Goal: Task Accomplishment & Management: Manage account settings

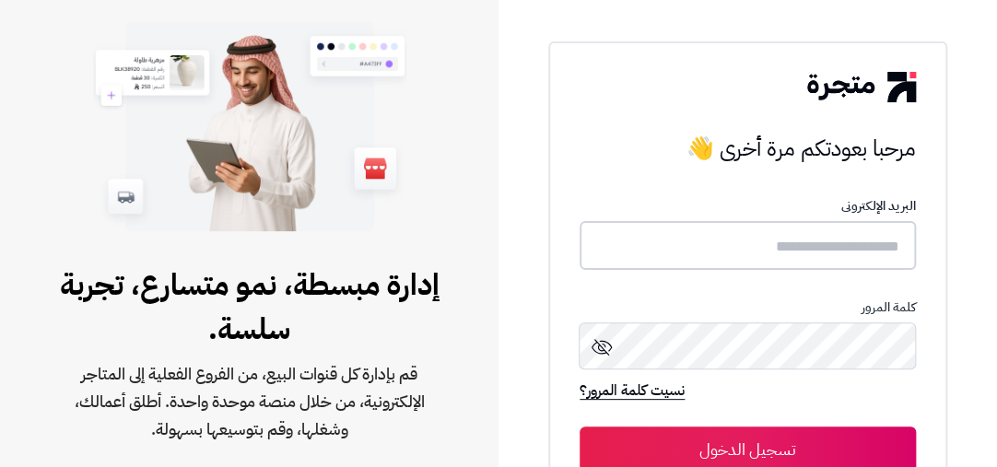
type input "**********"
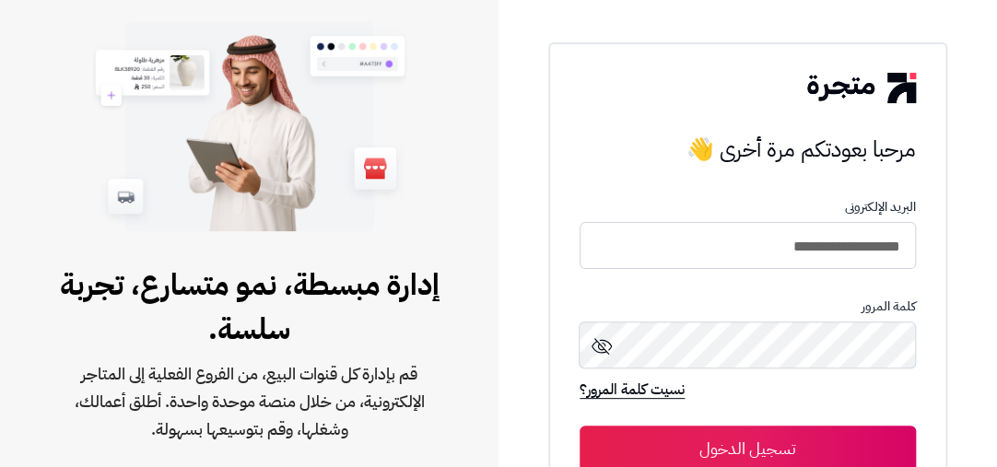
click at [805, 449] on button "تسجيل الدخول" at bounding box center [747, 449] width 336 height 46
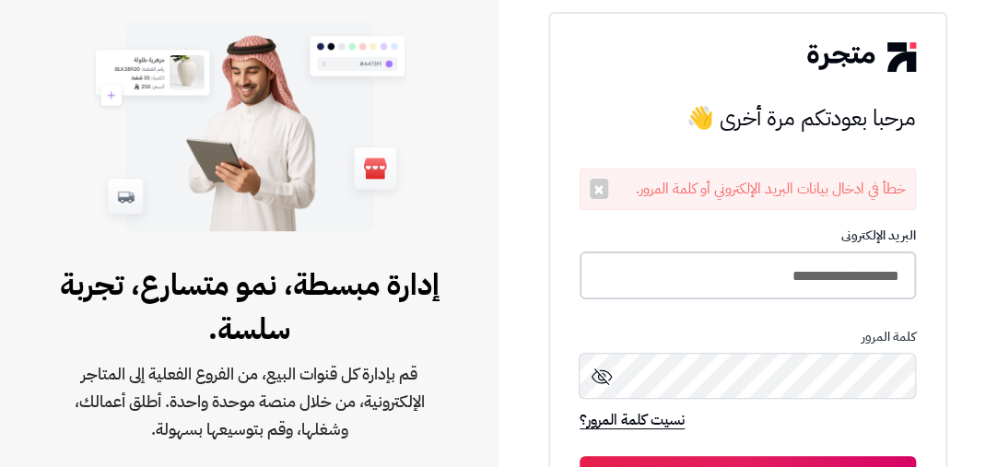
click at [706, 251] on input "**********" at bounding box center [747, 275] width 336 height 49
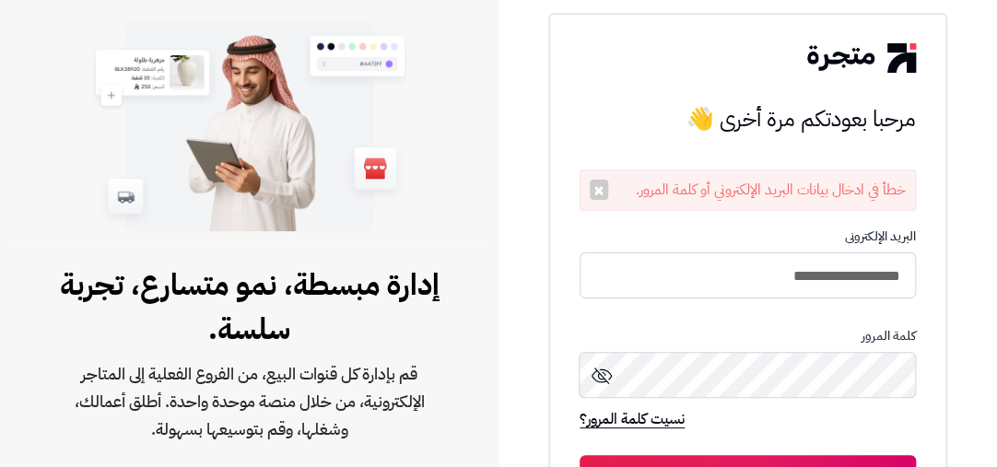
type input "**********"
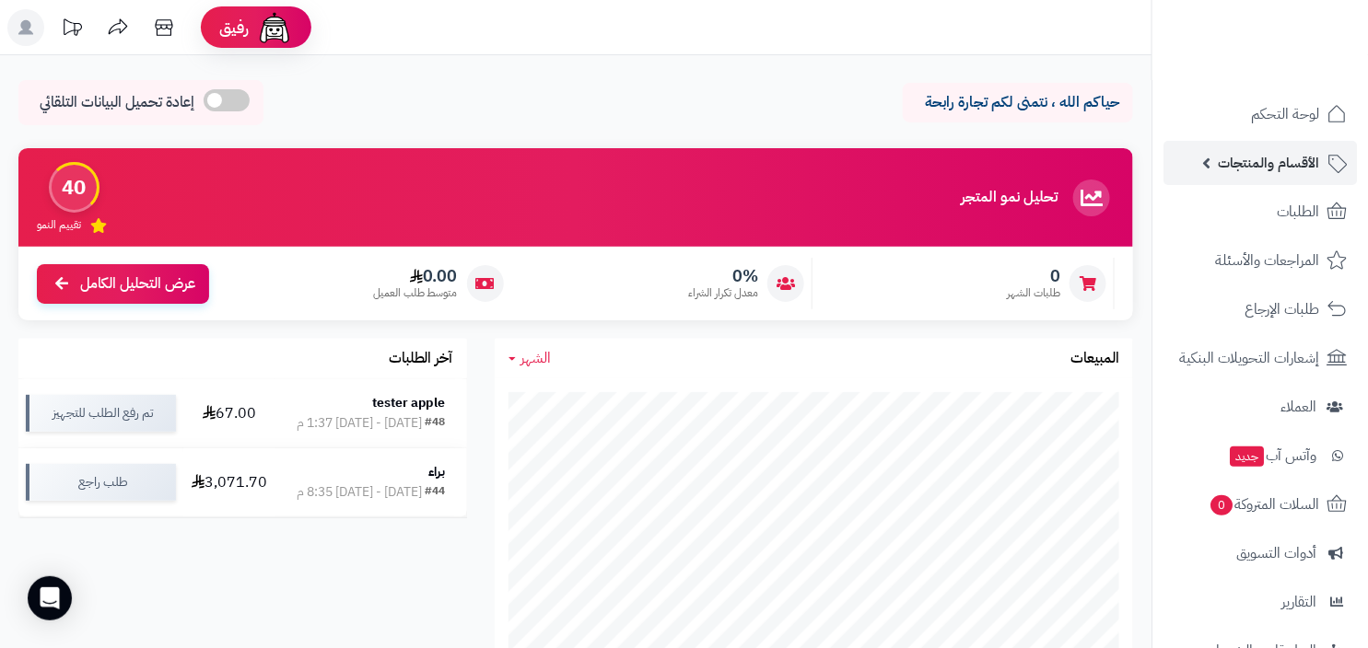
click at [985, 162] on span "الأقسام والمنتجات" at bounding box center [1268, 163] width 101 height 26
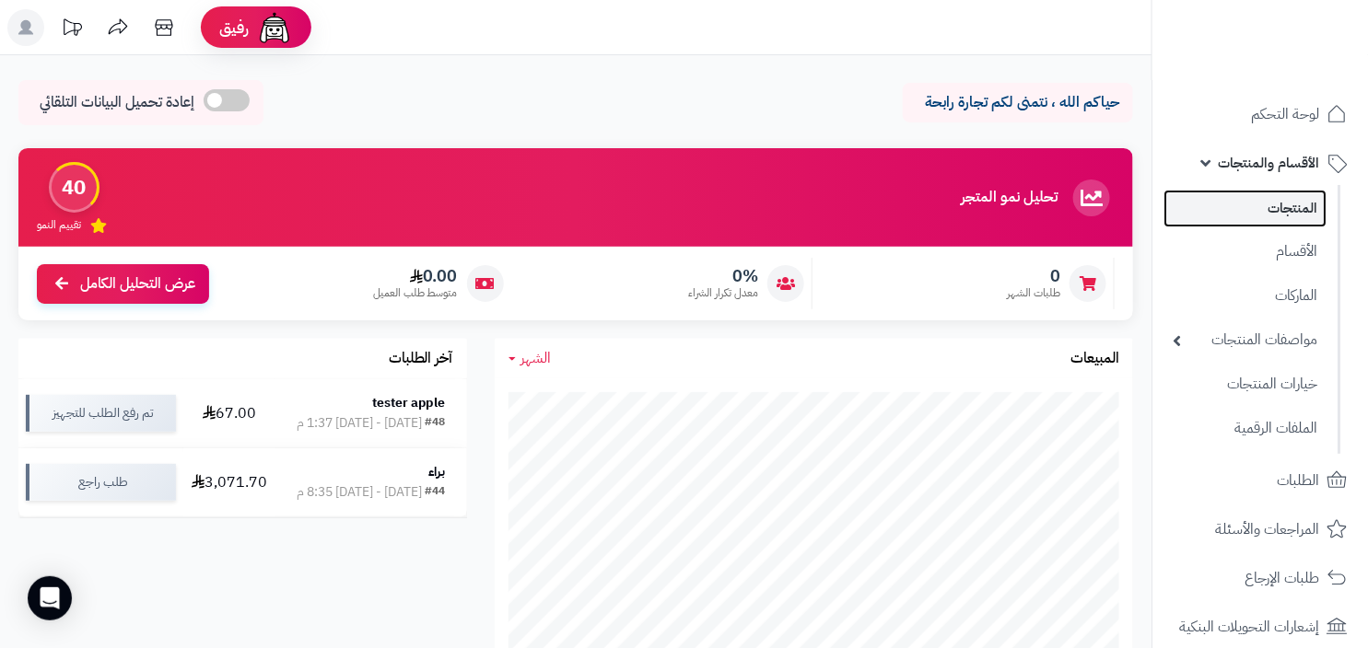
click at [985, 209] on link "المنتجات" at bounding box center [1244, 209] width 163 height 38
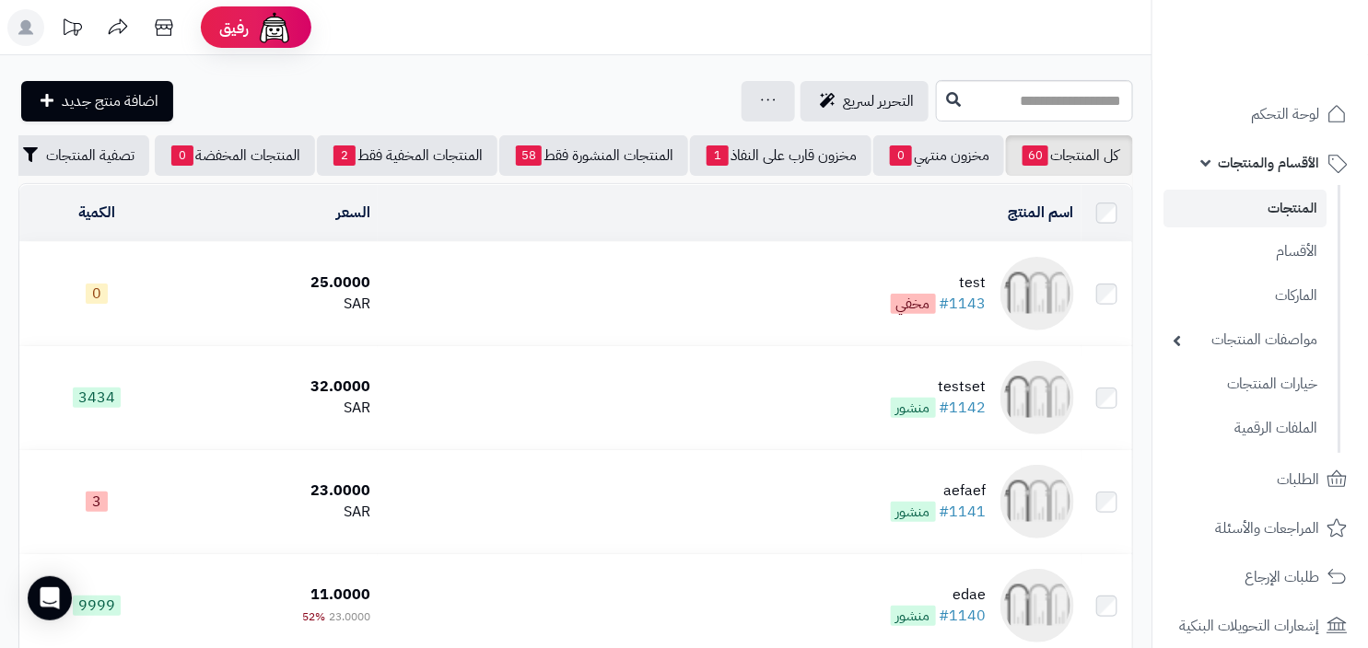
click at [870, 304] on td "test #1143 مخفي" at bounding box center [730, 293] width 704 height 103
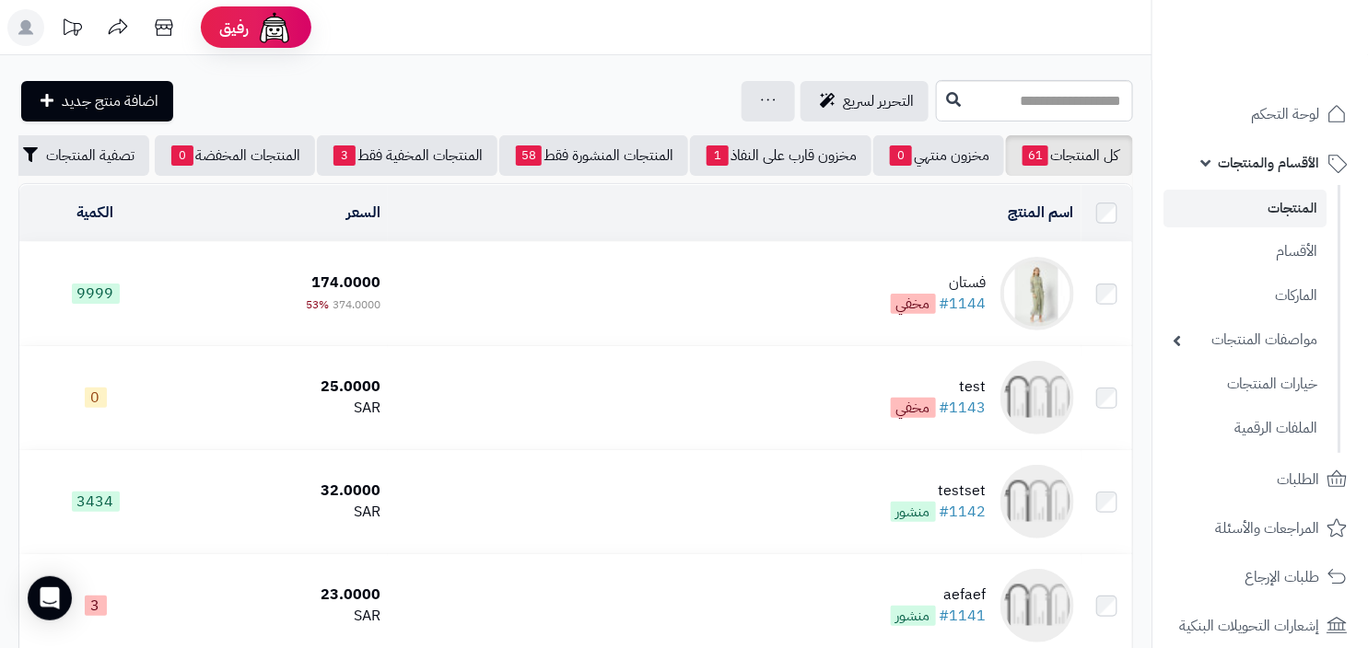
click at [945, 277] on td "فستان #1144 مخفي" at bounding box center [734, 293] width 693 height 103
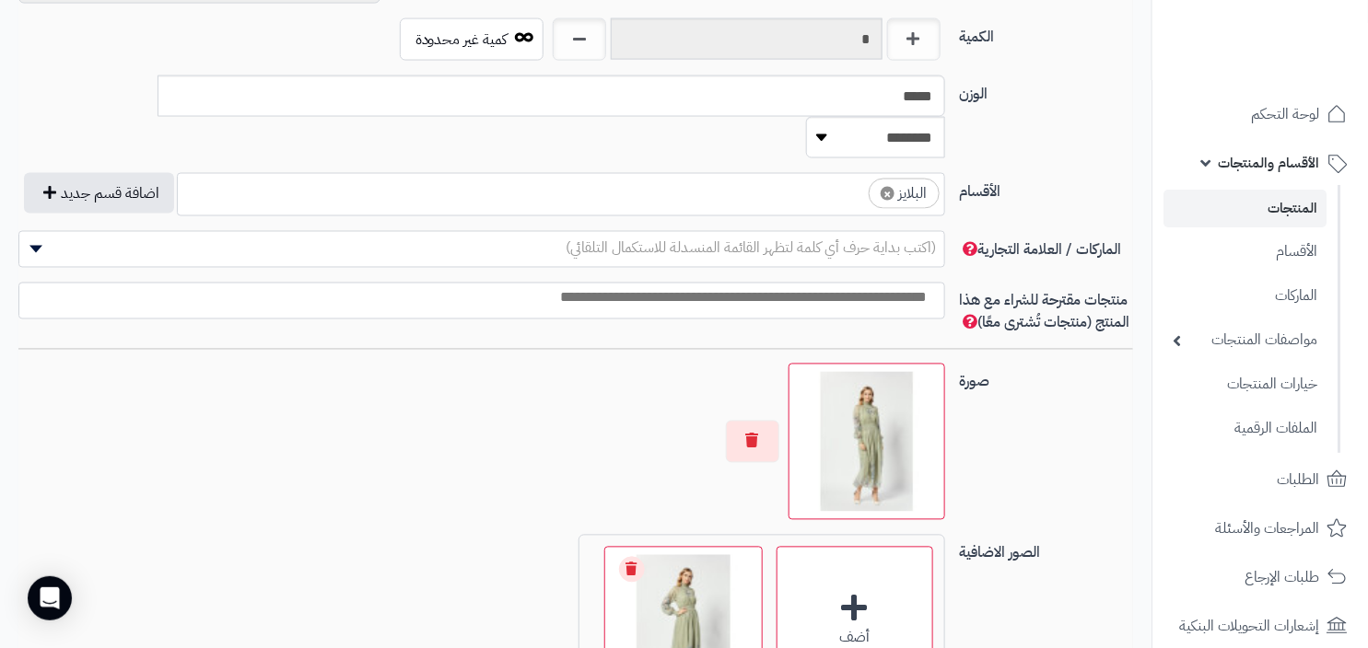
scroll to position [1150, 0]
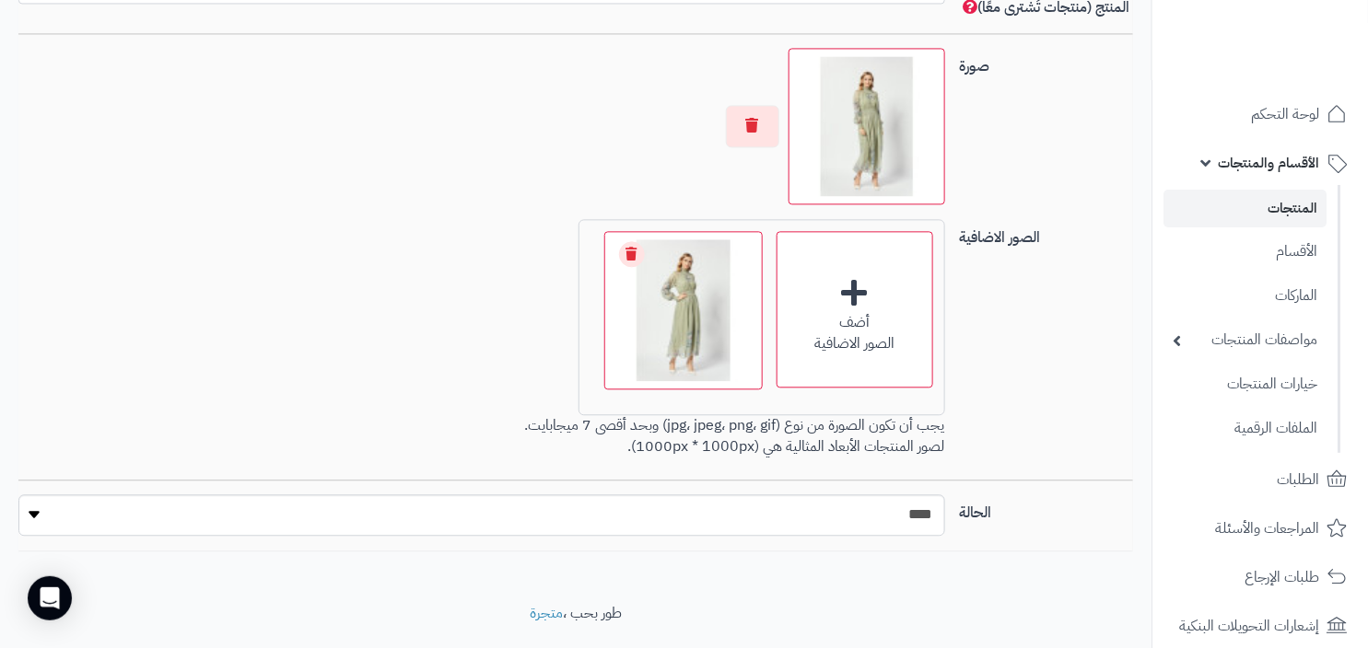
scroll to position [1340, 0]
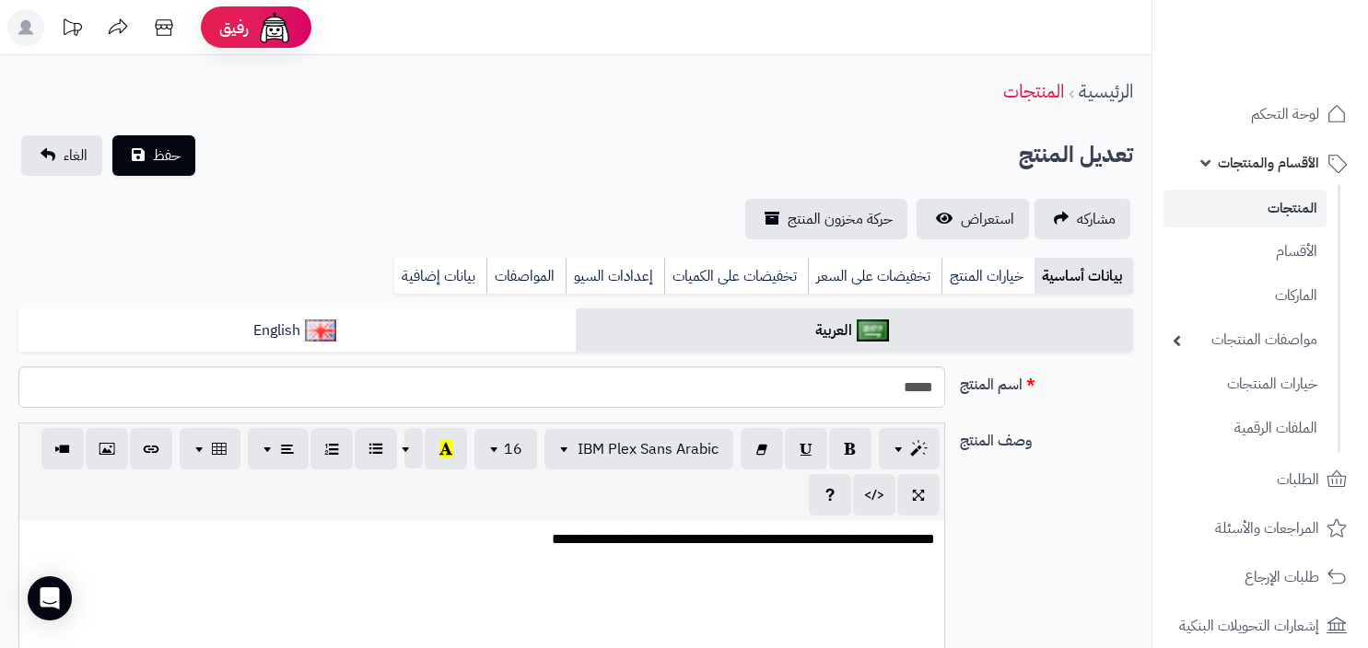
scroll to position [1340, 0]
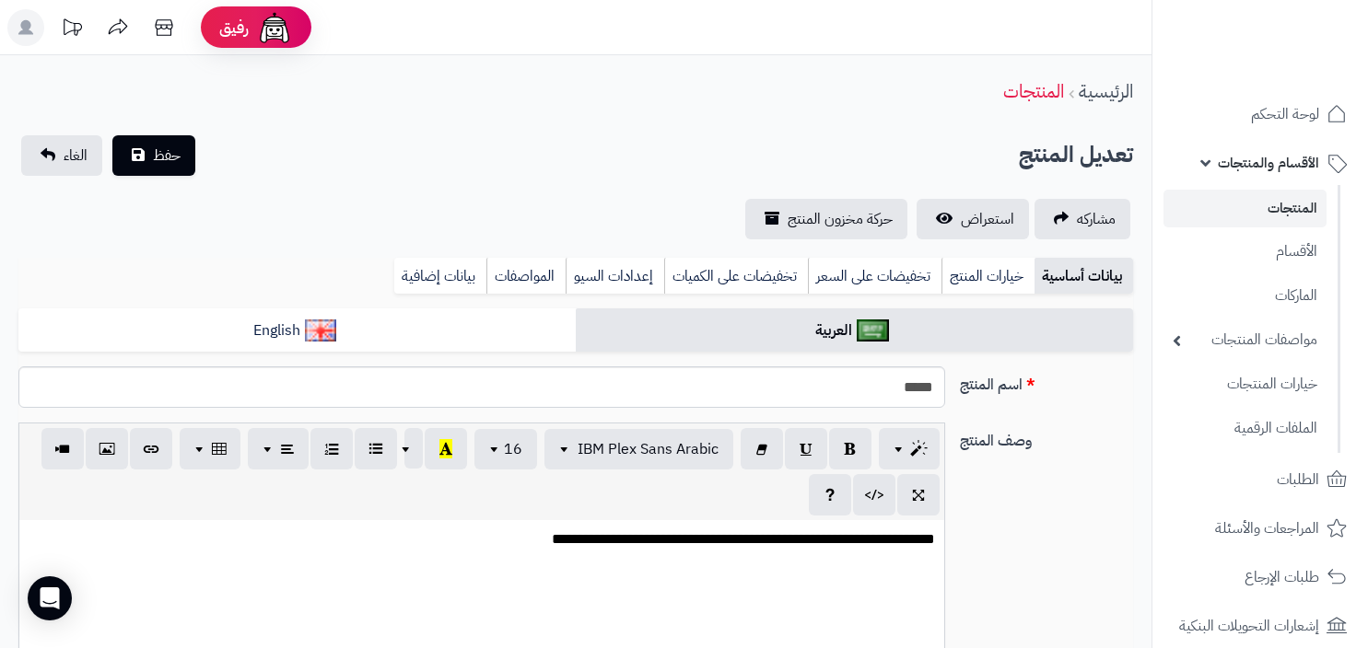
scroll to position [1340, 0]
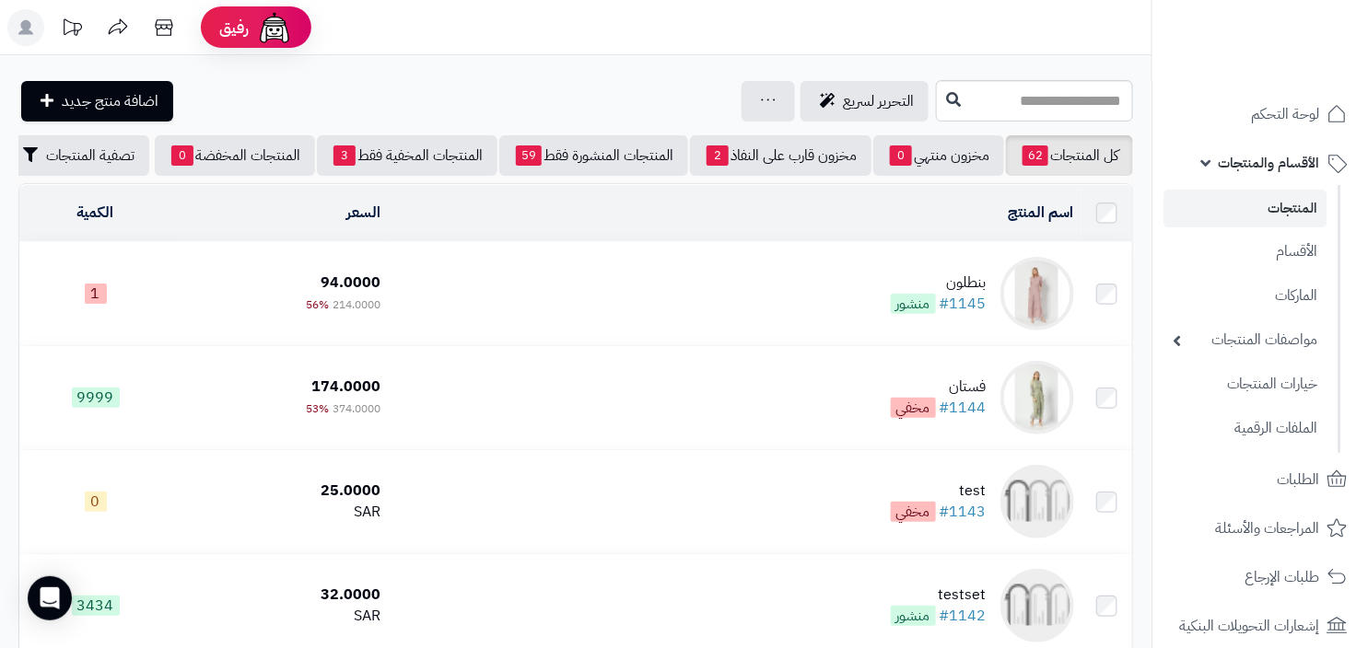
click at [917, 293] on div "بنطلون" at bounding box center [939, 283] width 96 height 21
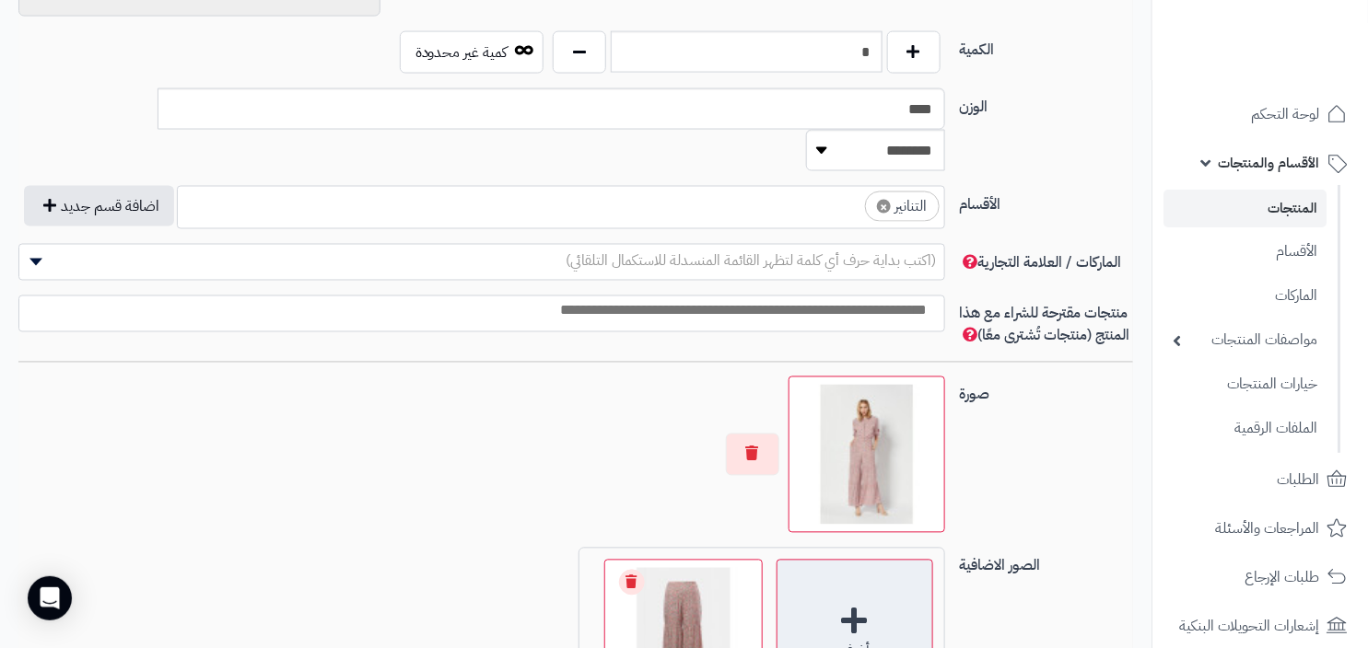
scroll to position [1340, 0]
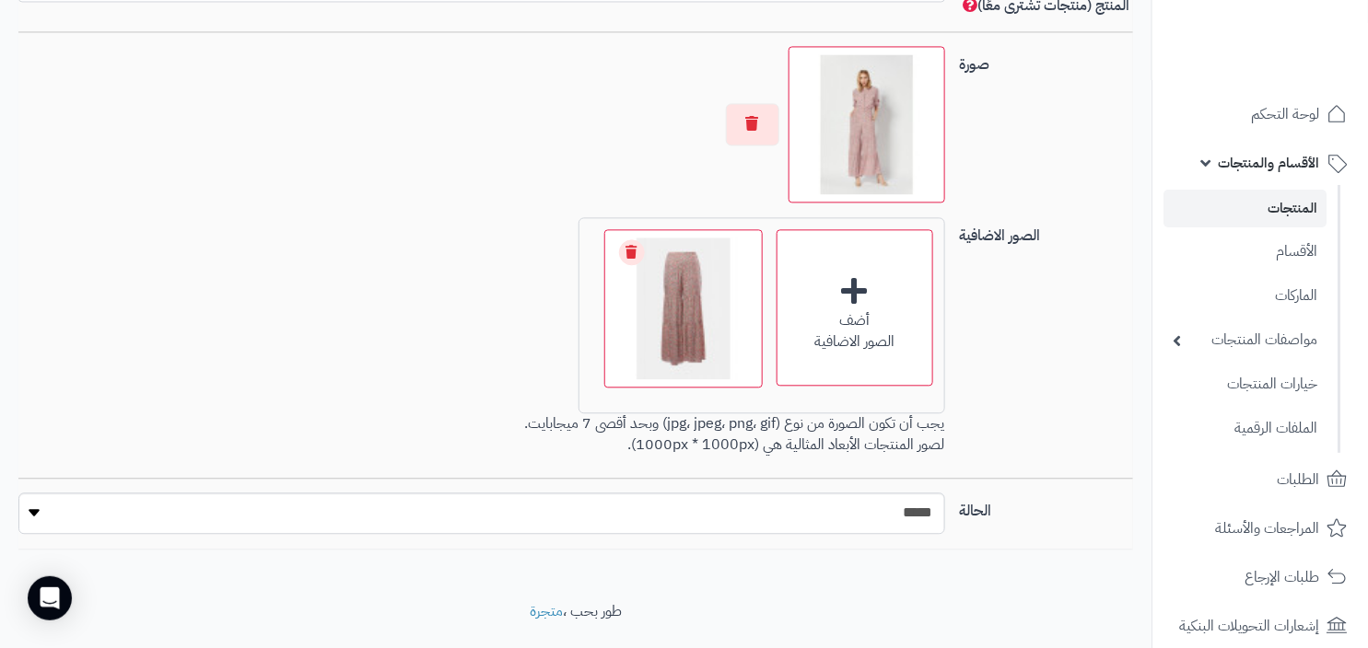
scroll to position [14, 0]
click at [1309, 205] on link "المنتجات" at bounding box center [1244, 209] width 163 height 38
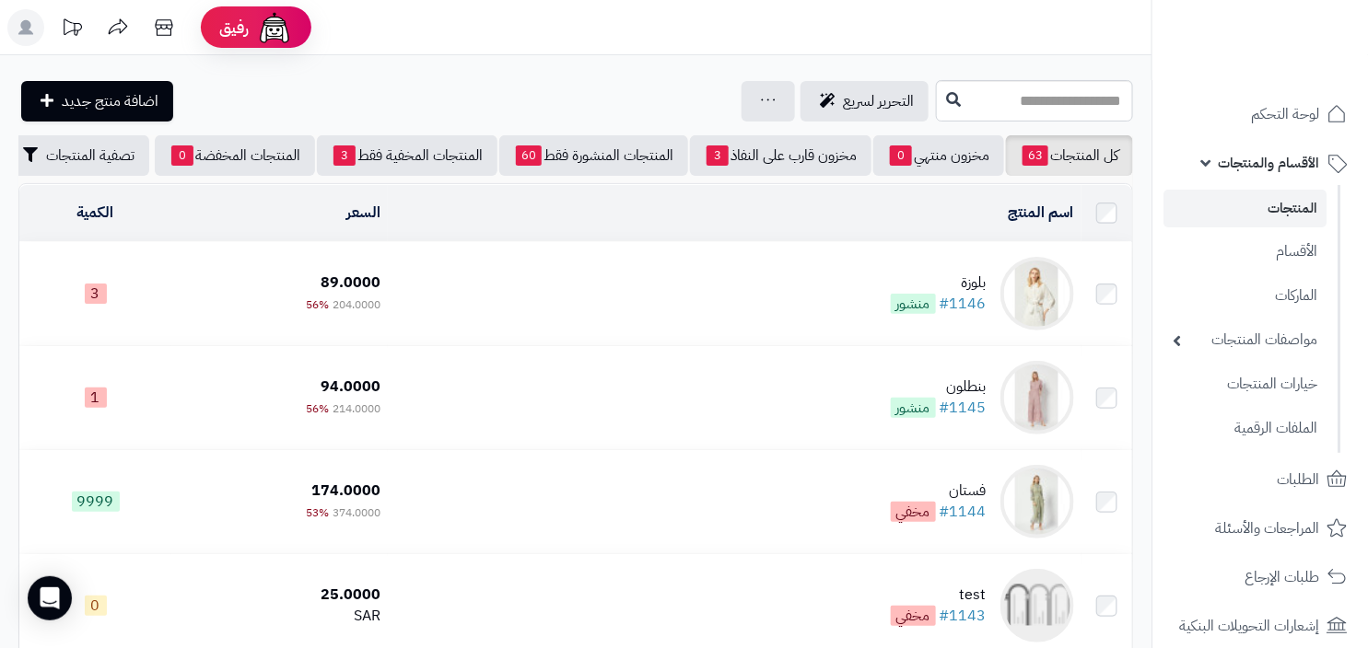
click at [928, 287] on div "بلوزة" at bounding box center [939, 283] width 96 height 21
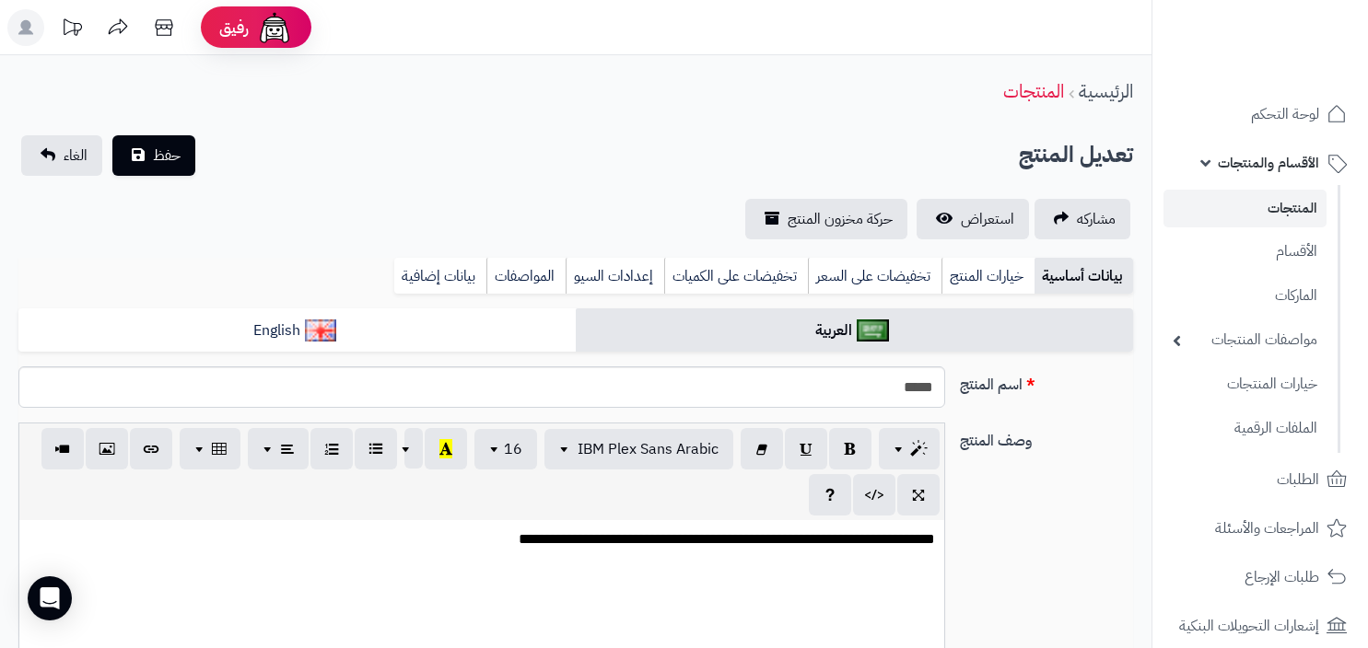
select select
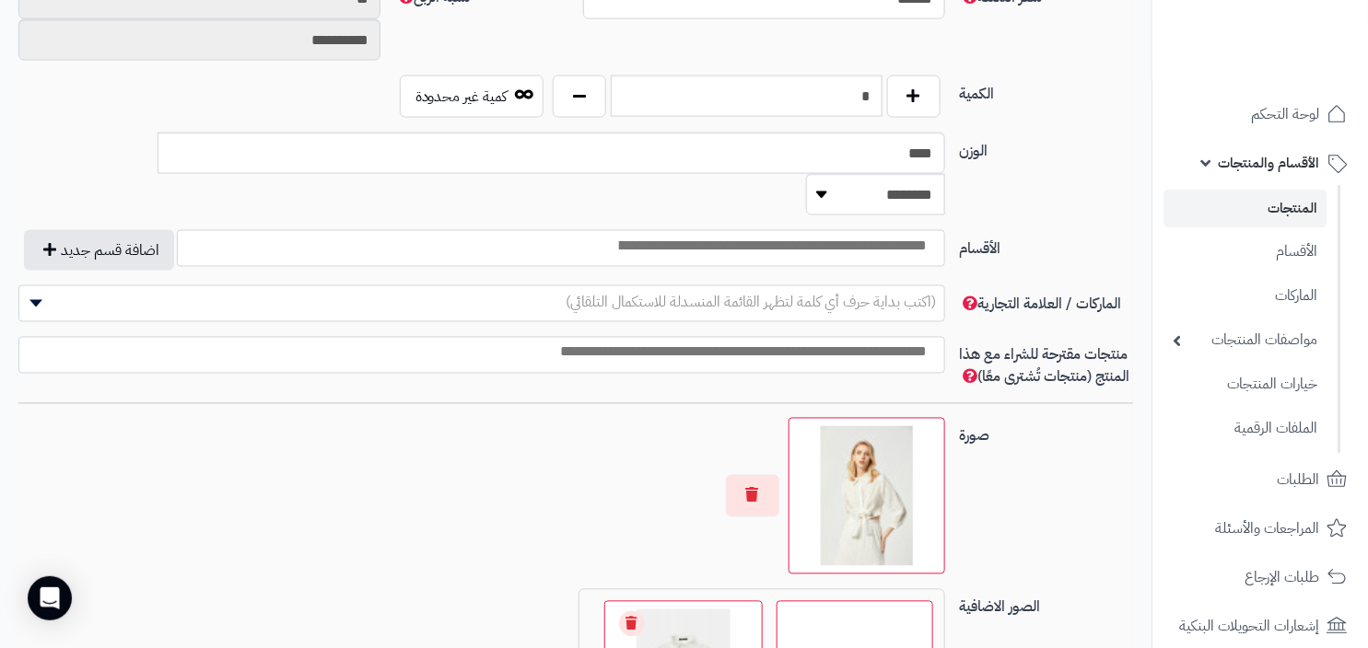
scroll to position [1157, 0]
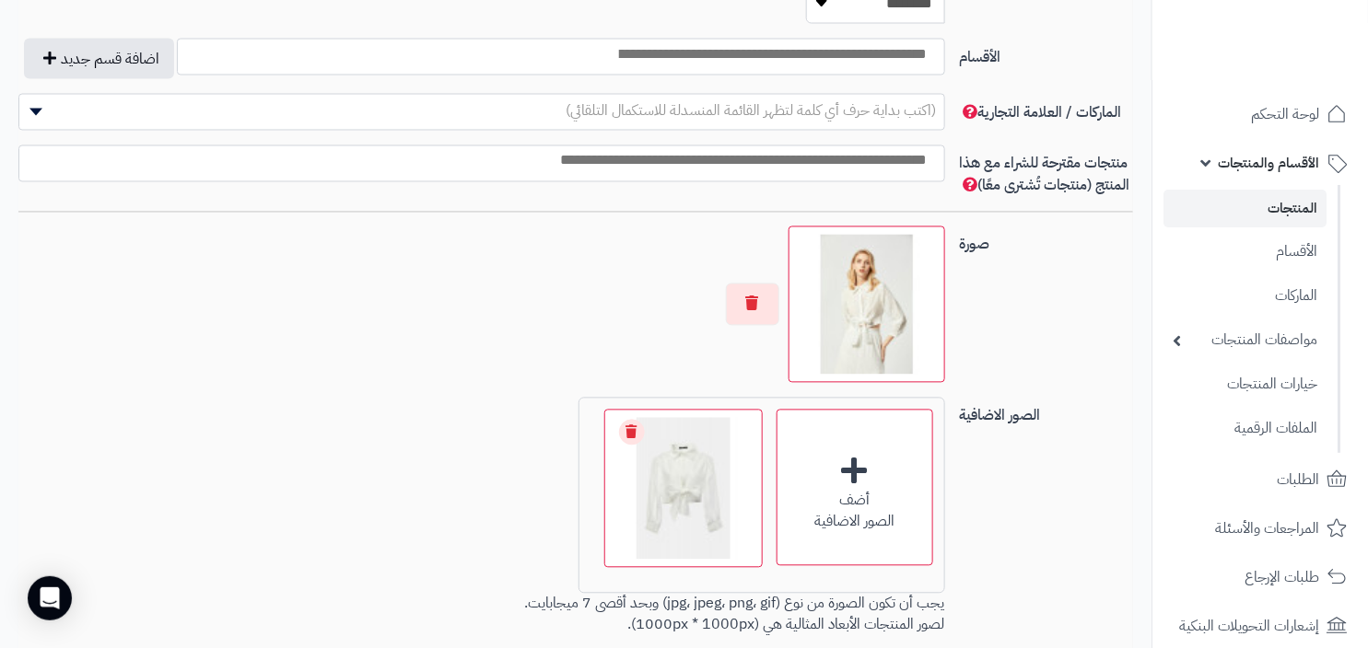
click at [1292, 210] on link "المنتجات" at bounding box center [1244, 209] width 163 height 38
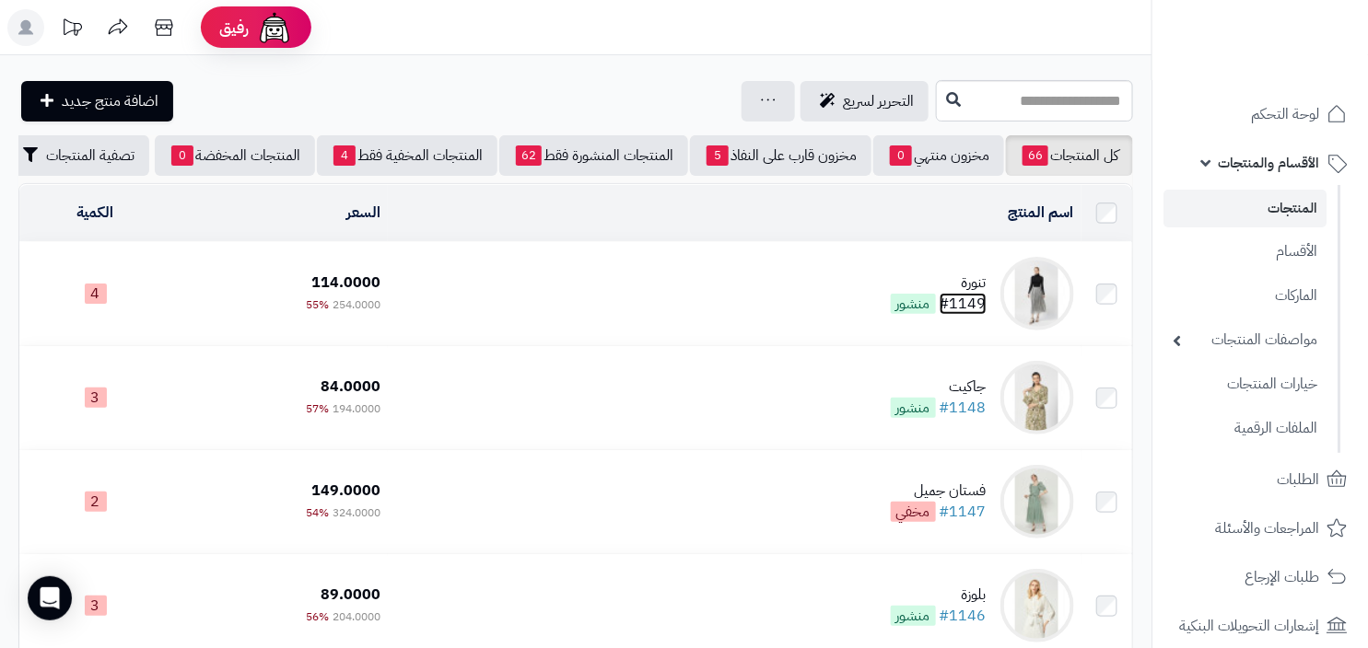
click at [956, 315] on link "#1149" at bounding box center [963, 304] width 47 height 22
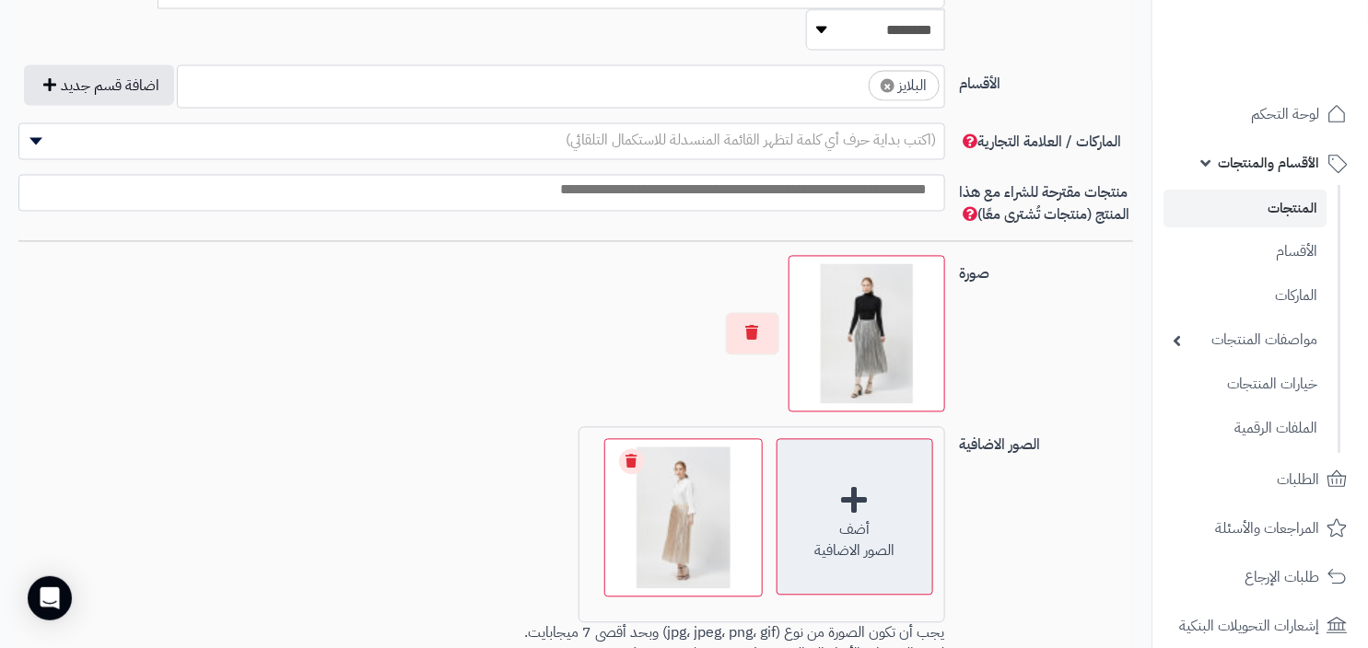
scroll to position [1340, 0]
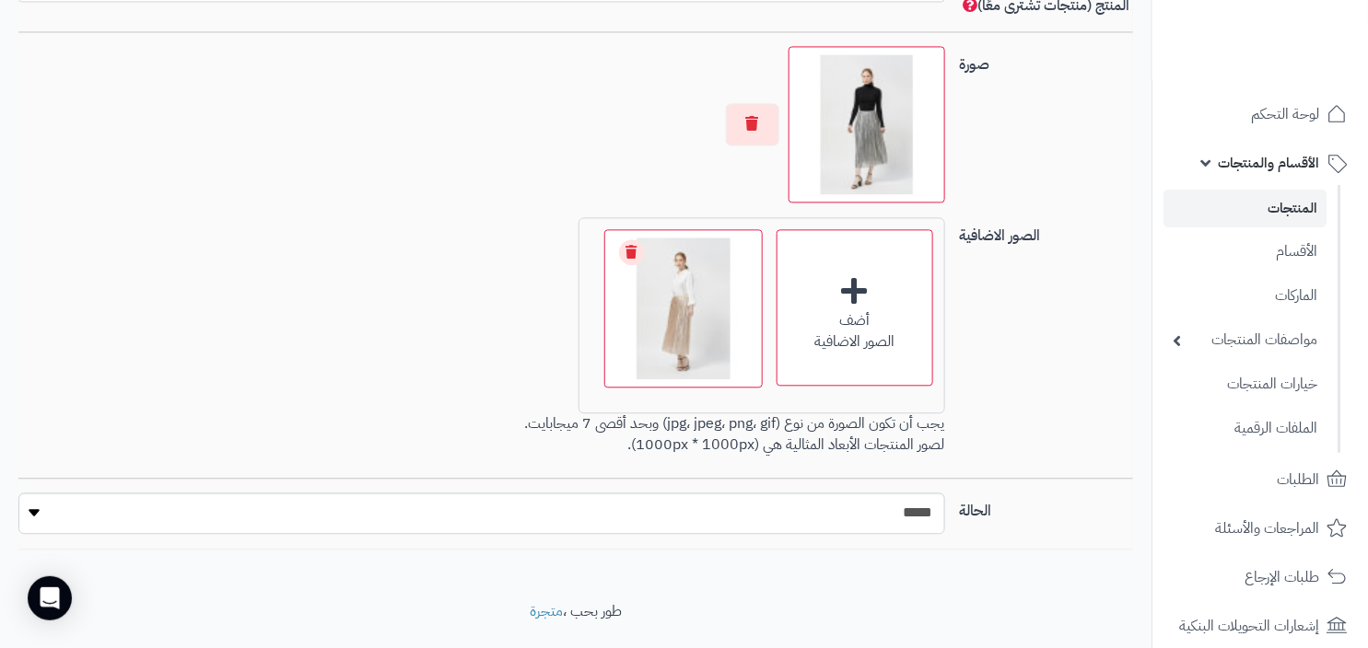
click at [1268, 204] on link "المنتجات" at bounding box center [1244, 209] width 163 height 38
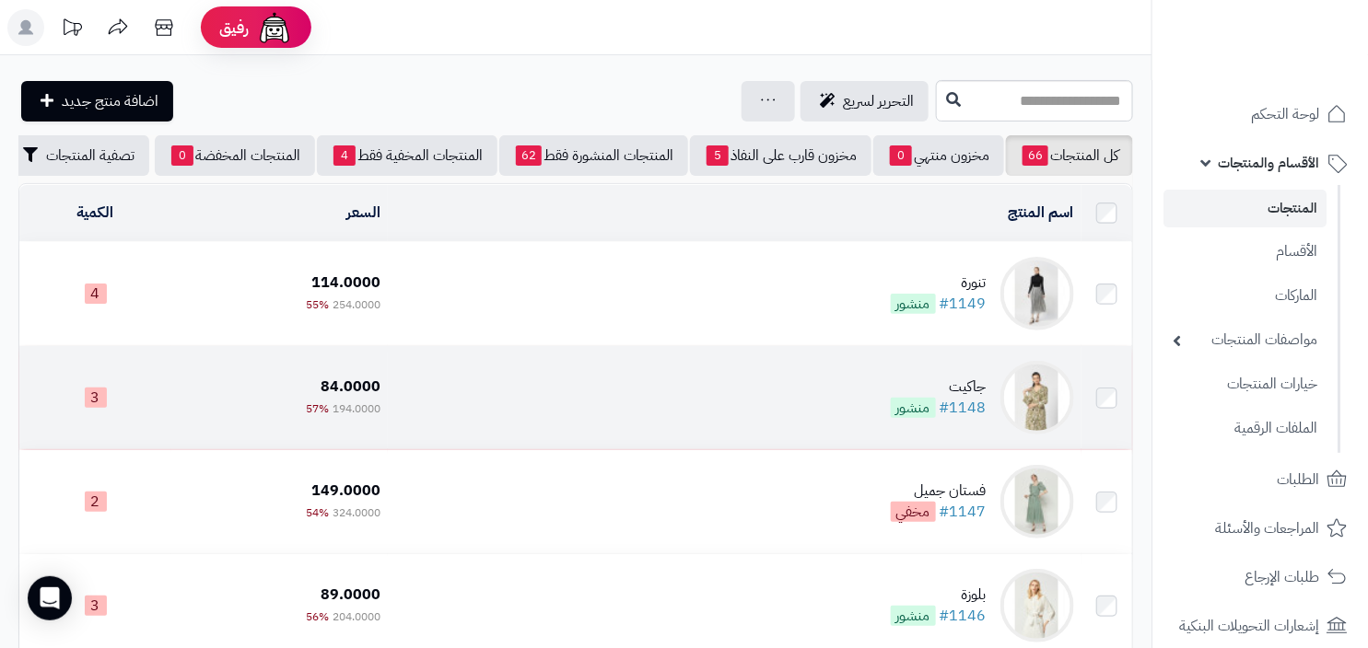
click at [905, 379] on td "جاكيت #1148 منشور" at bounding box center [734, 397] width 693 height 103
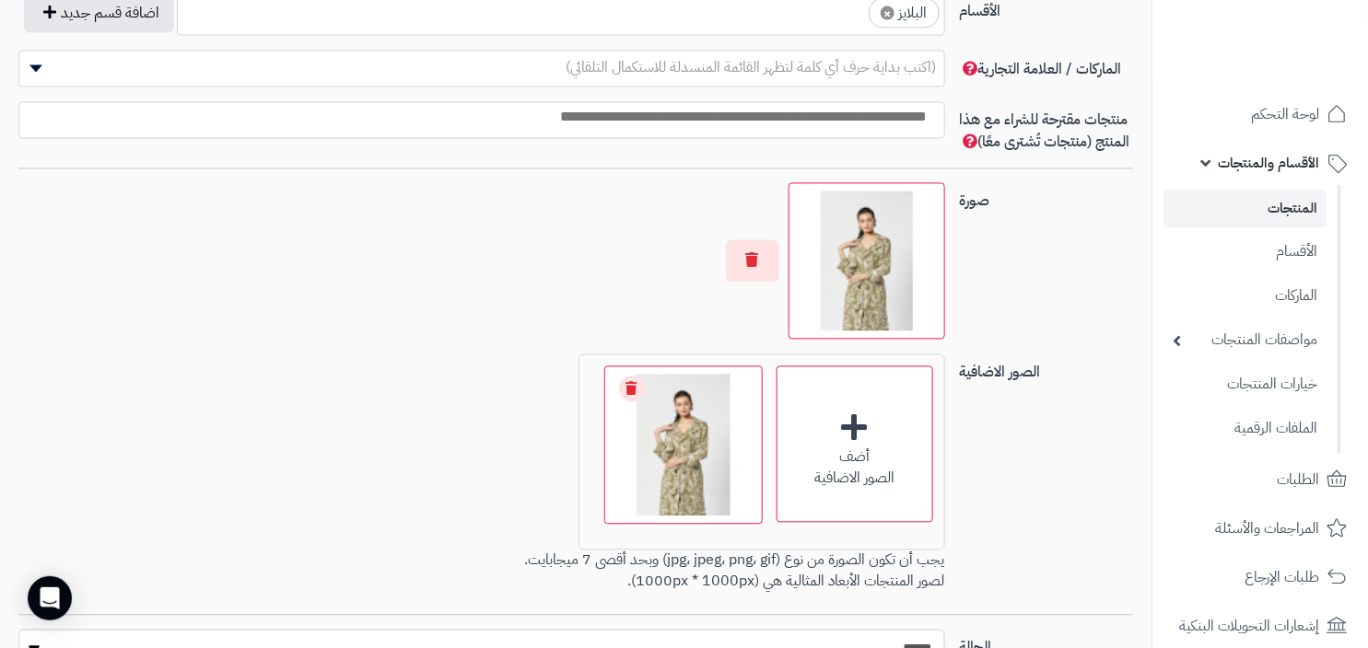
scroll to position [1204, 0]
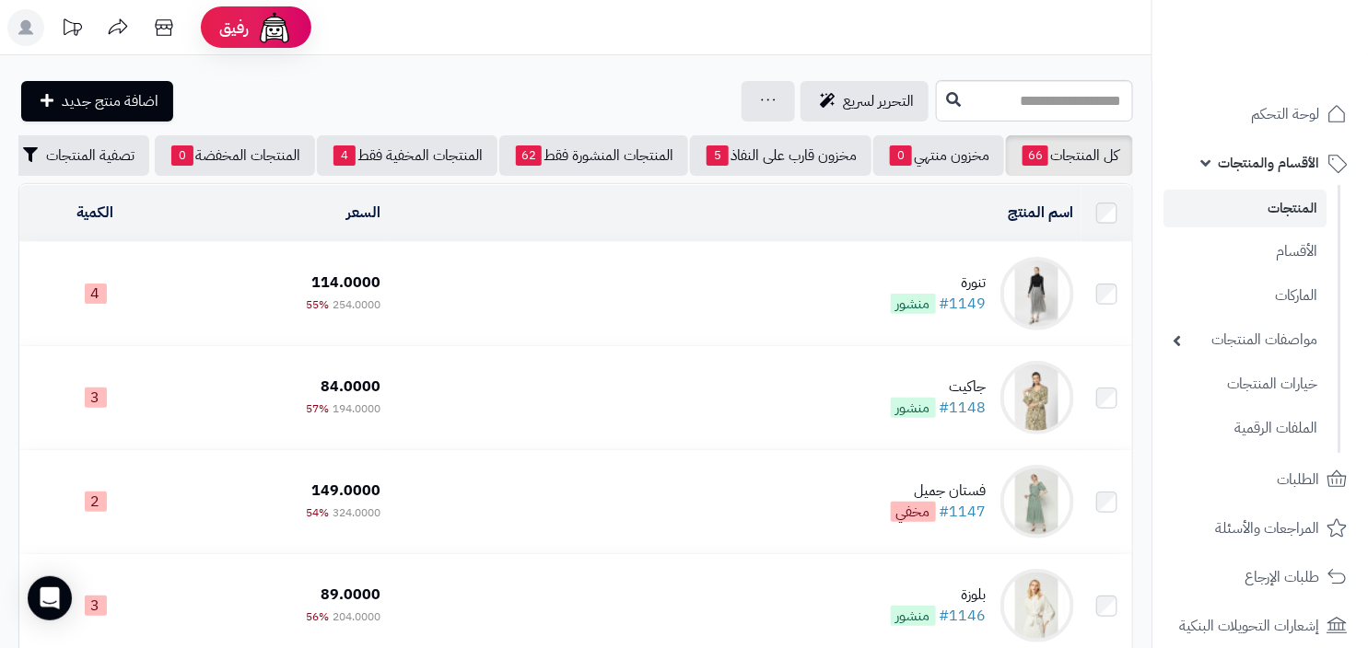
click at [930, 278] on td "تنورة #1149 منشور" at bounding box center [734, 293] width 693 height 103
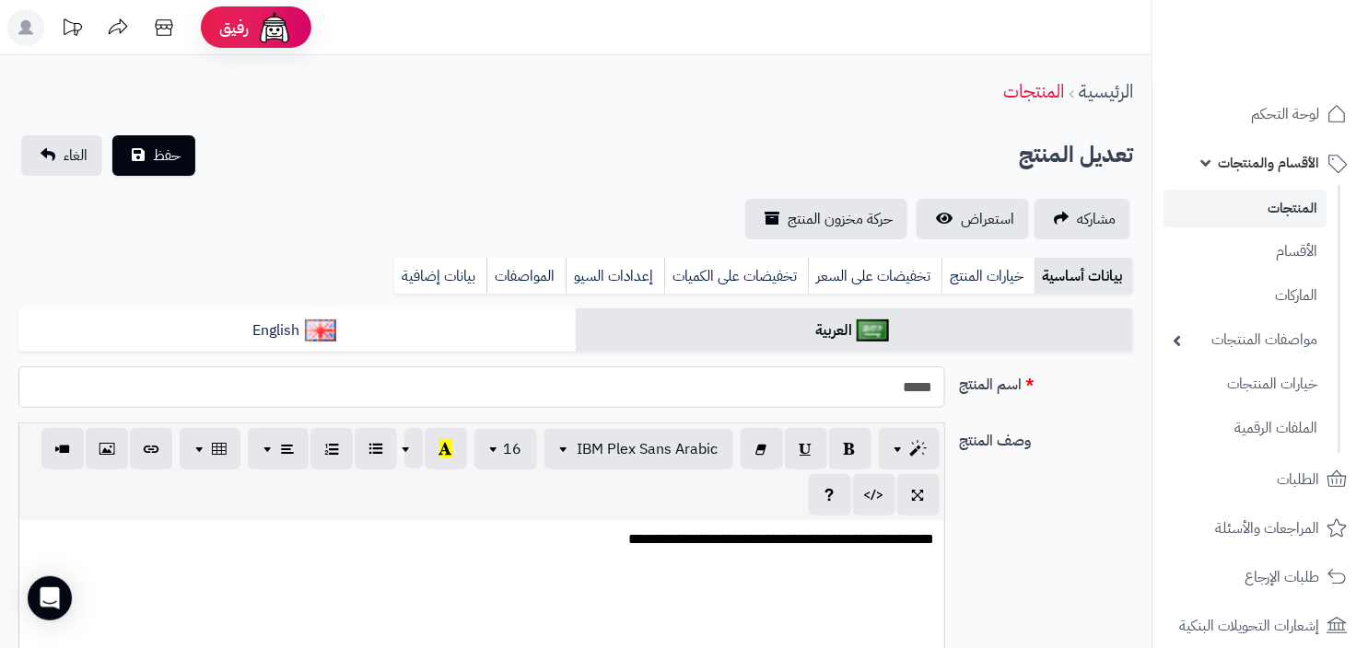
click at [884, 391] on input "*****" at bounding box center [481, 387] width 927 height 41
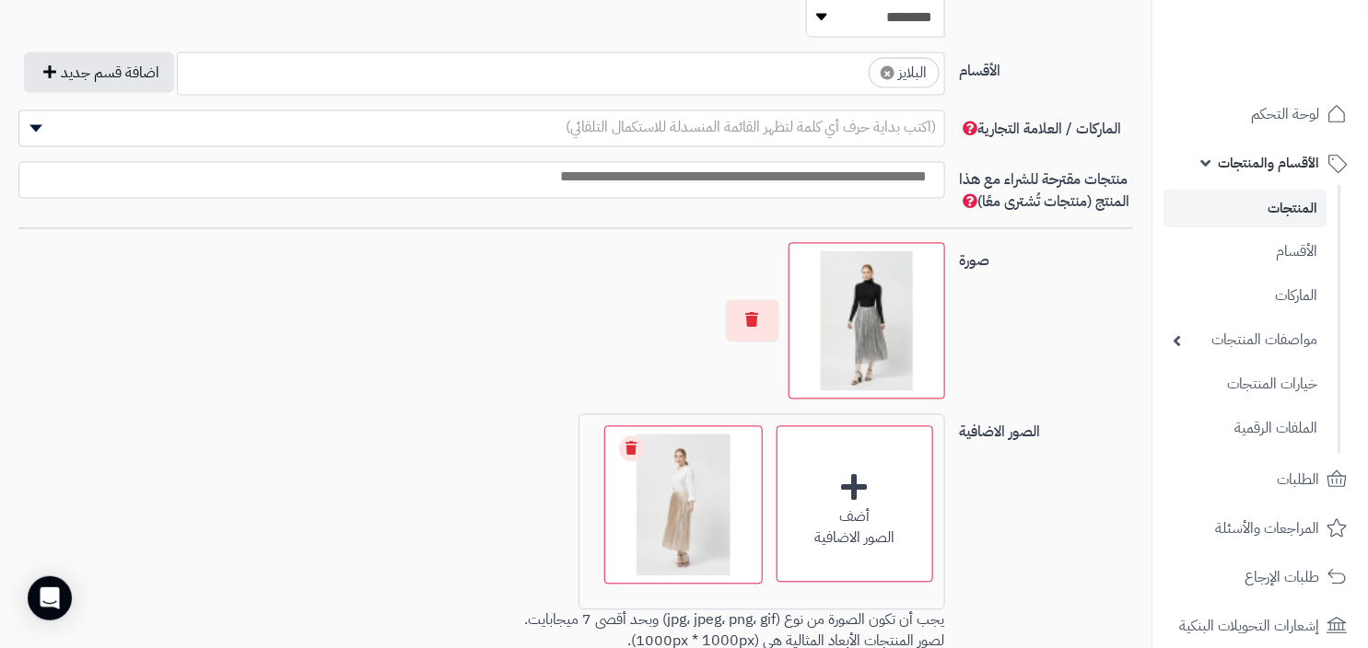
scroll to position [1152, 0]
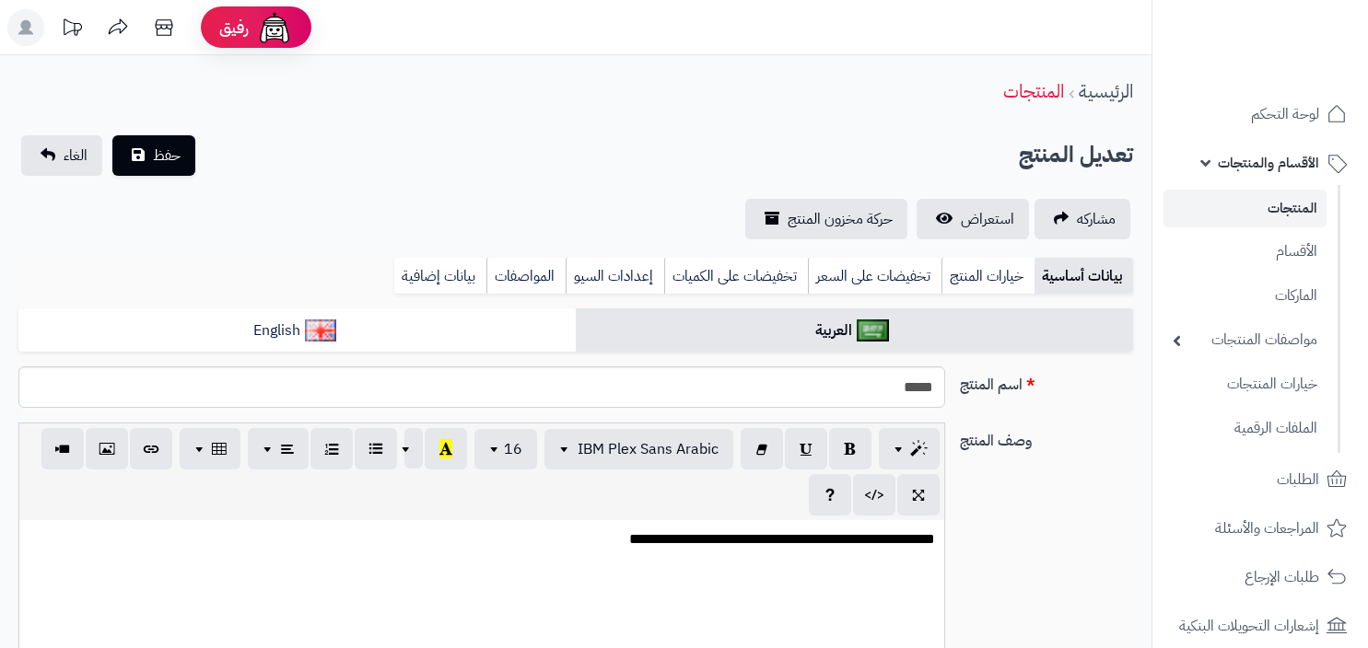
scroll to position [1152, 0]
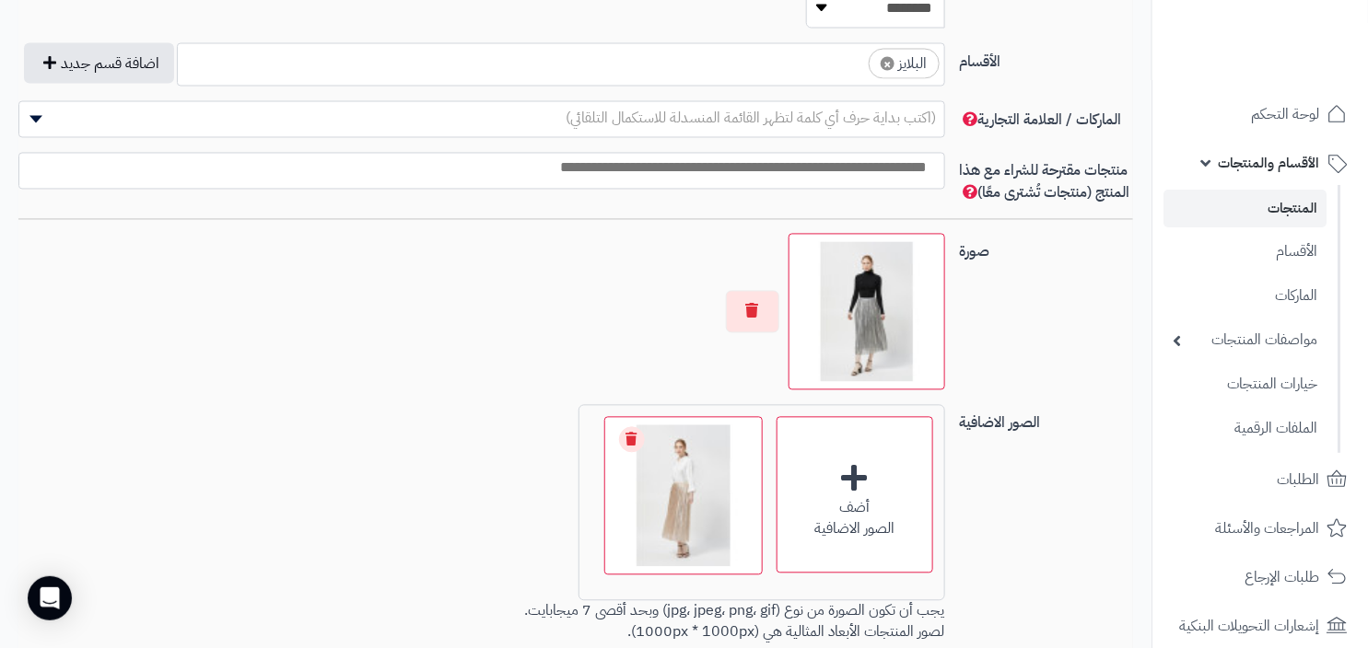
click at [1265, 229] on ul "المنتجات الأقسام الماركات مواصفات المنتجات مواصفات المنتجات أنواع المواصفات خيا…" at bounding box center [1246, 319] width 188 height 268
click at [1267, 216] on link "المنتجات" at bounding box center [1244, 209] width 163 height 38
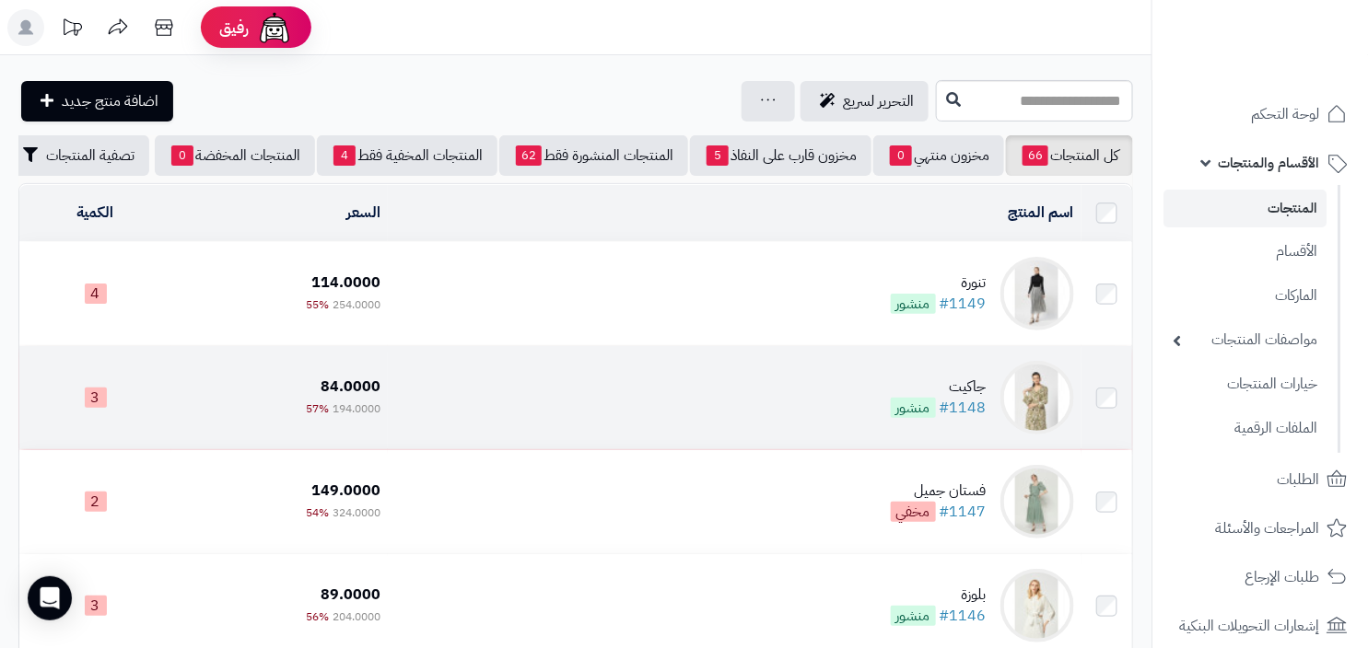
click at [983, 391] on div "جاكيت" at bounding box center [939, 387] width 96 height 21
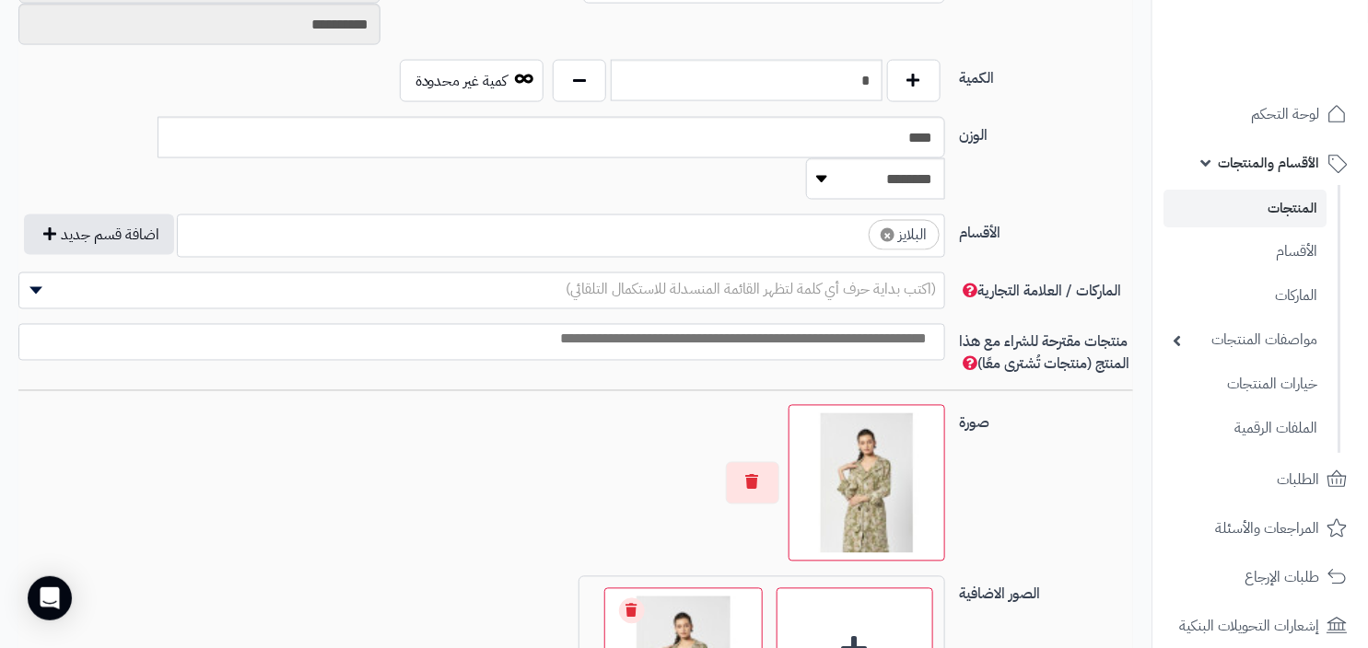
scroll to position [1340, 0]
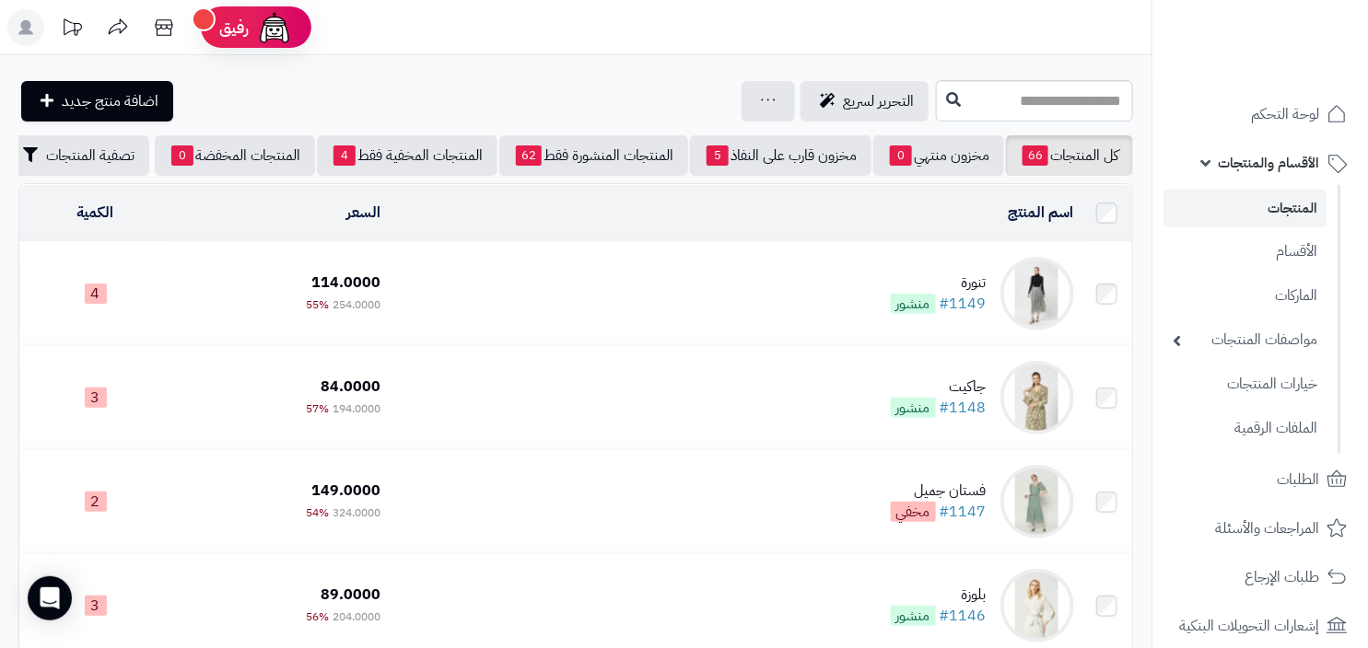
click at [907, 294] on div "تنورة" at bounding box center [939, 283] width 96 height 21
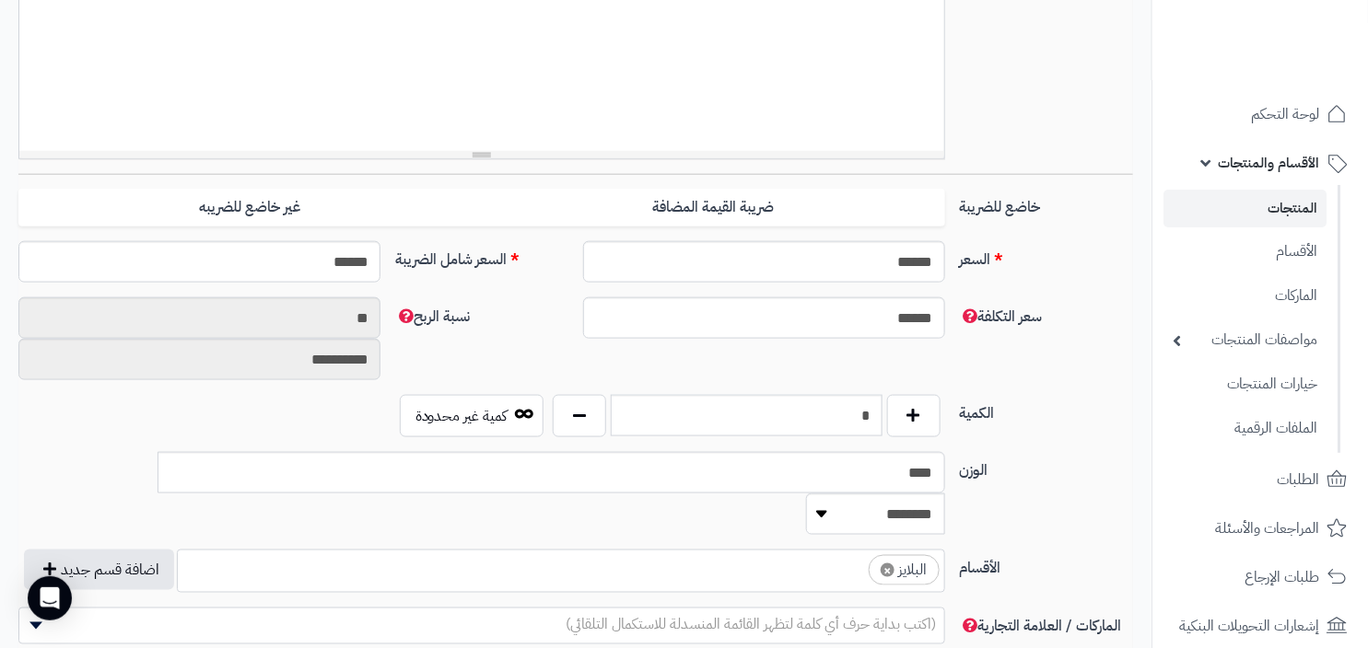
scroll to position [806, 0]
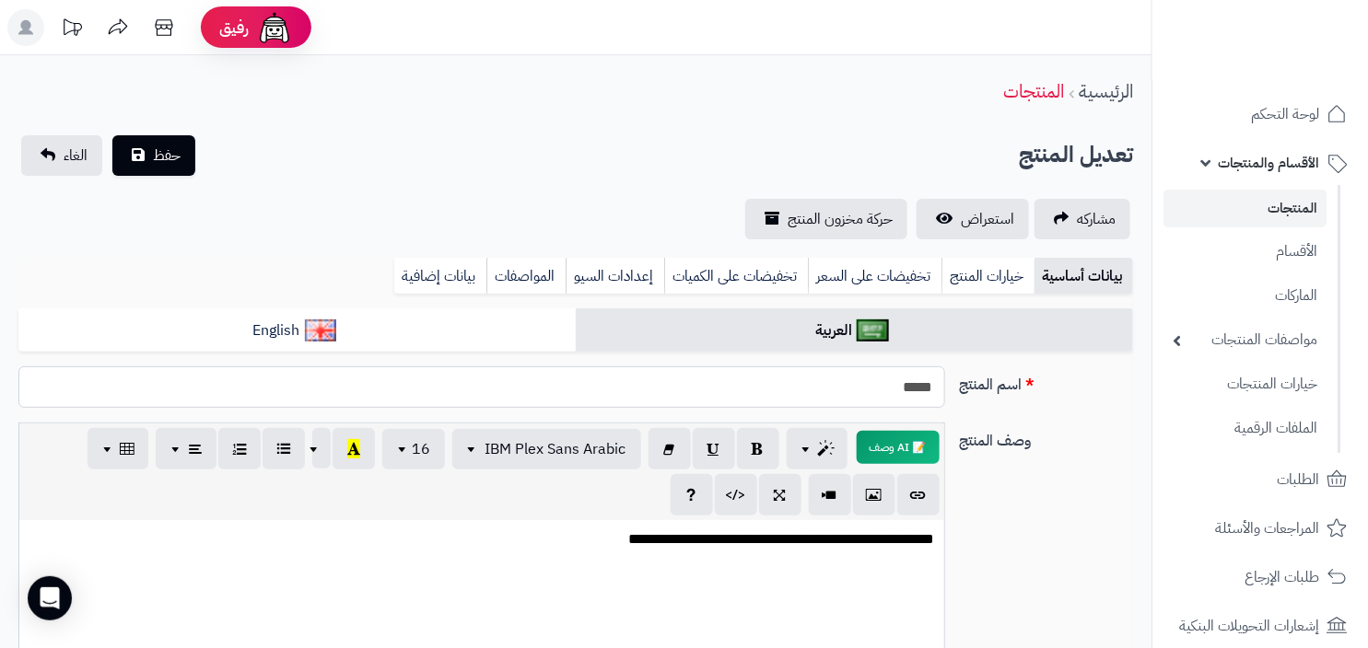
click at [883, 394] on input "*****" at bounding box center [481, 387] width 927 height 41
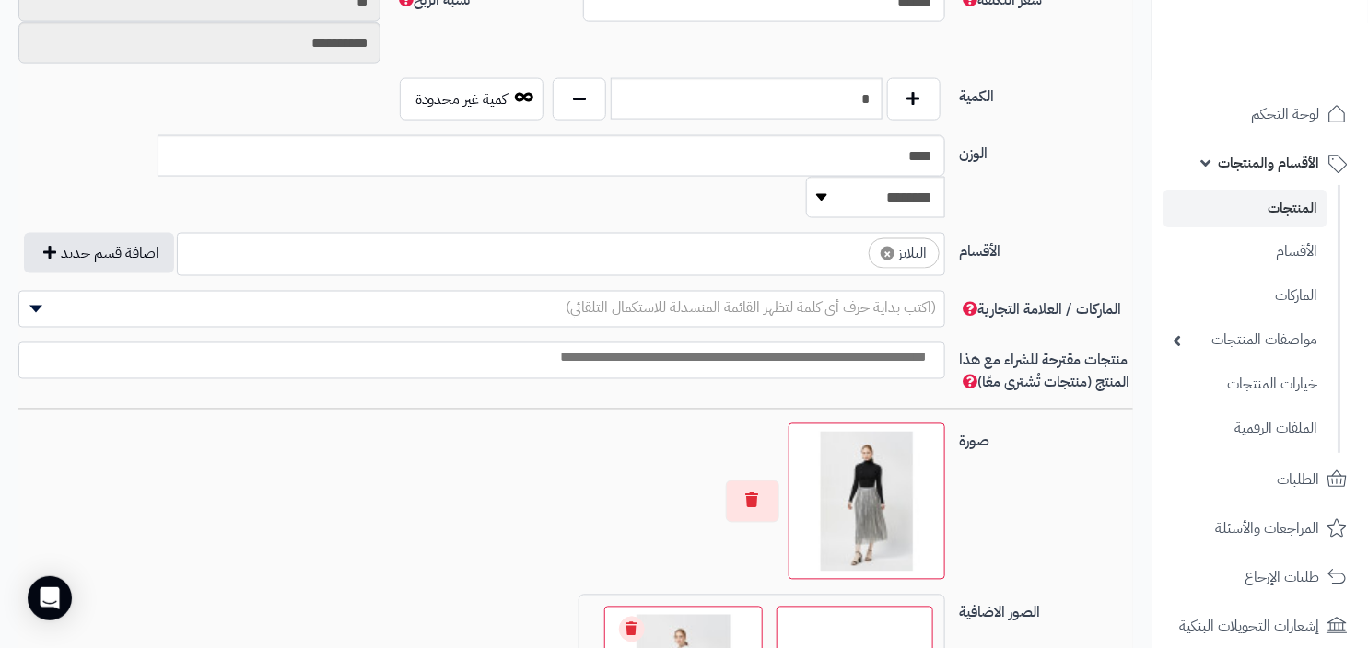
scroll to position [967, 0]
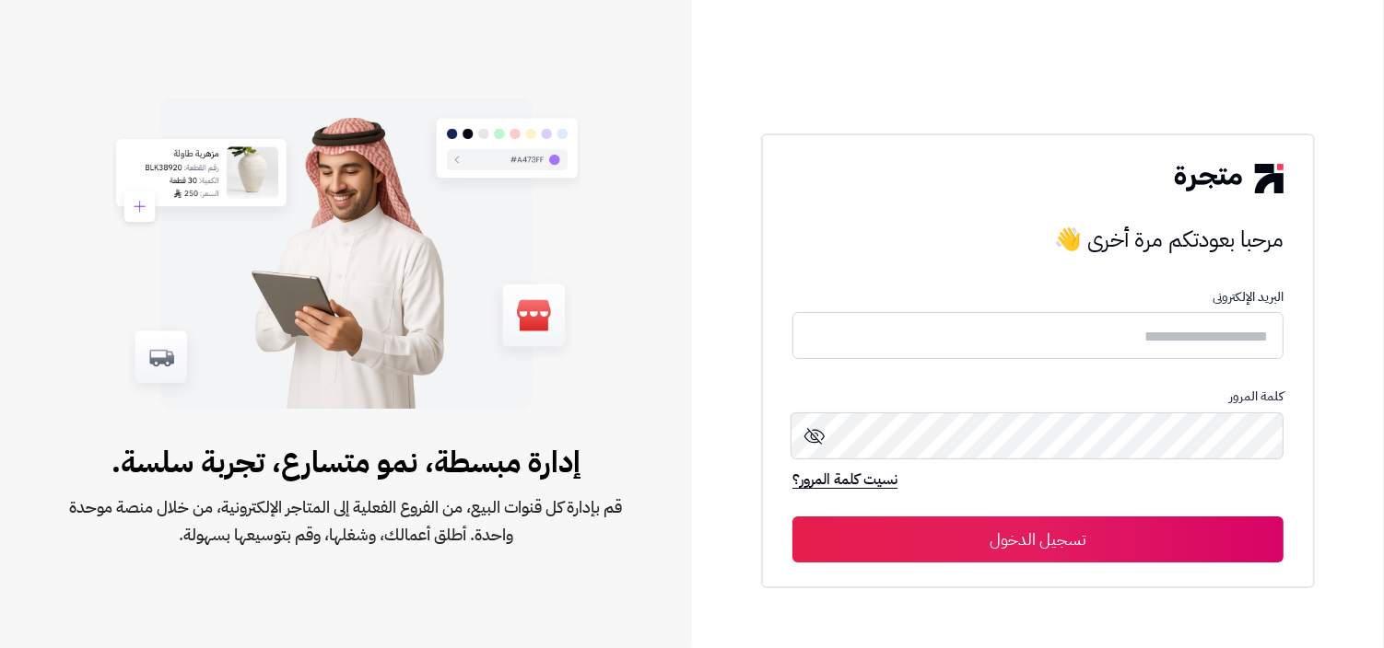
click at [1147, 350] on input "text" at bounding box center [1037, 335] width 491 height 47
type input "**********"
click at [1080, 531] on button "تسجيل الدخول" at bounding box center [1037, 540] width 491 height 46
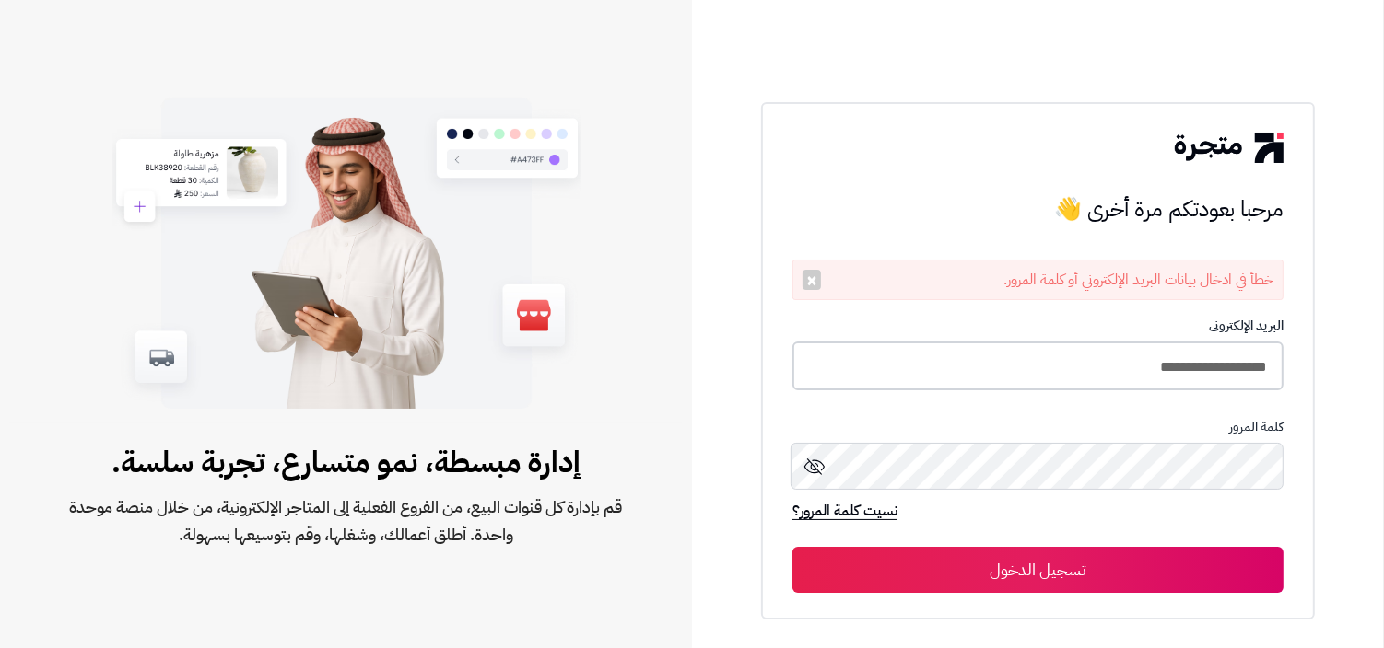
click at [1107, 342] on input "**********" at bounding box center [1037, 366] width 491 height 49
type input "**********"
click at [792, 546] on button "تسجيل الدخول" at bounding box center [1037, 569] width 491 height 46
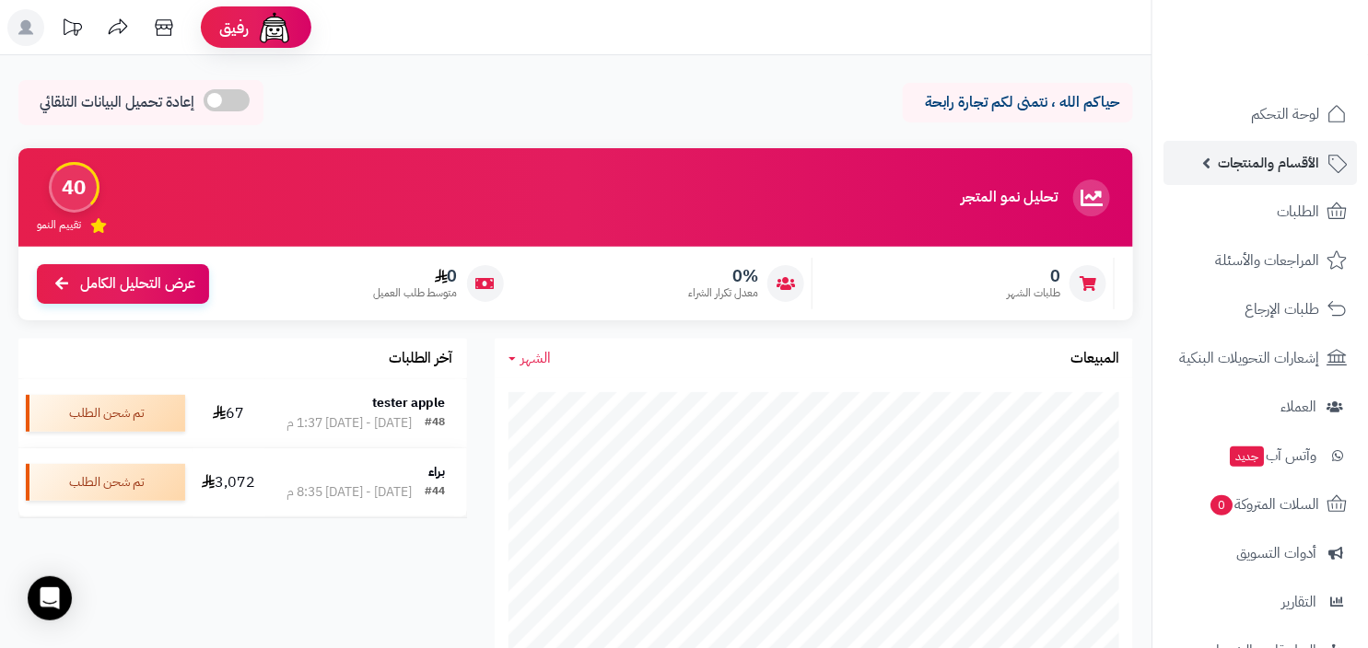
click at [1300, 169] on span "الأقسام والمنتجات" at bounding box center [1268, 163] width 101 height 26
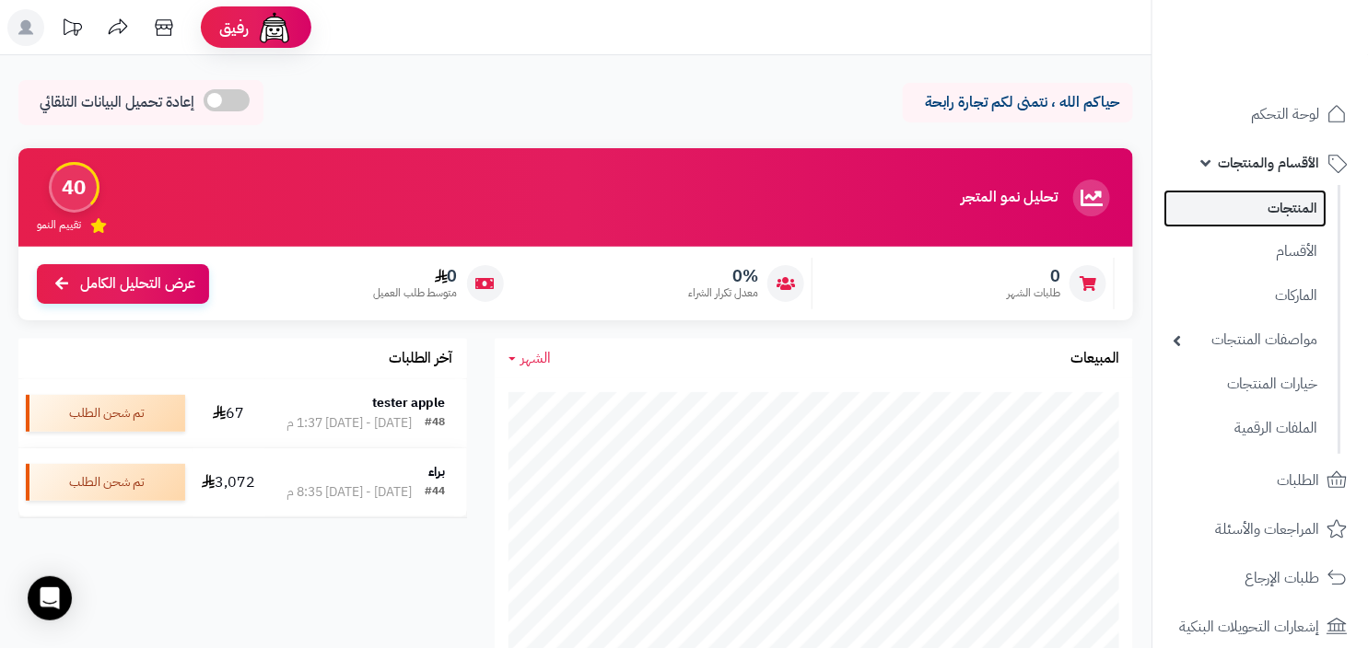
click at [1276, 201] on link "المنتجات" at bounding box center [1244, 209] width 163 height 38
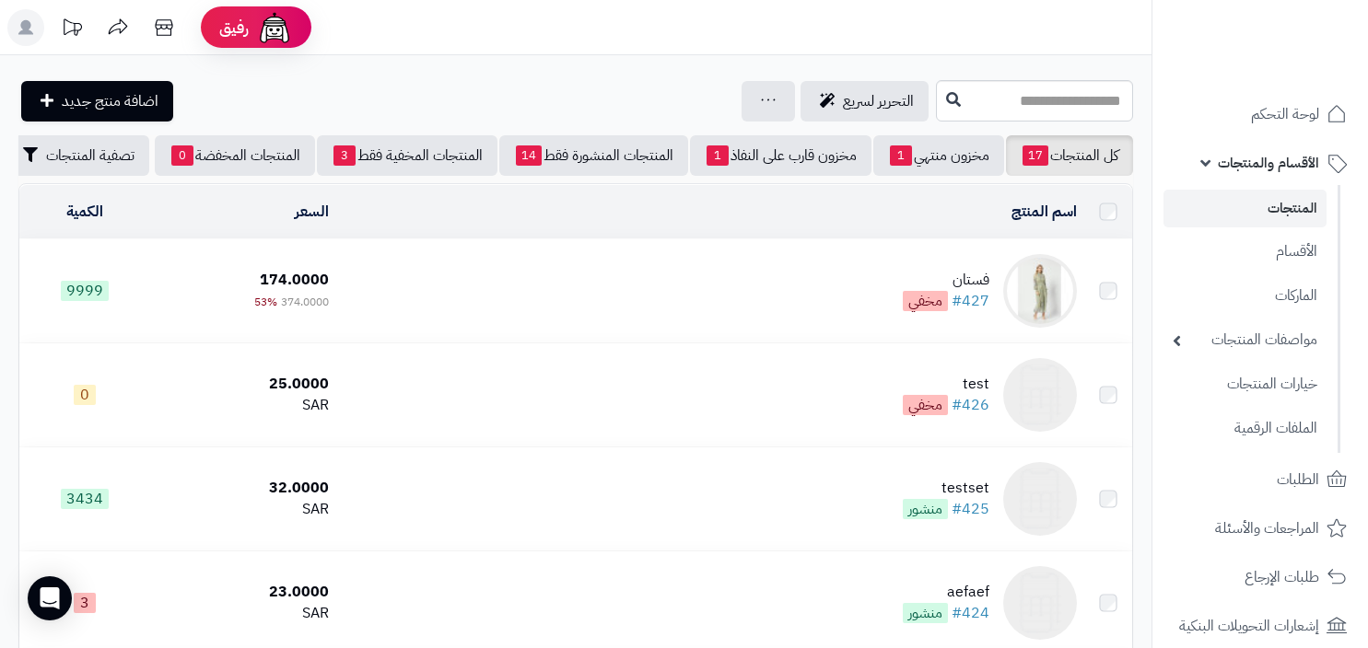
scroll to position [215, 0]
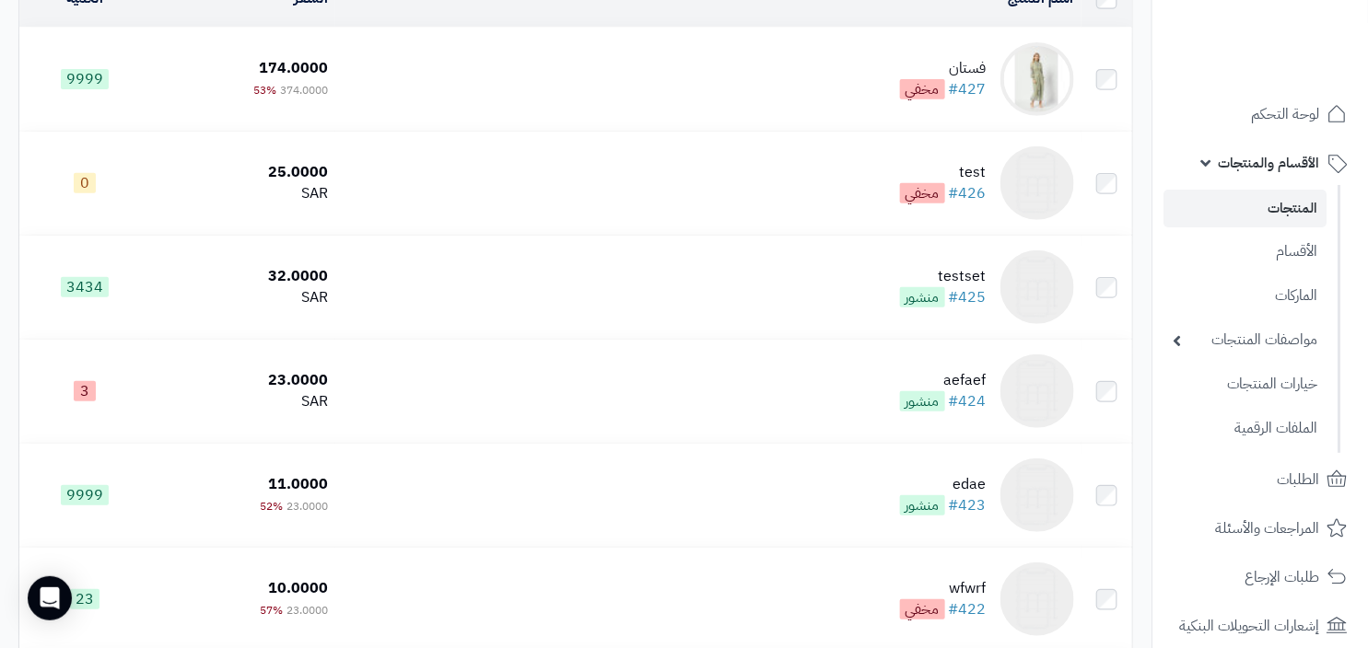
click at [886, 86] on td "فستان #427 مخفي" at bounding box center [708, 79] width 746 height 103
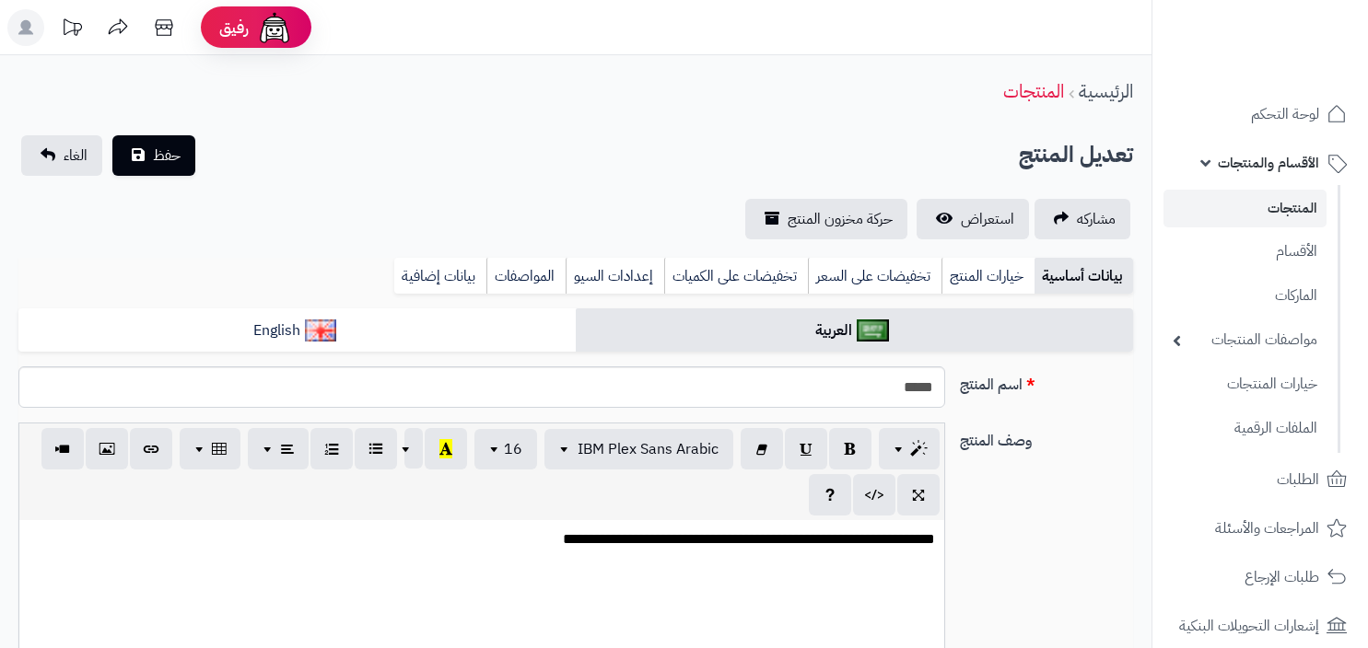
scroll to position [1288, 0]
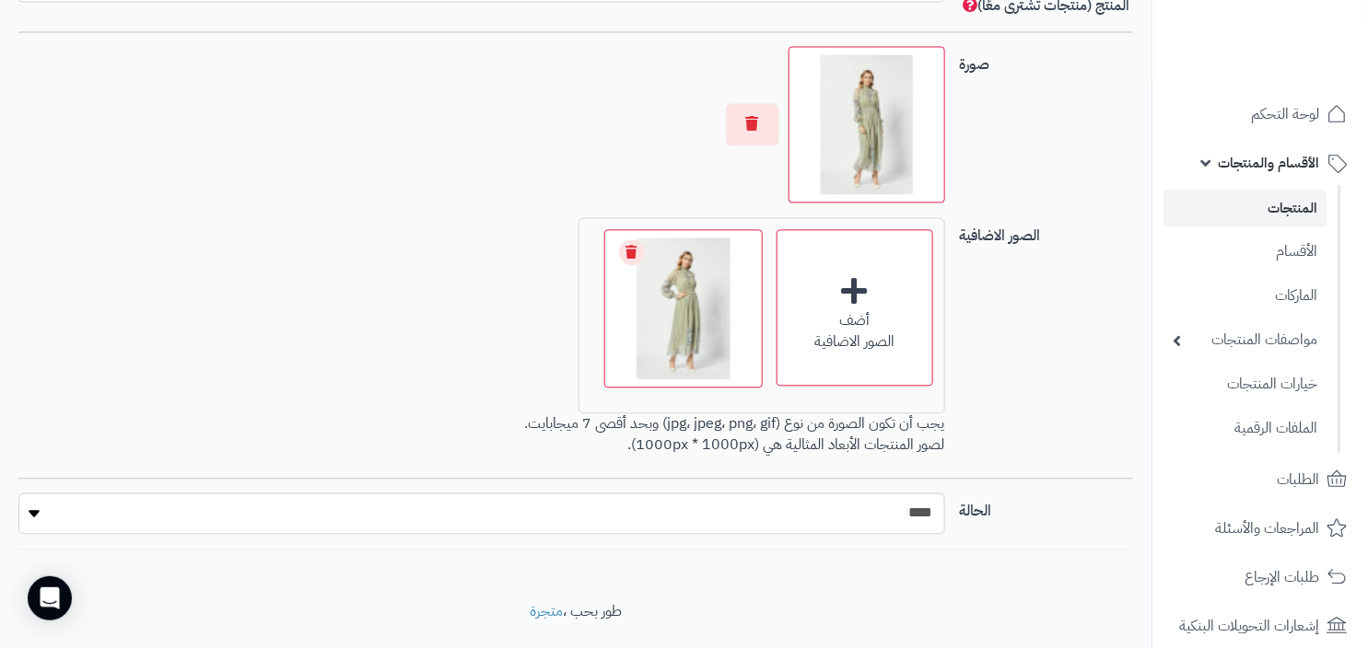
scroll to position [1288, 0]
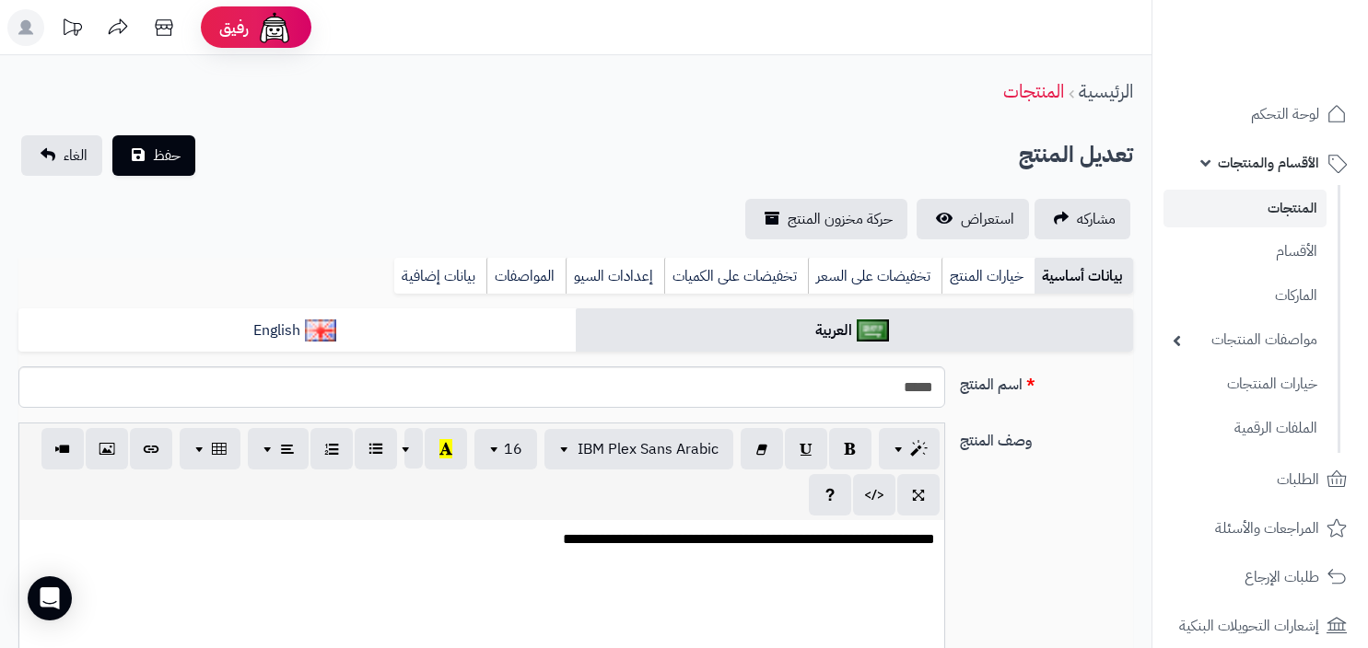
scroll to position [1288, 0]
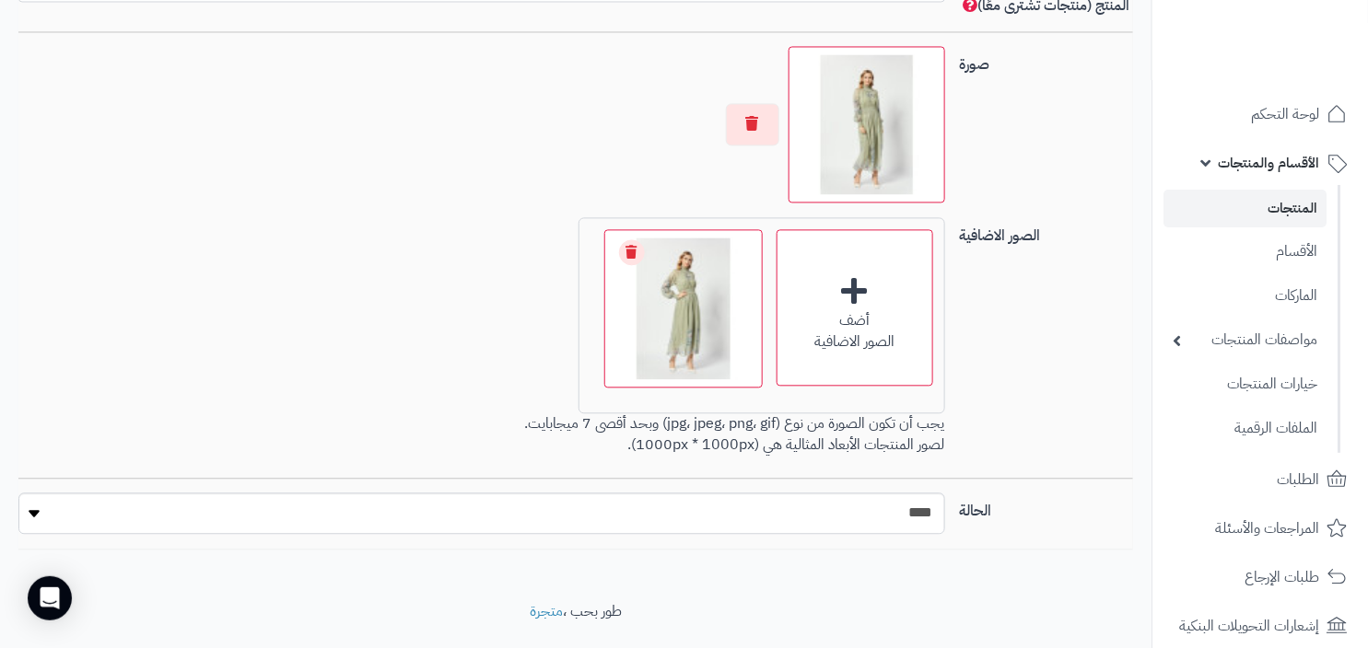
click at [1260, 216] on link "المنتجات" at bounding box center [1244, 209] width 163 height 38
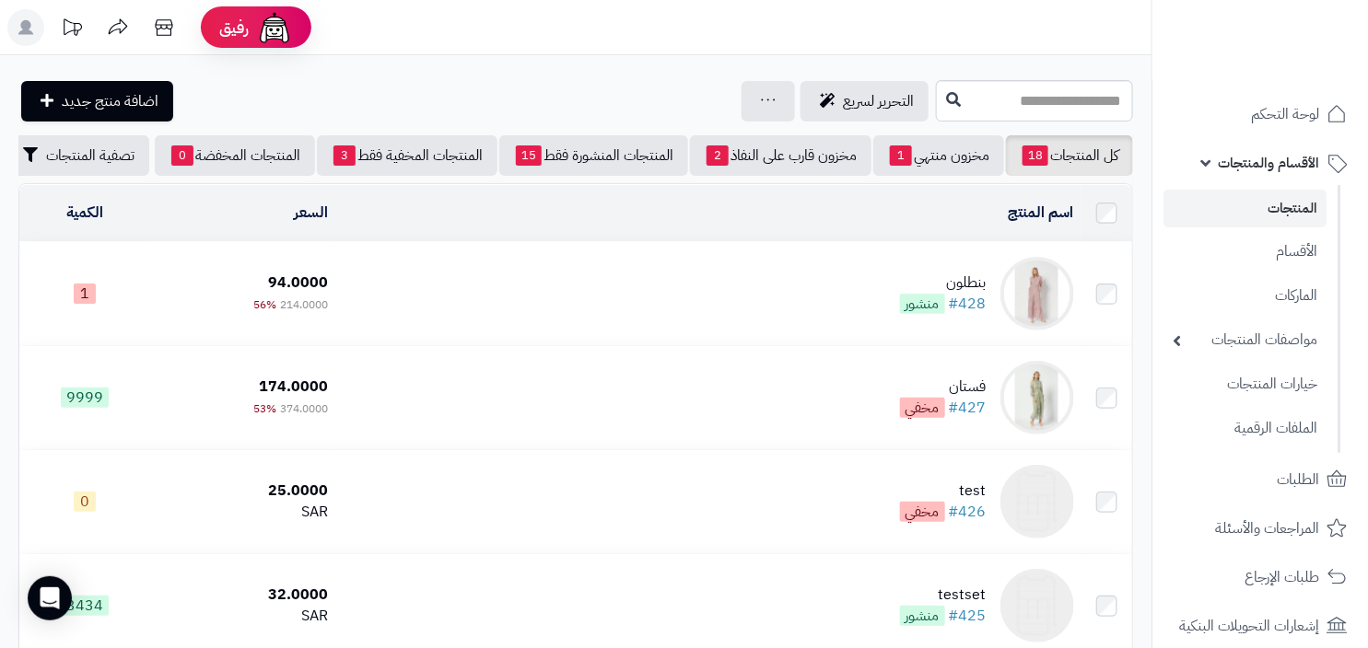
click at [925, 286] on div "بنطلون" at bounding box center [943, 283] width 87 height 21
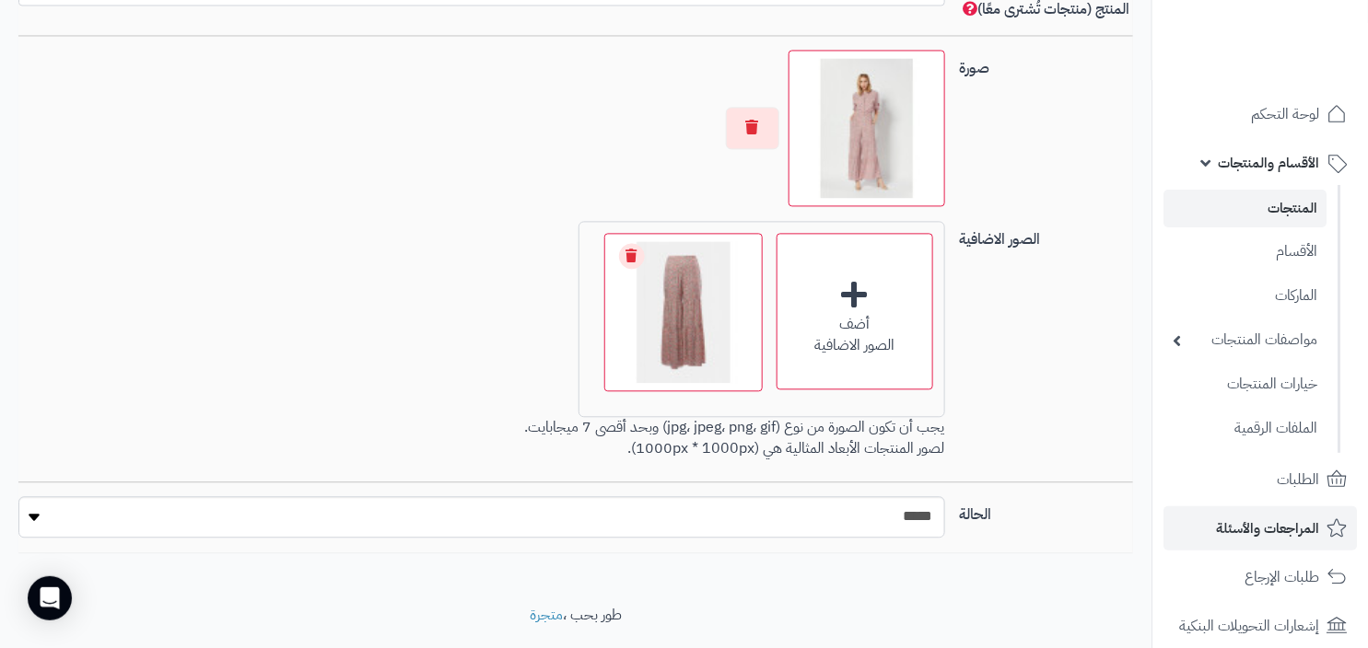
scroll to position [184, 0]
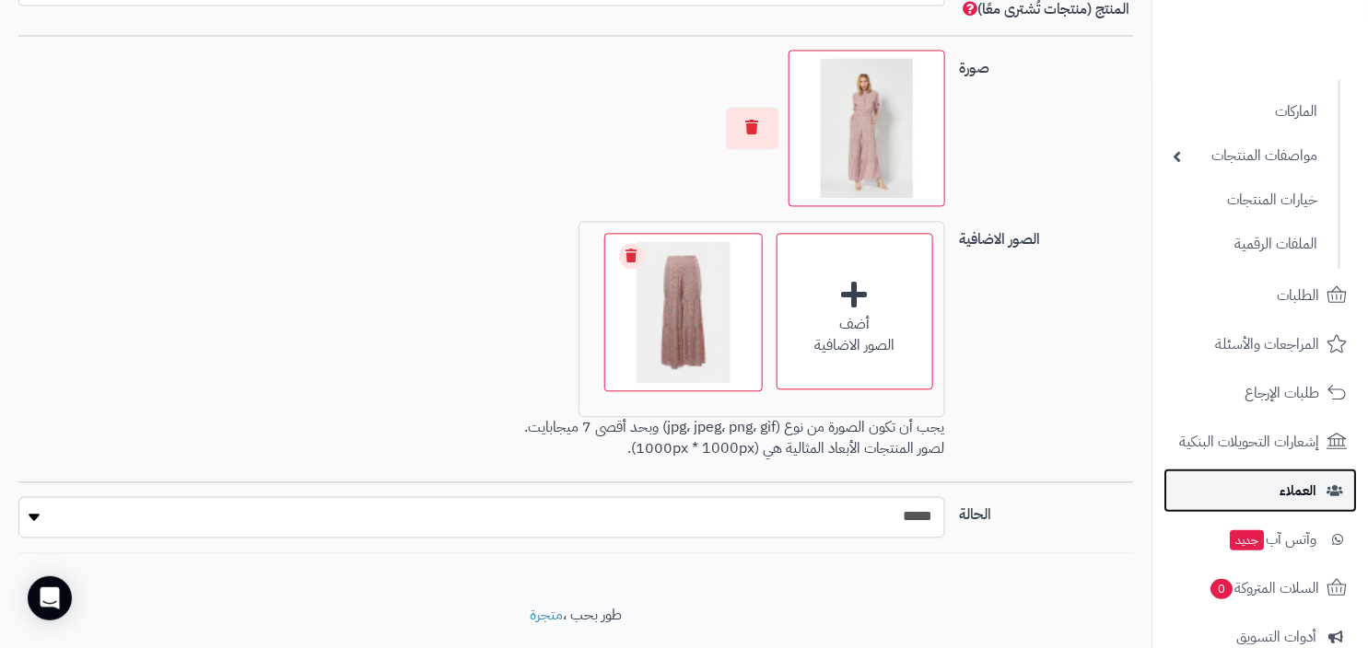
click at [1268, 498] on link "العملاء" at bounding box center [1259, 491] width 193 height 44
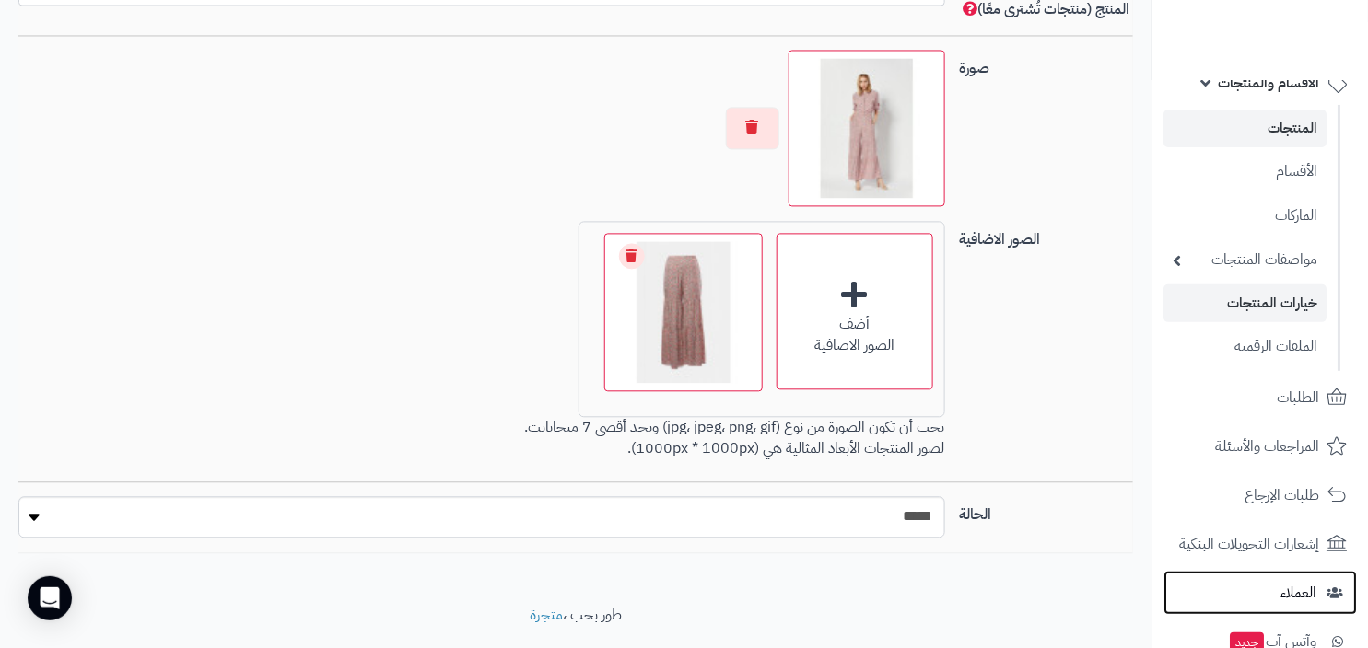
scroll to position [0, 0]
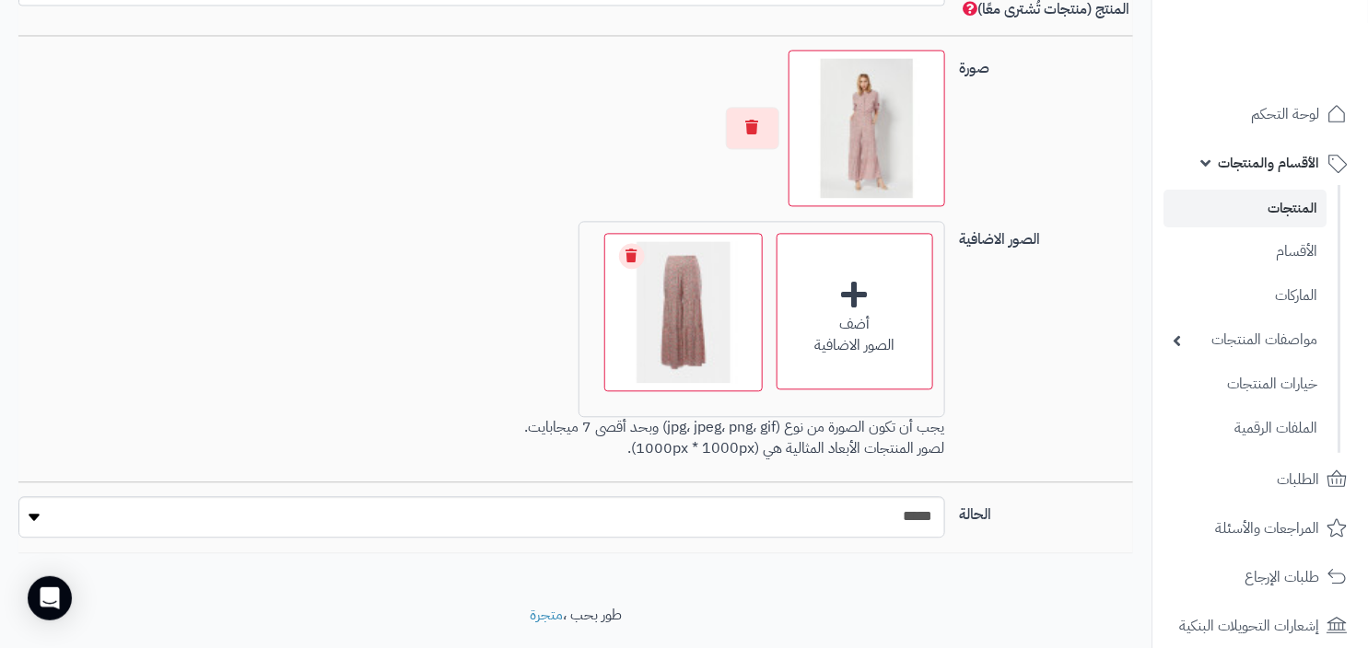
click at [1285, 216] on link "المنتجات" at bounding box center [1244, 209] width 163 height 38
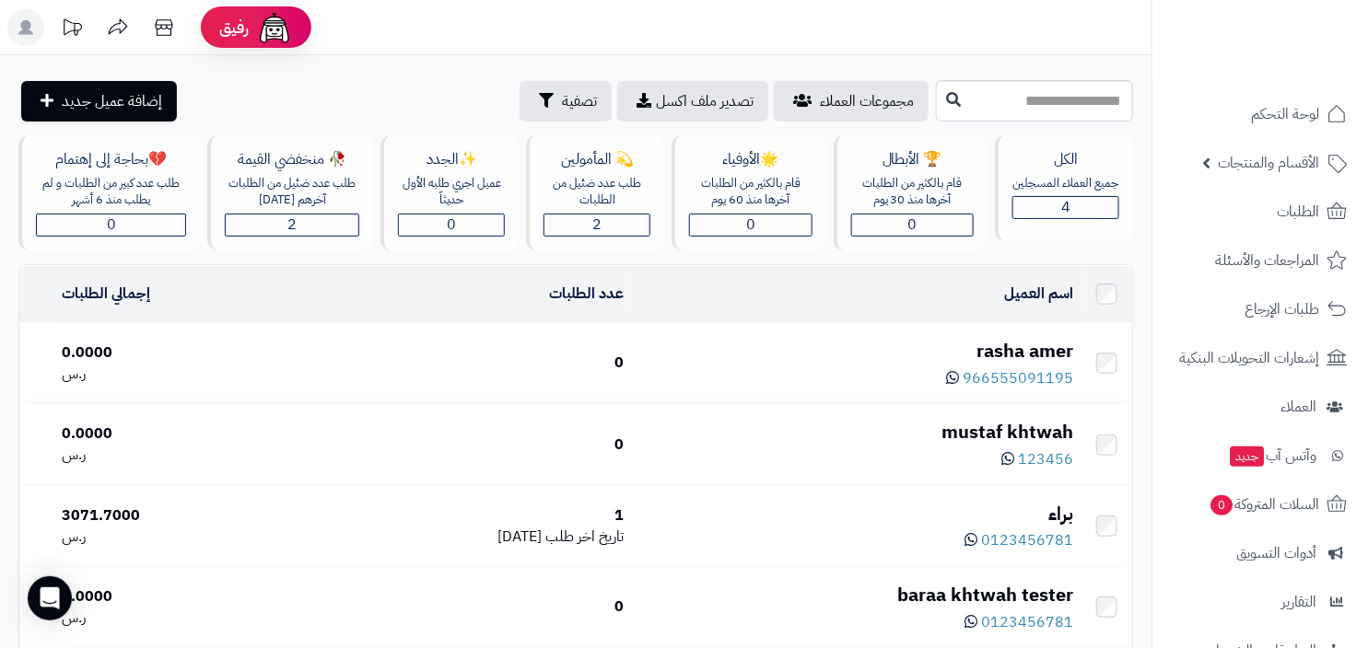
click at [1048, 342] on div "rasha amer" at bounding box center [856, 351] width 436 height 27
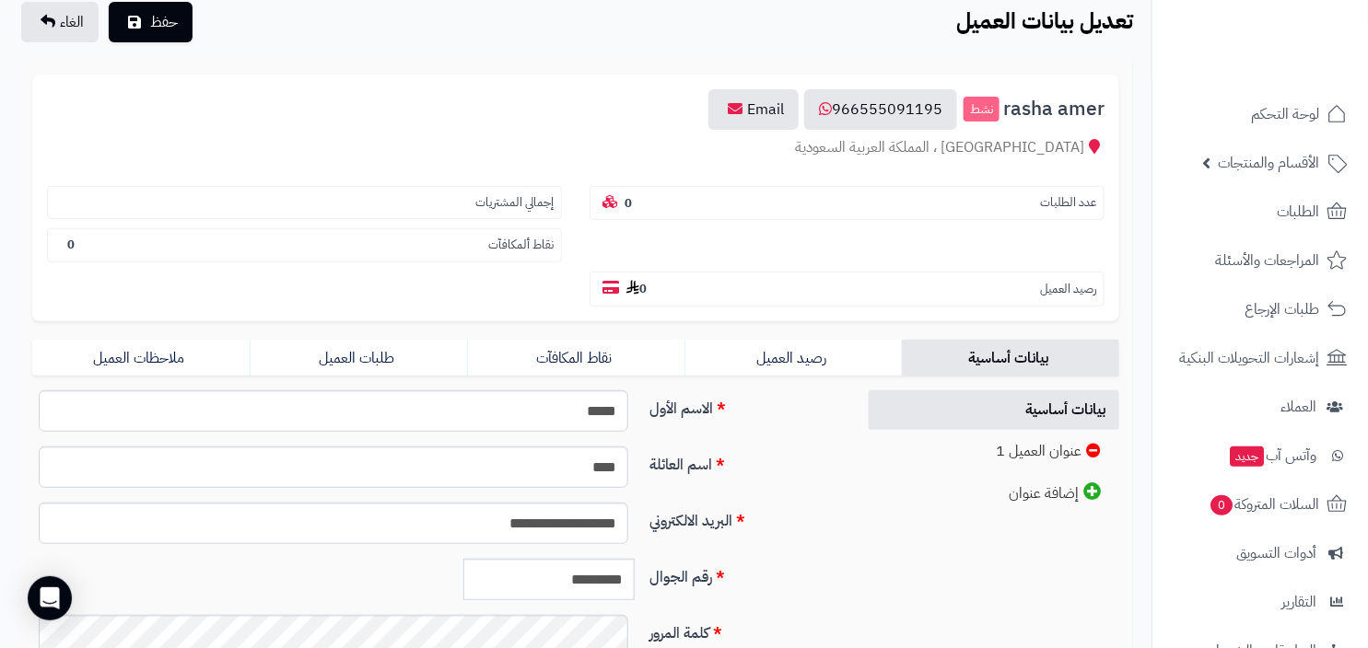
scroll to position [337, 0]
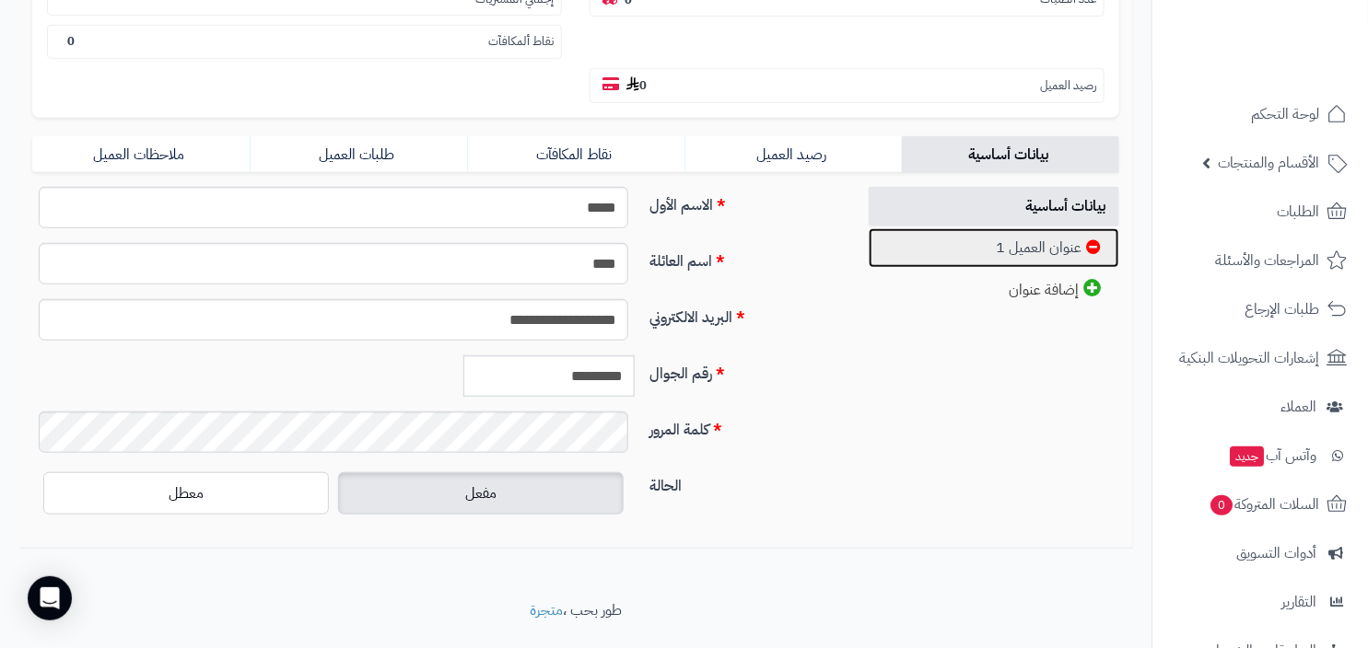
click at [1023, 228] on link "عنوان العميل 1" at bounding box center [994, 248] width 251 height 40
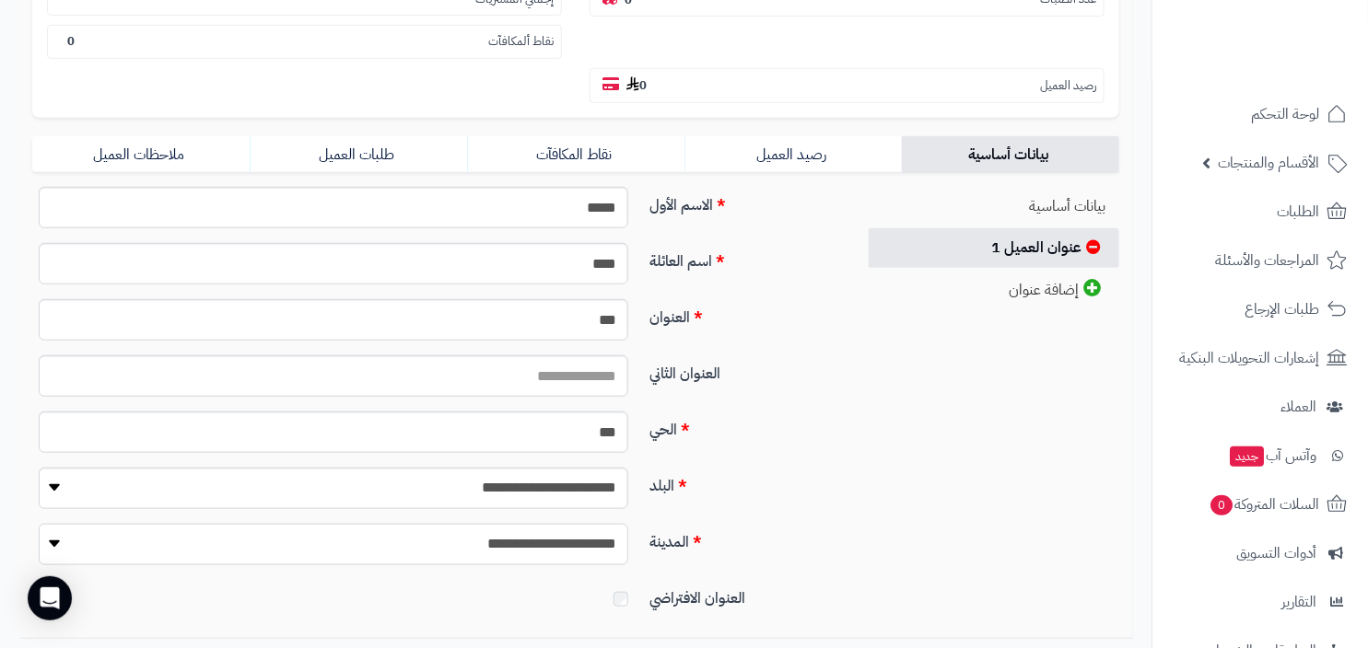
click at [568, 524] on select "**********" at bounding box center [334, 544] width 590 height 41
click at [579, 412] on input "***" at bounding box center [334, 432] width 590 height 41
click at [833, 412] on label "الحي" at bounding box center [744, 426] width 205 height 29
click at [628, 412] on input "***" at bounding box center [334, 432] width 590 height 41
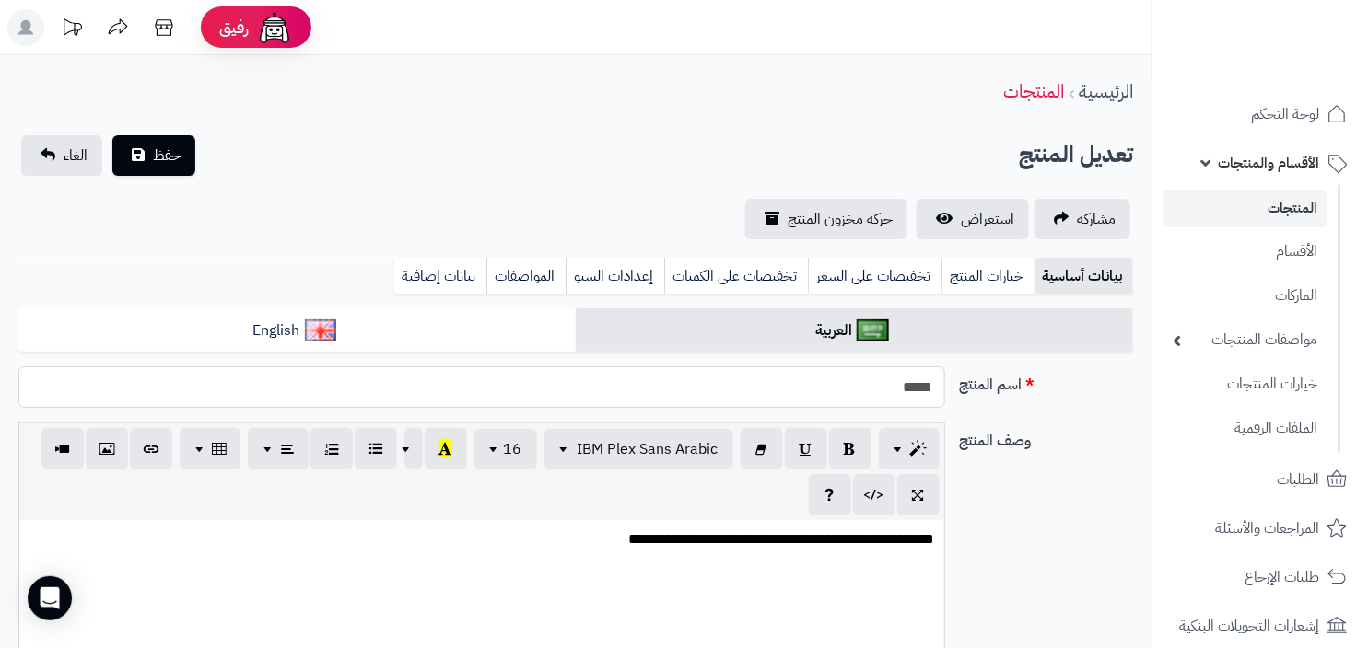
drag, startPoint x: 900, startPoint y: 369, endPoint x: 893, endPoint y: 380, distance: 12.8
click at [893, 380] on input "*****" at bounding box center [481, 387] width 927 height 41
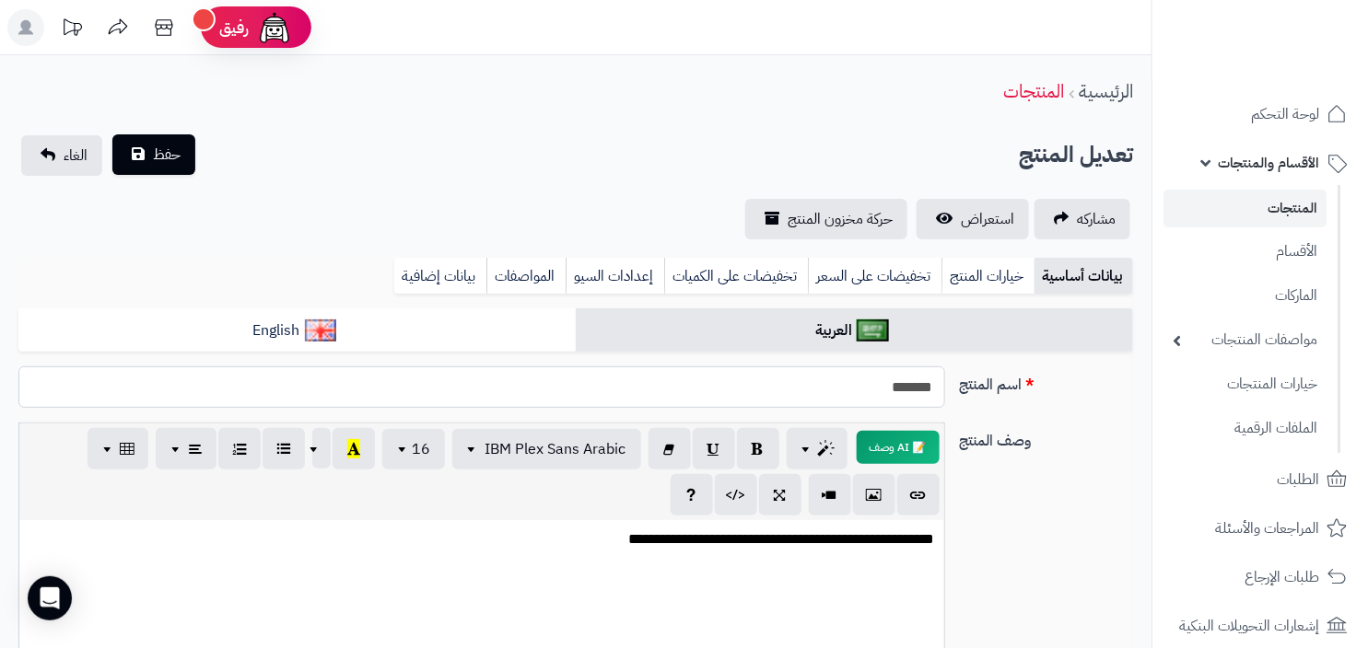
type input "*******"
click at [186, 162] on button "حفظ" at bounding box center [153, 154] width 83 height 41
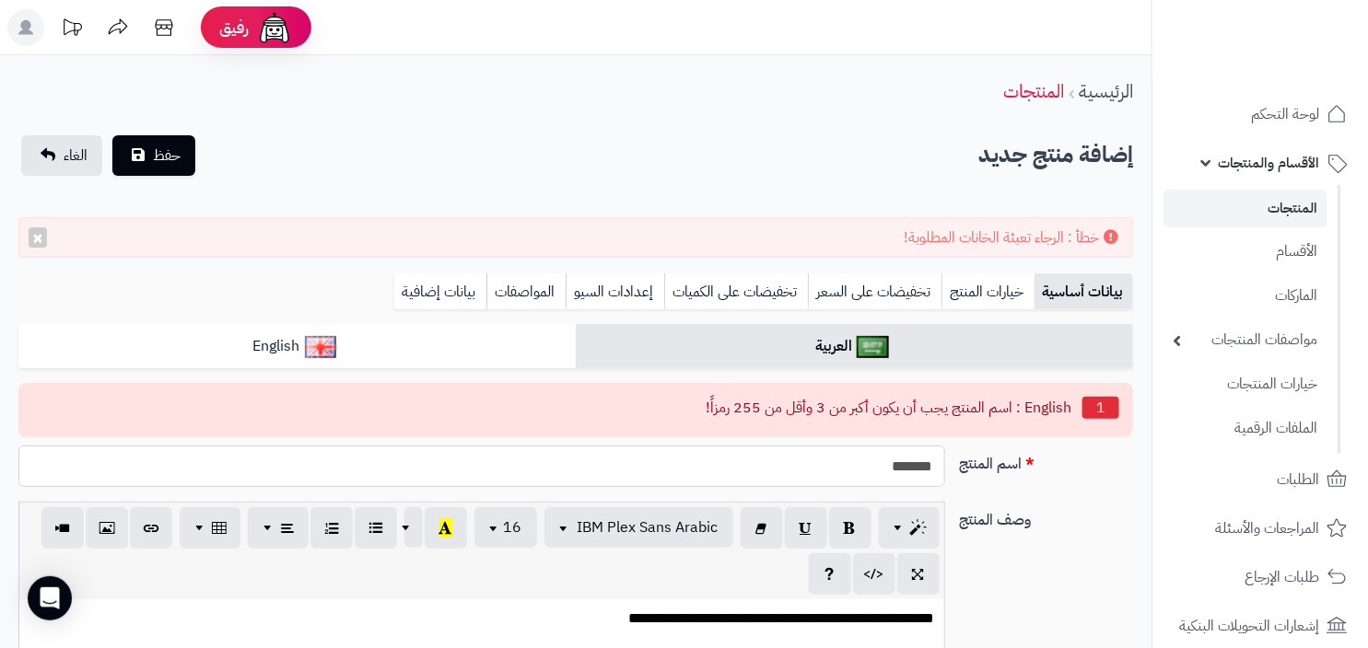
click at [823, 475] on input "*******" at bounding box center [481, 466] width 927 height 41
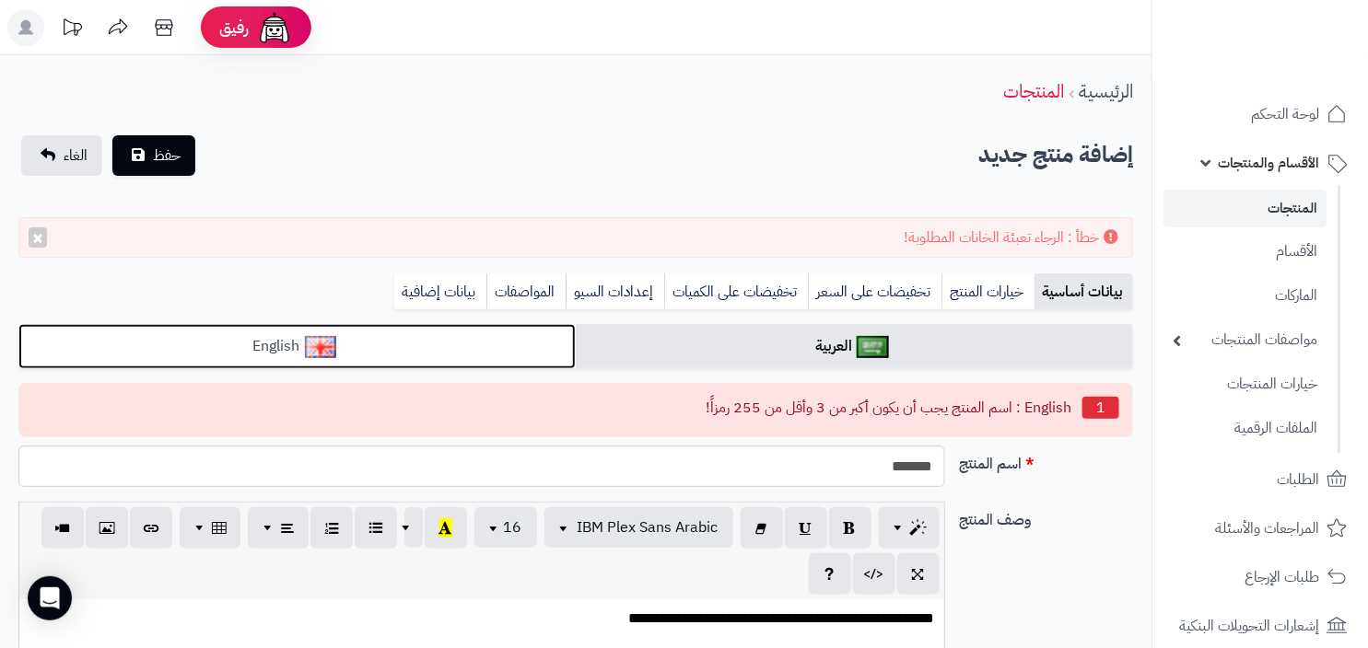
click at [504, 350] on link "English" at bounding box center [296, 346] width 557 height 45
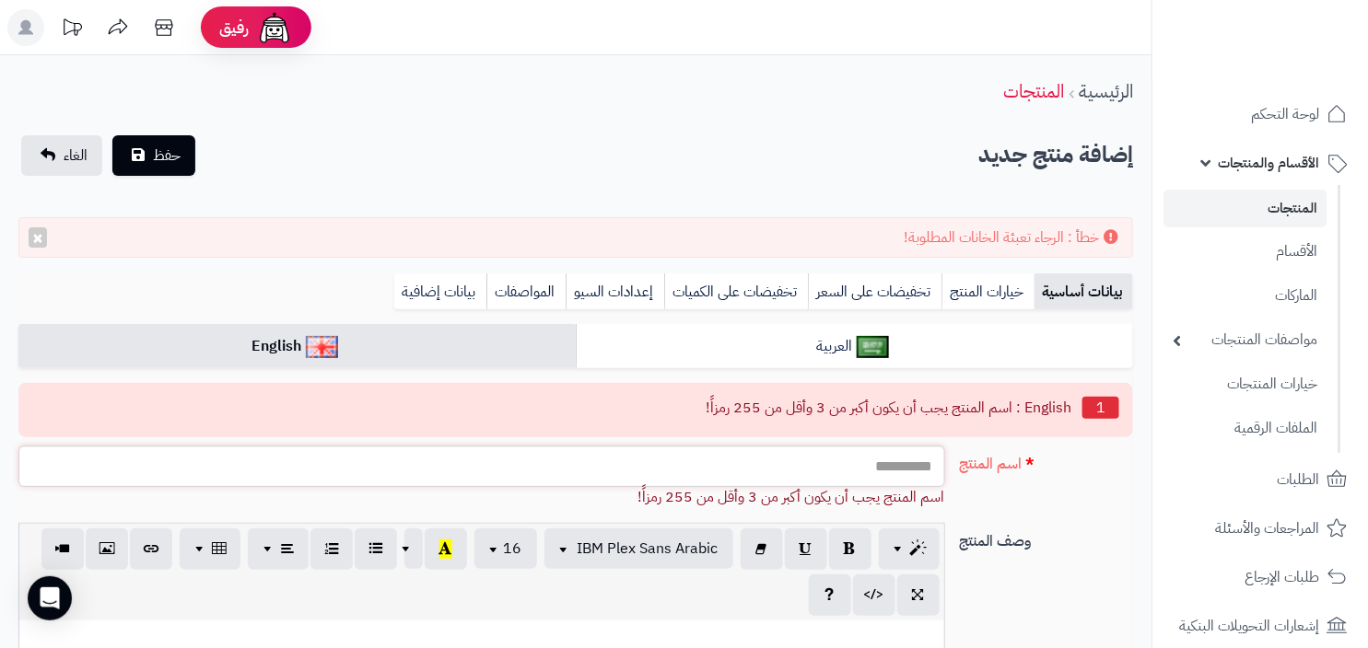
click at [591, 484] on input "اسم المنتج" at bounding box center [481, 466] width 927 height 41
paste input "*******"
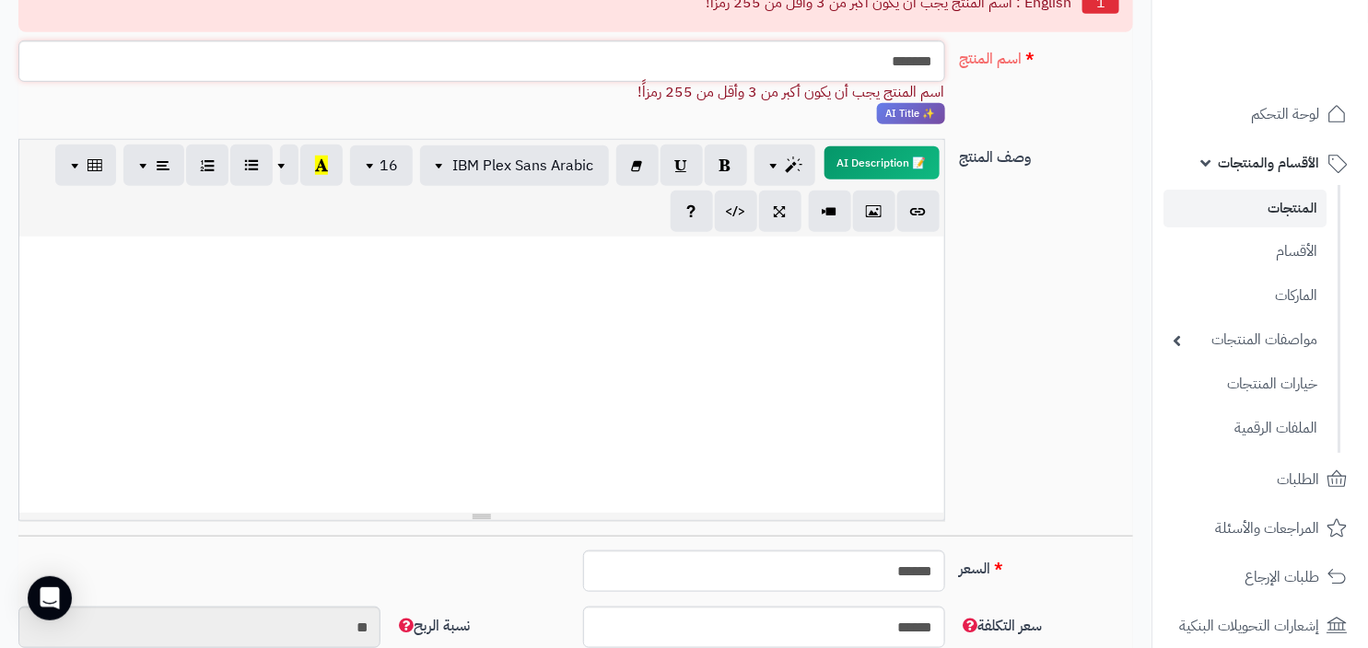
type input "*******"
click at [759, 399] on div at bounding box center [481, 375] width 925 height 276
paste div
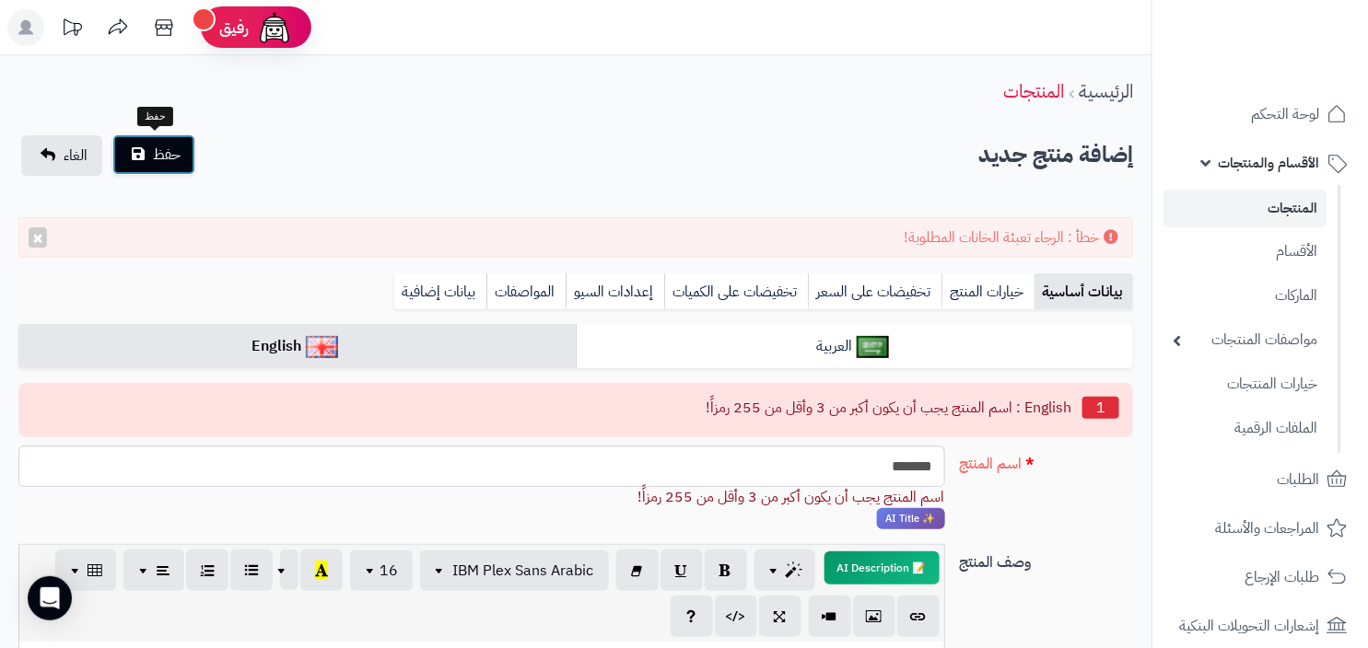
click at [155, 154] on span "حفظ" at bounding box center [167, 155] width 28 height 22
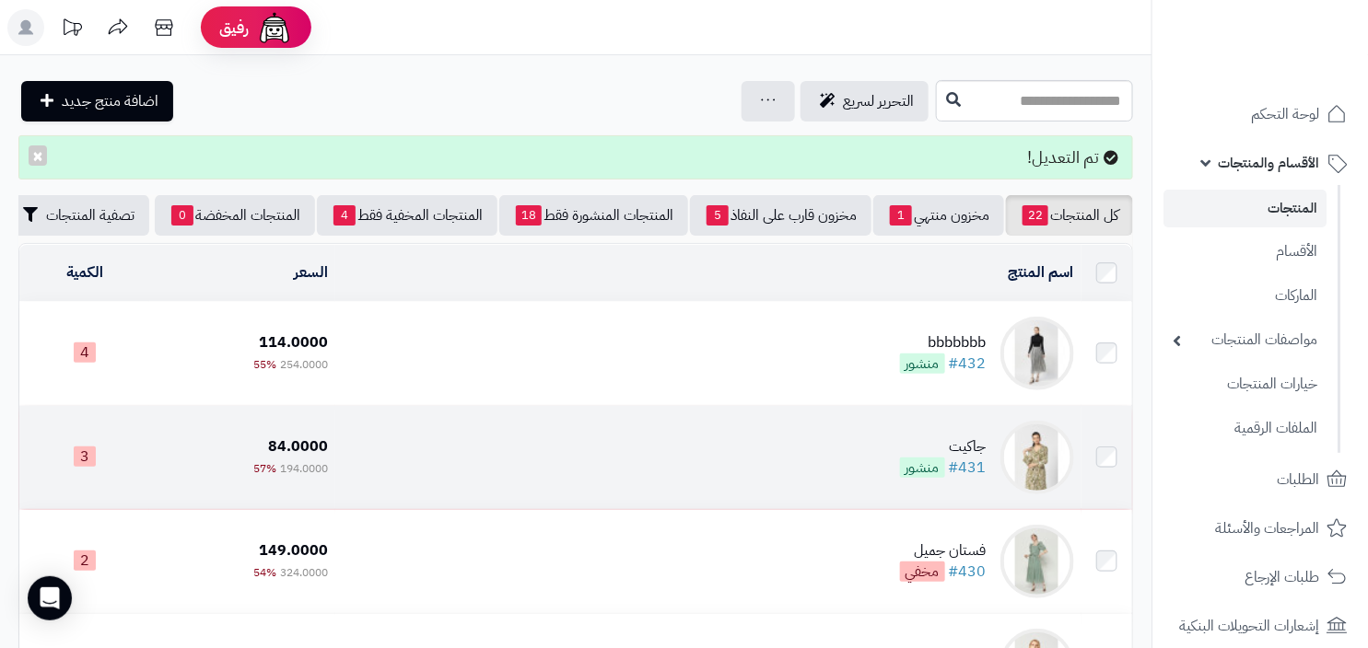
click at [963, 458] on div "جاكيت" at bounding box center [943, 447] width 87 height 21
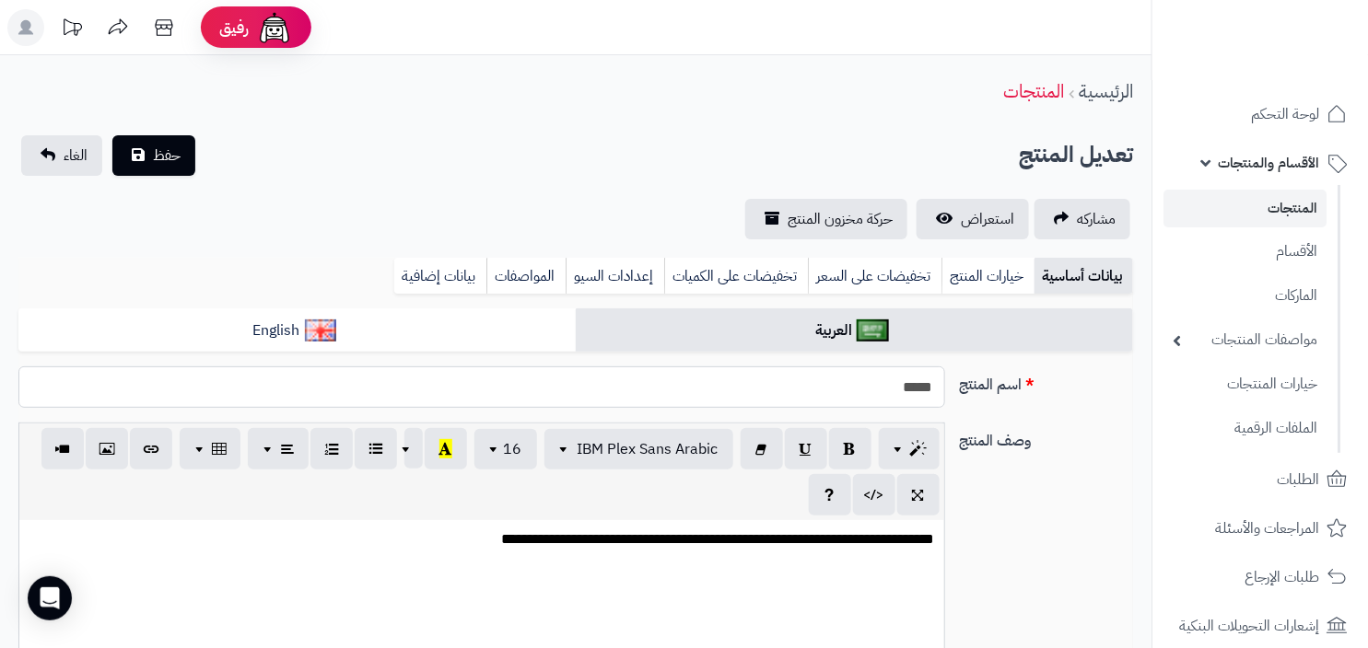
click at [900, 391] on input "*****" at bounding box center [481, 387] width 927 height 41
paste input "**"
type input "*******"
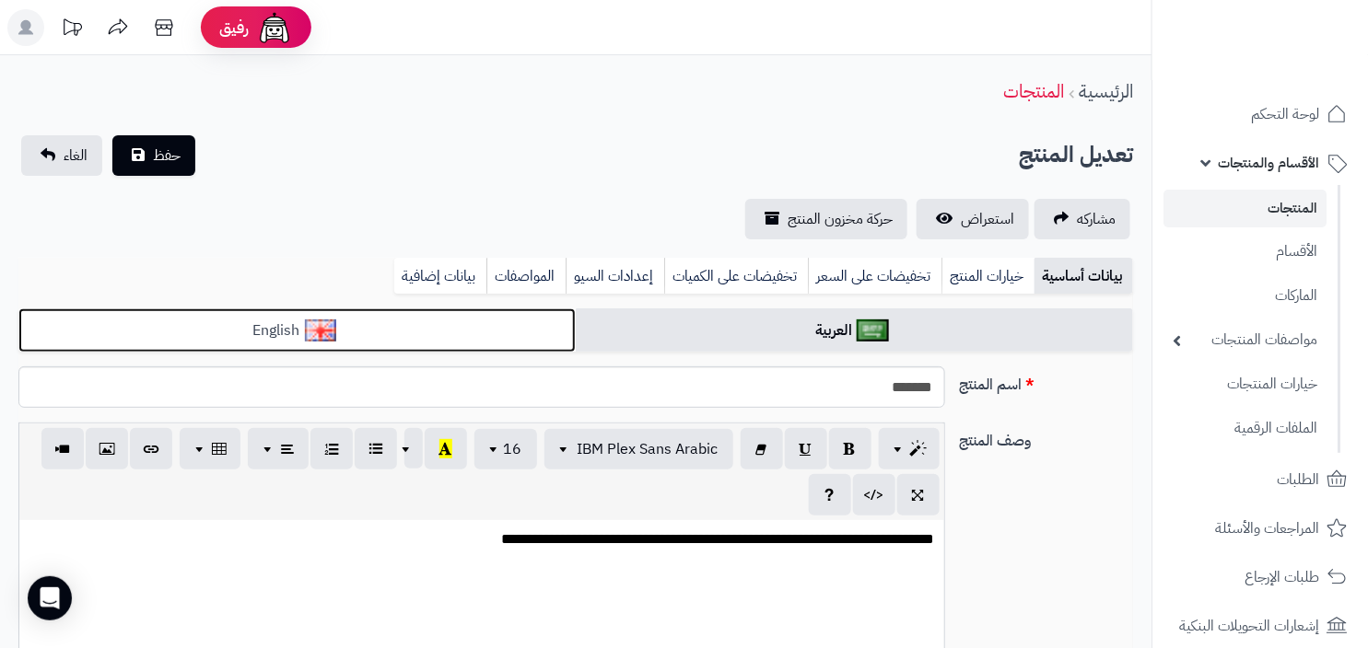
click at [472, 330] on link "English" at bounding box center [296, 331] width 557 height 45
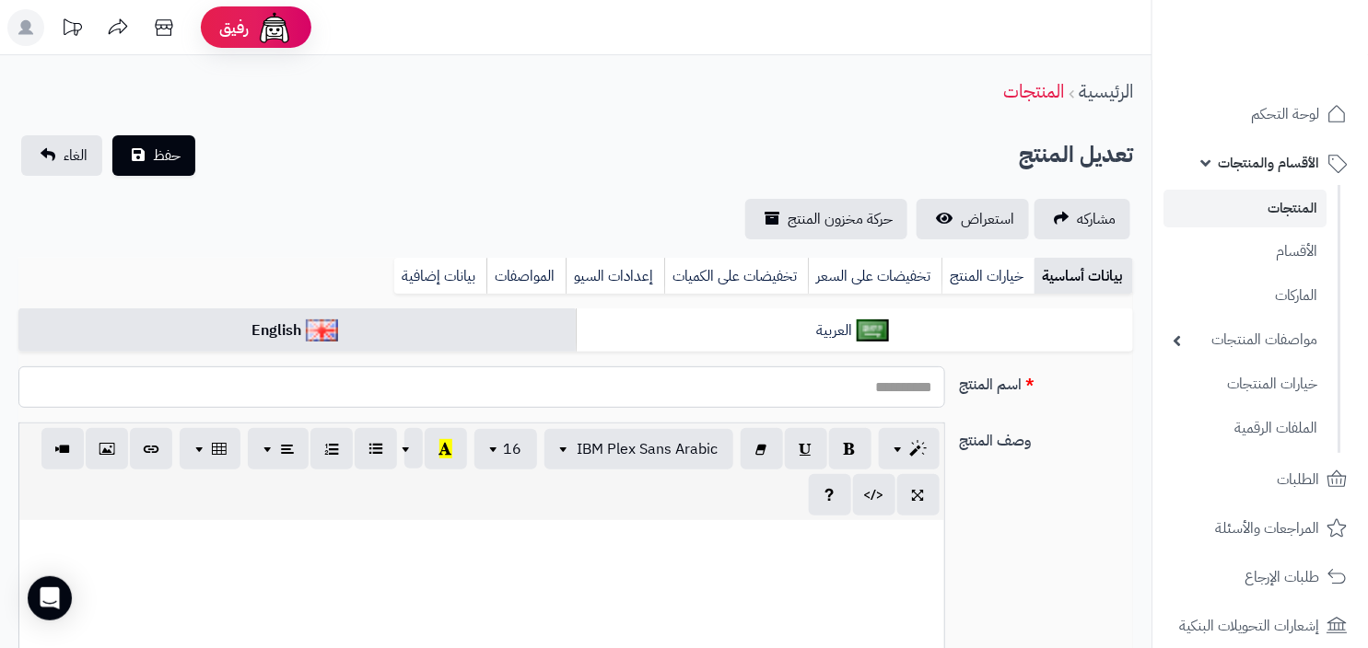
click at [666, 376] on input "اسم المنتج" at bounding box center [481, 387] width 927 height 41
paste input "*******"
type input "*******"
click at [153, 149] on span "حفظ" at bounding box center [167, 155] width 28 height 22
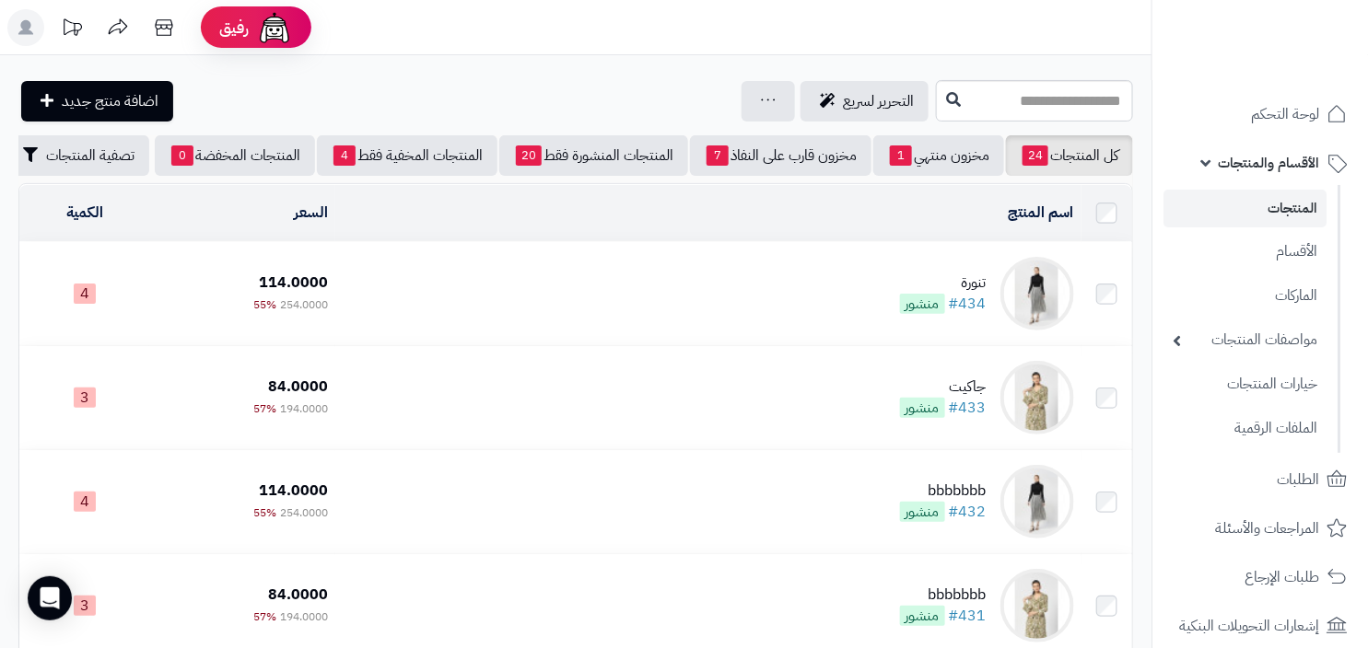
click at [884, 308] on td "تنورة #434 منشور" at bounding box center [708, 293] width 746 height 103
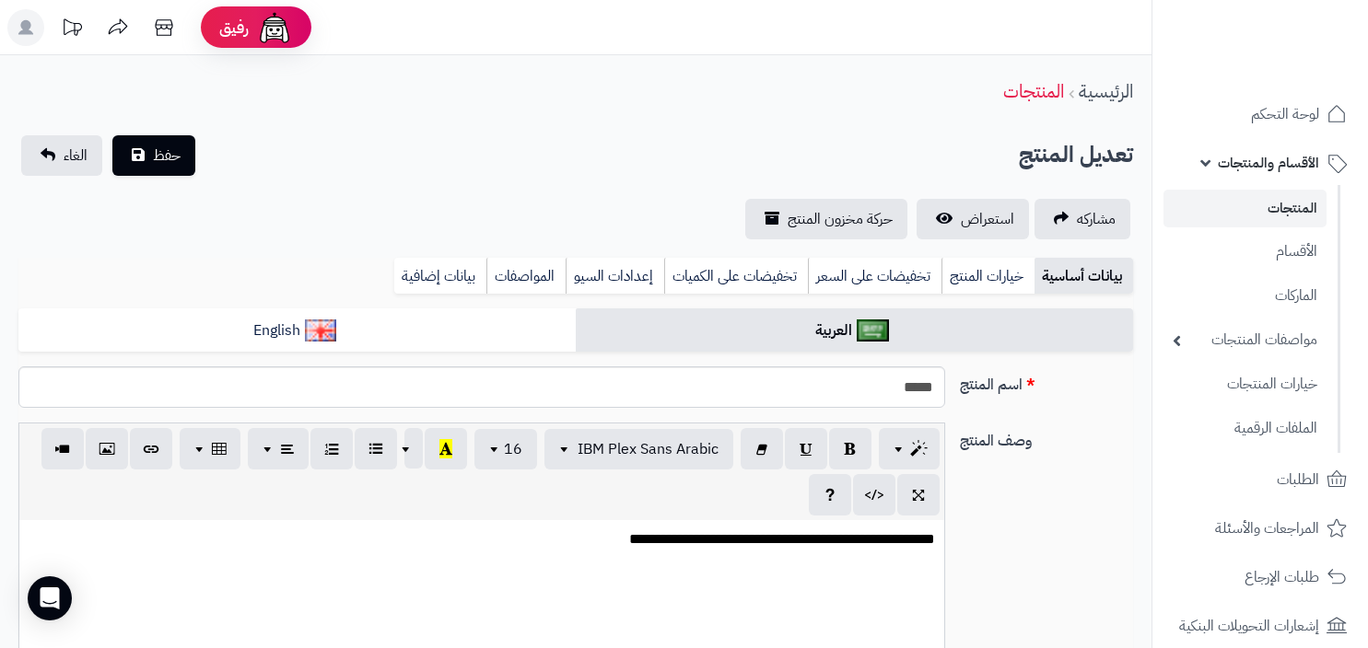
select select
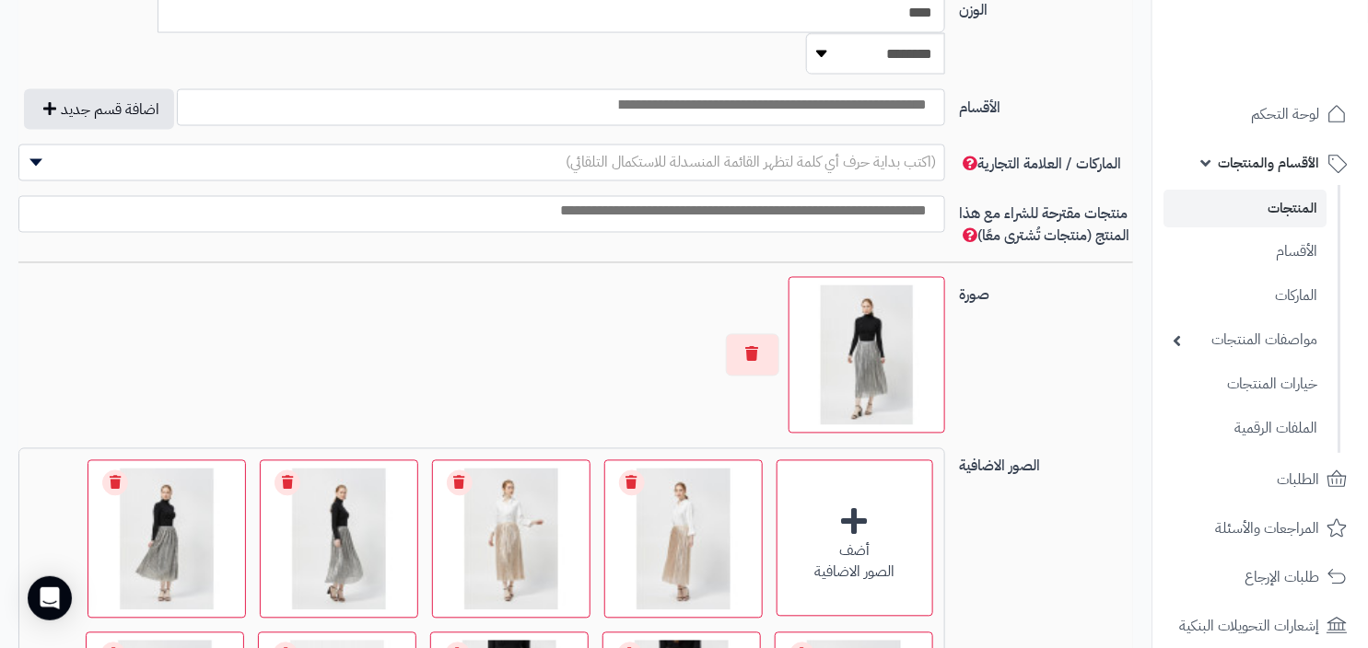
scroll to position [1068, 0]
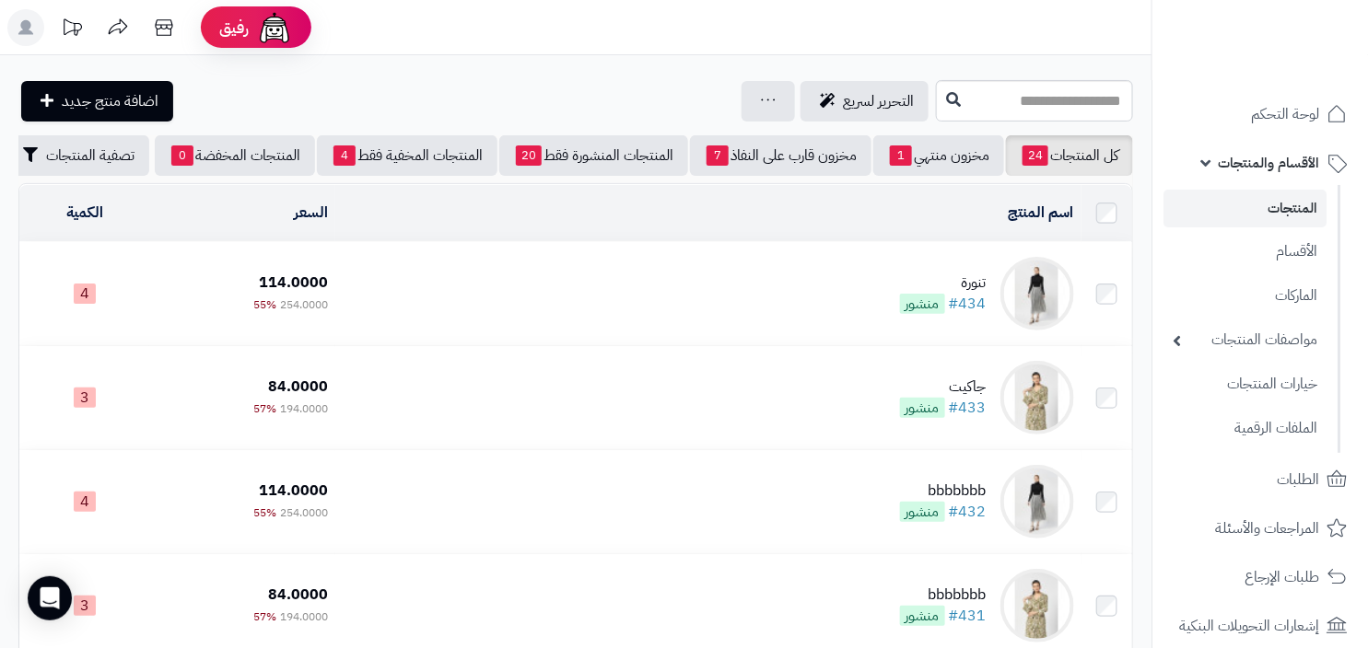
click at [945, 279] on td "تنورة #434 منشور" at bounding box center [708, 293] width 746 height 103
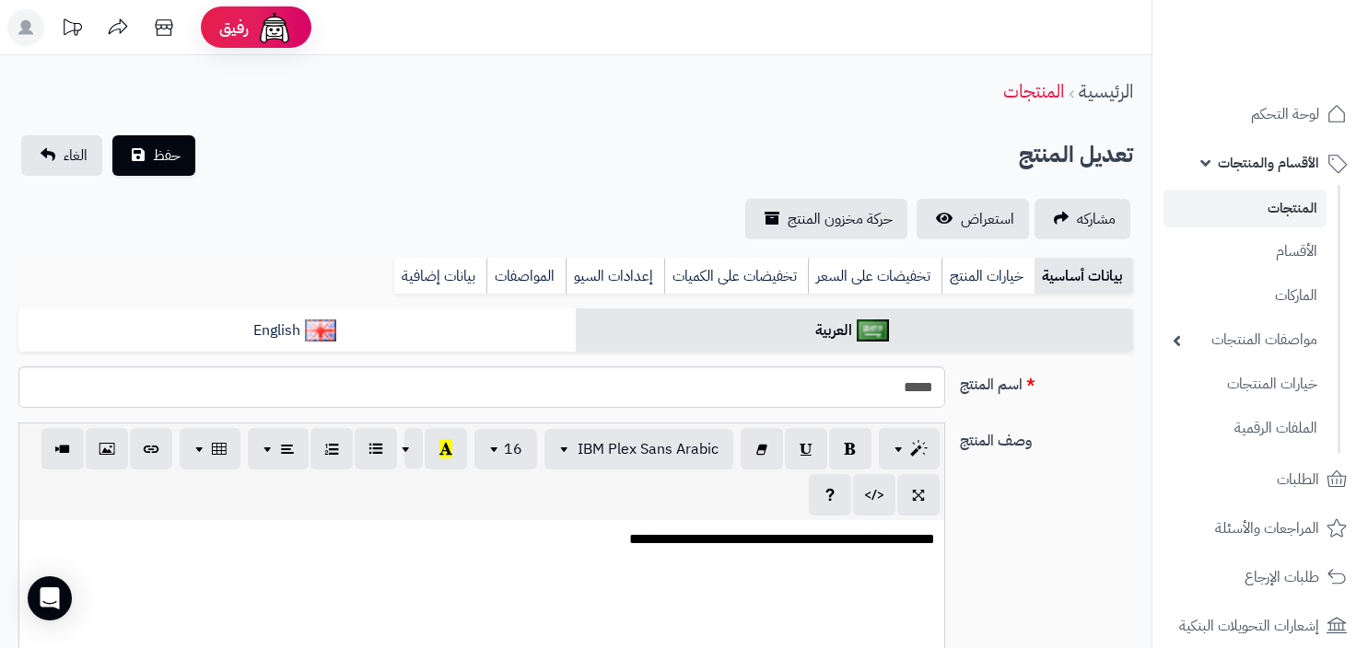
select select
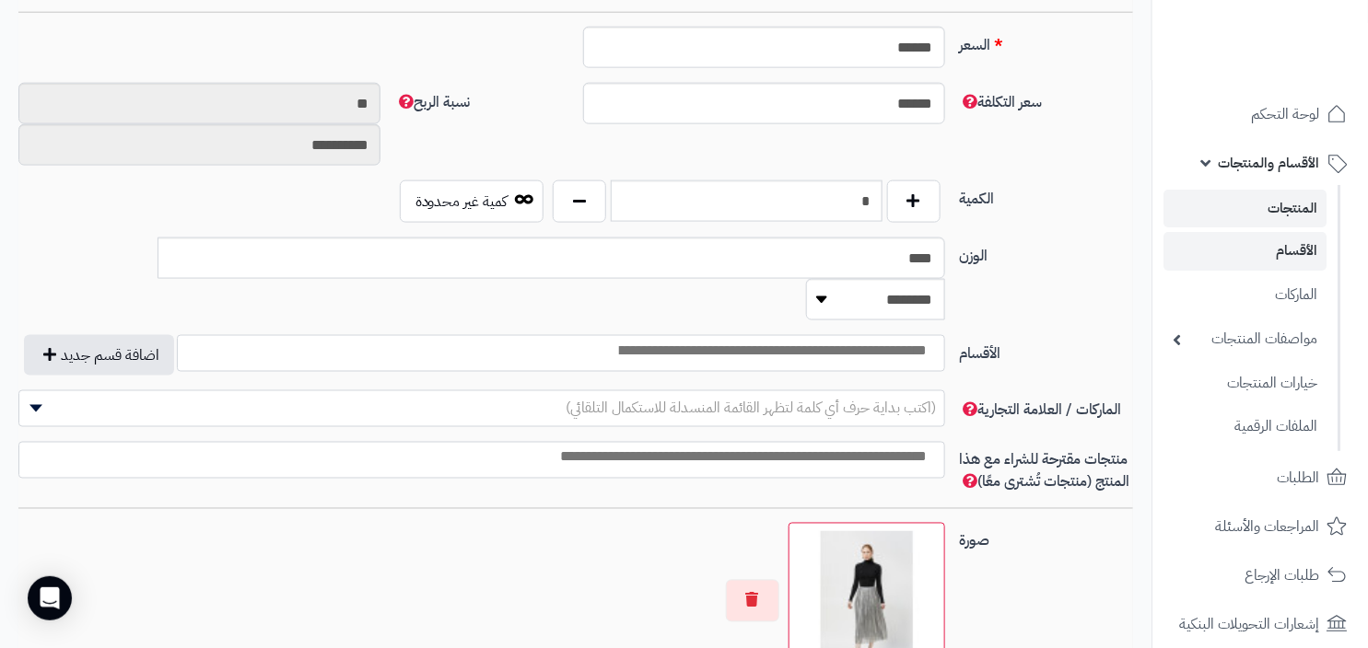
scroll to position [807, 0]
click at [1246, 253] on link "الأقسام" at bounding box center [1244, 251] width 163 height 38
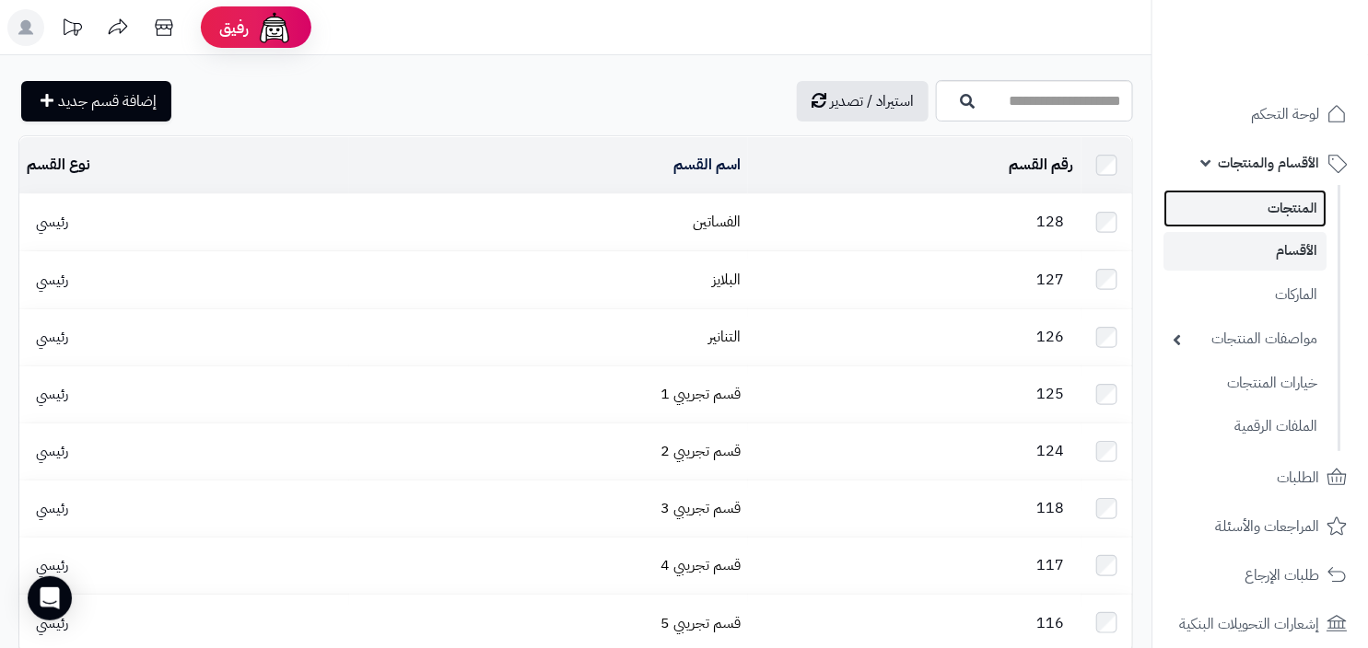
click at [1300, 204] on link "المنتجات" at bounding box center [1244, 209] width 163 height 38
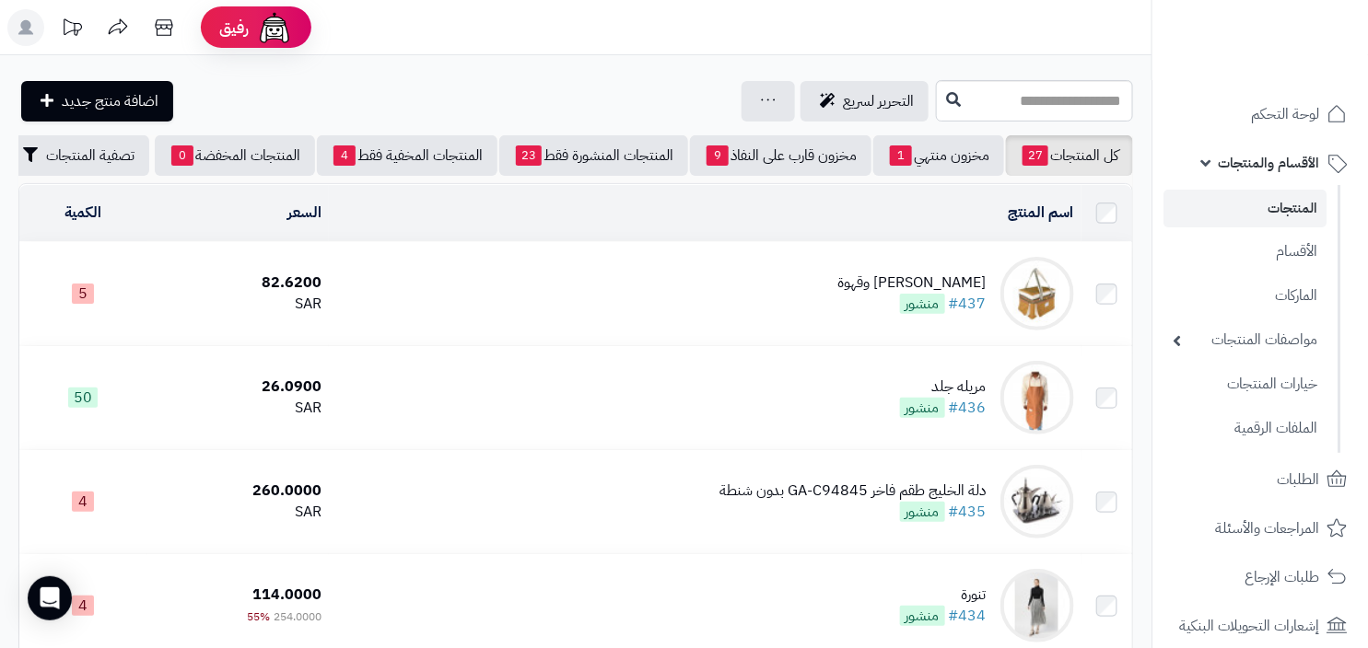
click at [888, 316] on td "عزبة شاي وقهوة #437 منشور" at bounding box center [705, 293] width 753 height 103
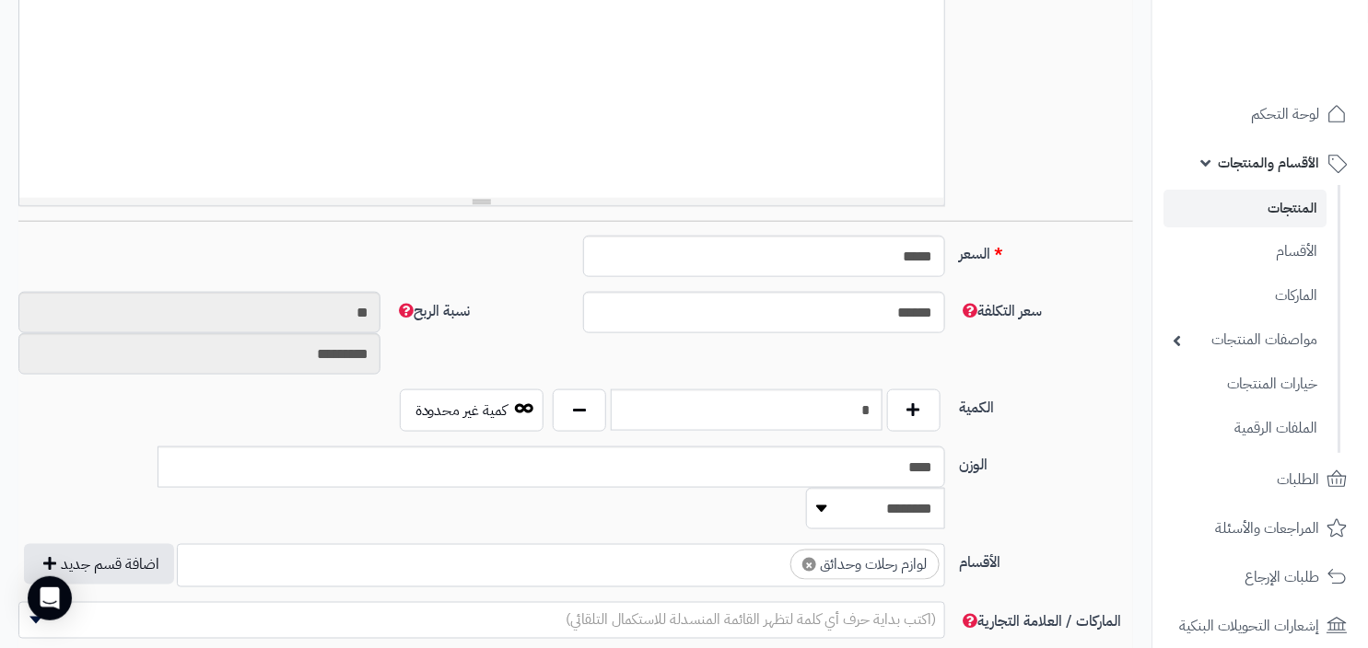
scroll to position [437, 0]
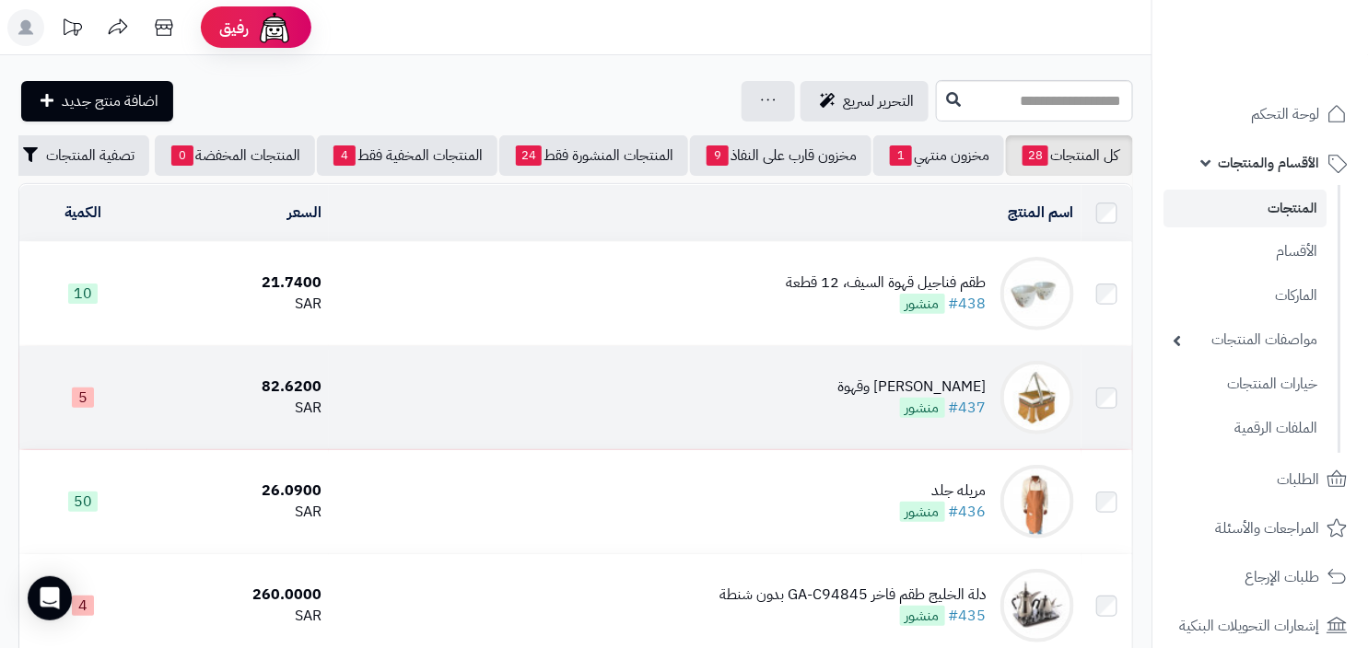
click at [948, 383] on td "[PERSON_NAME] وقهوة #437 منشور" at bounding box center [705, 397] width 753 height 103
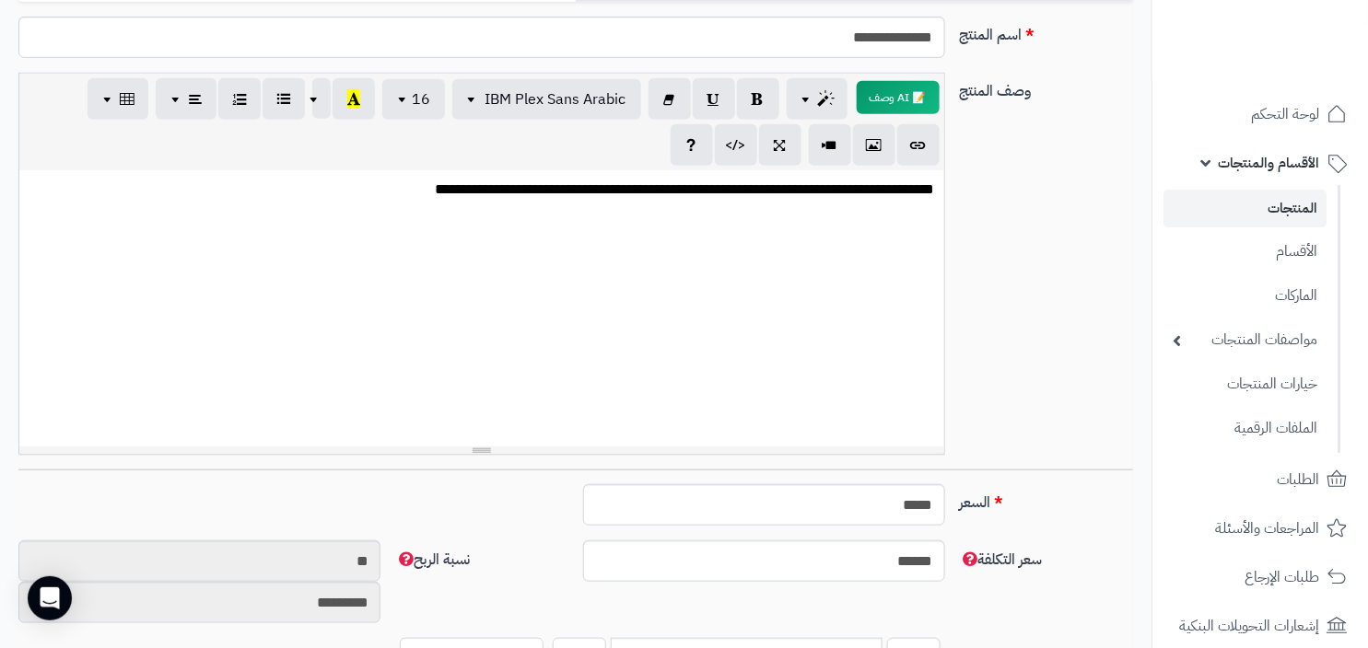
scroll to position [328, 0]
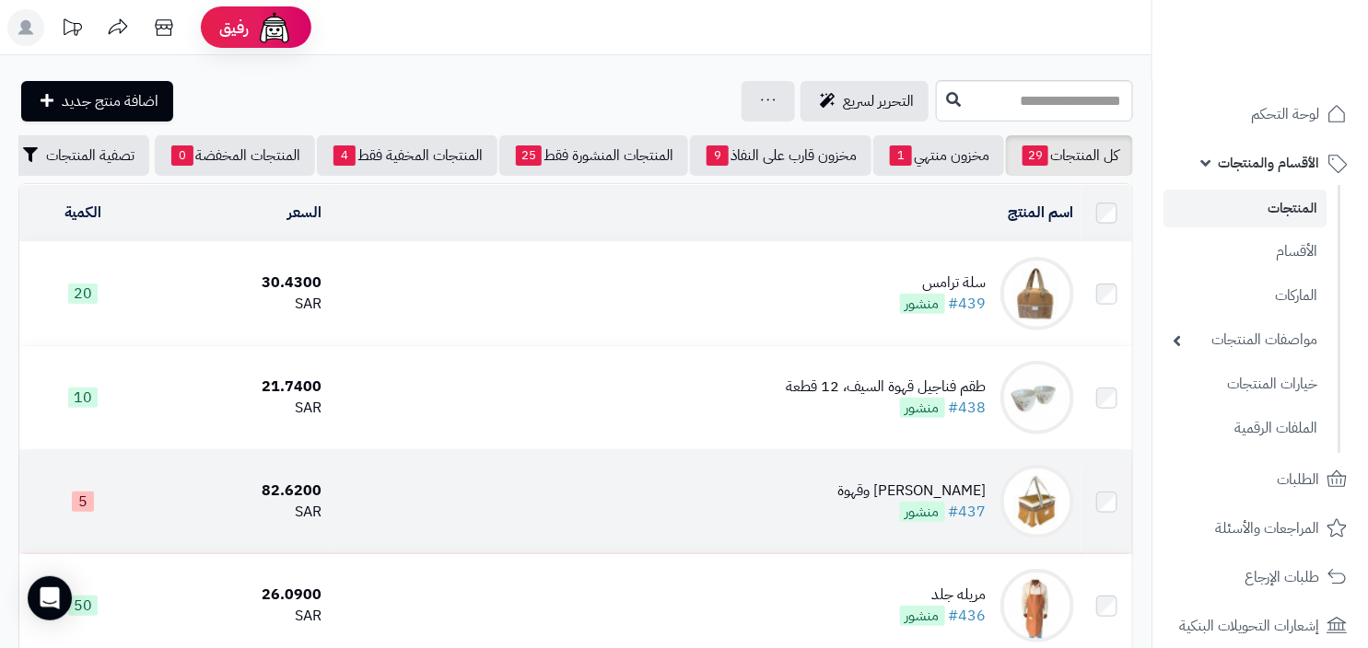
click at [955, 490] on td "عزبة شاي وقهوة #437 منشور" at bounding box center [705, 501] width 753 height 103
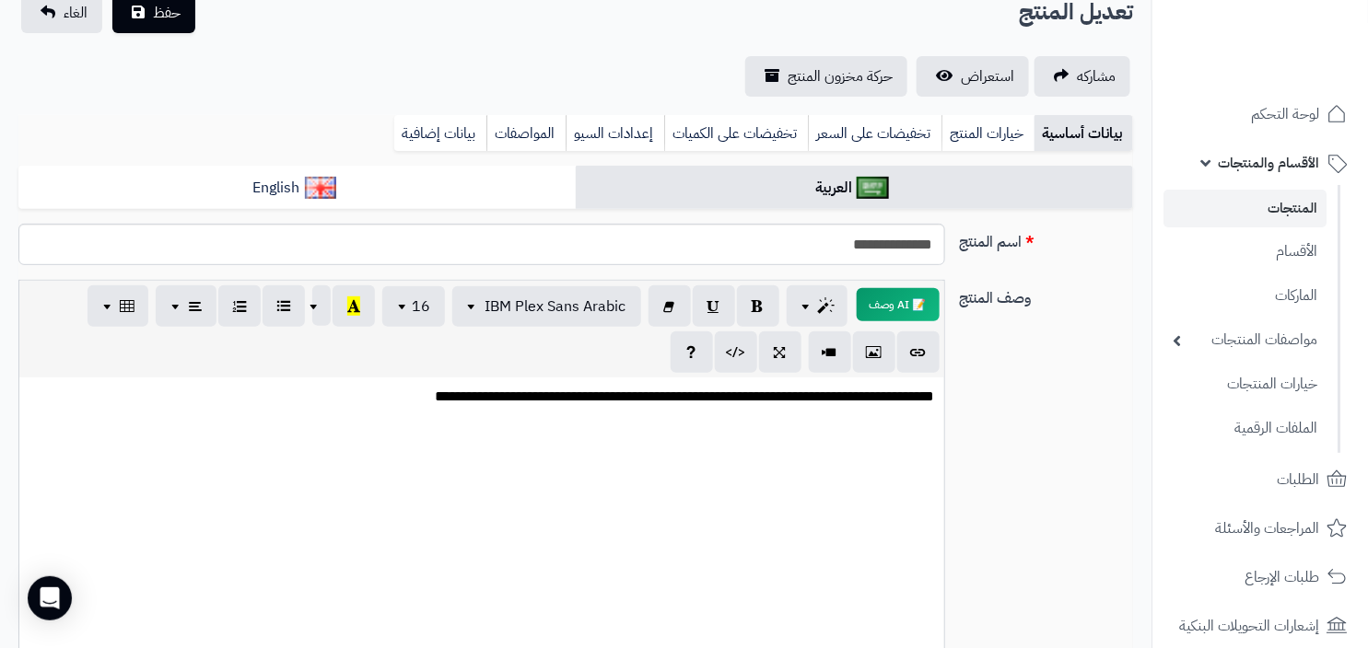
scroll to position [136, 0]
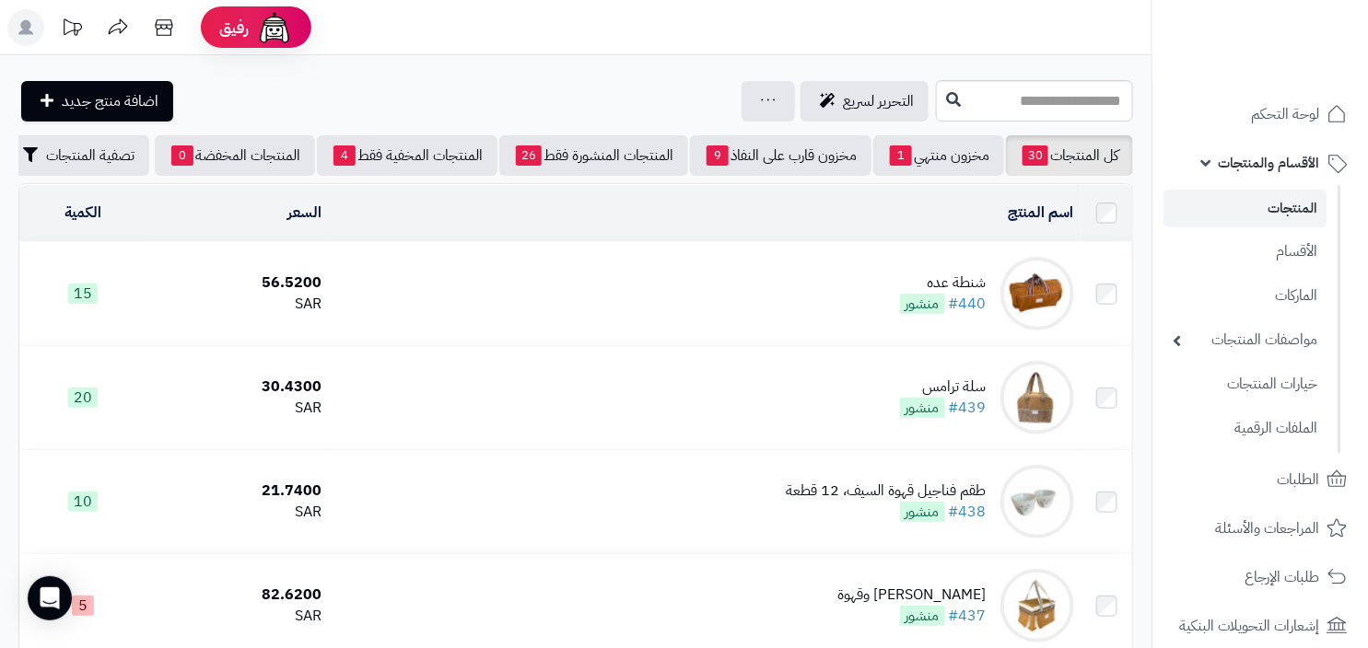
click at [947, 293] on div "شنطة عده" at bounding box center [943, 283] width 87 height 21
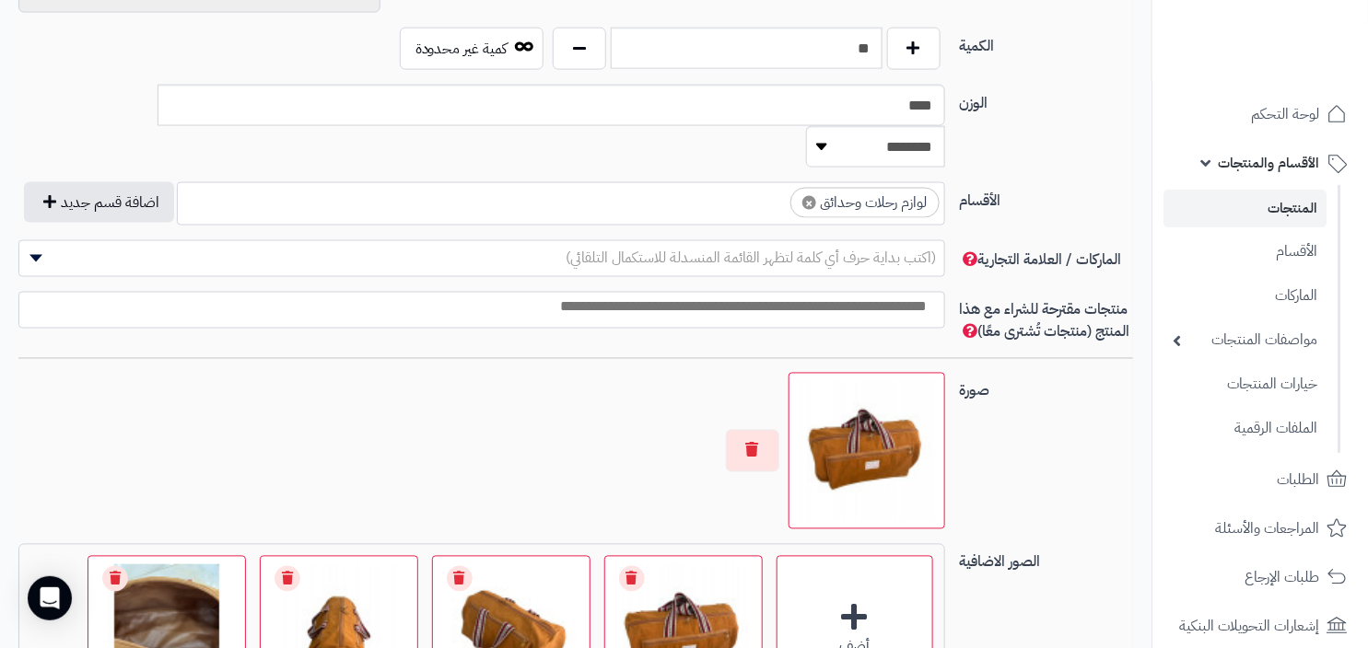
scroll to position [1155, 0]
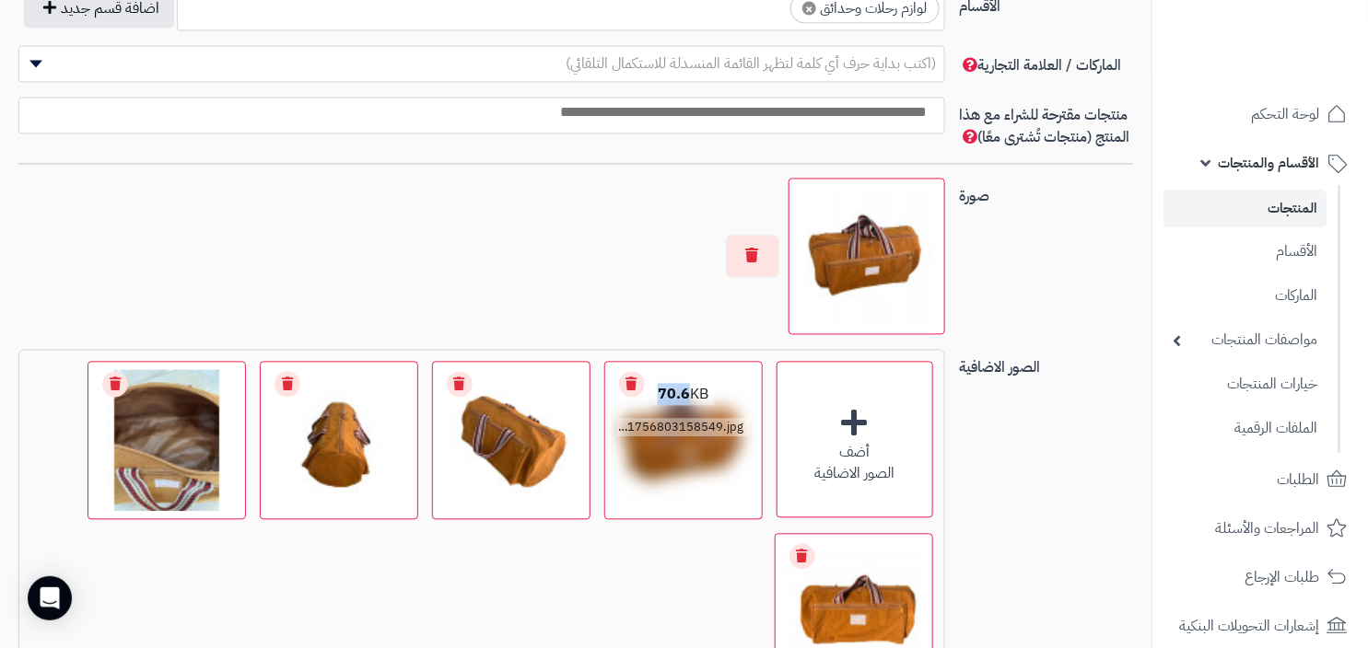
click at [705, 421] on img at bounding box center [683, 441] width 149 height 149
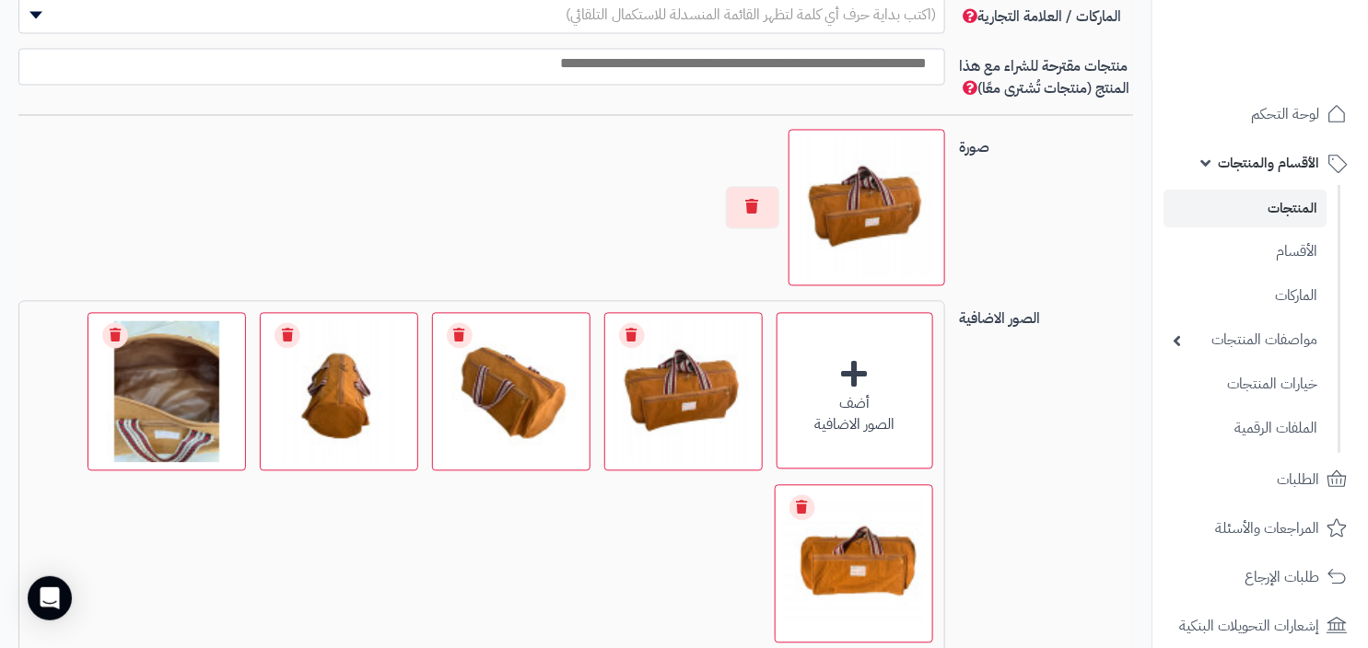
scroll to position [1355, 0]
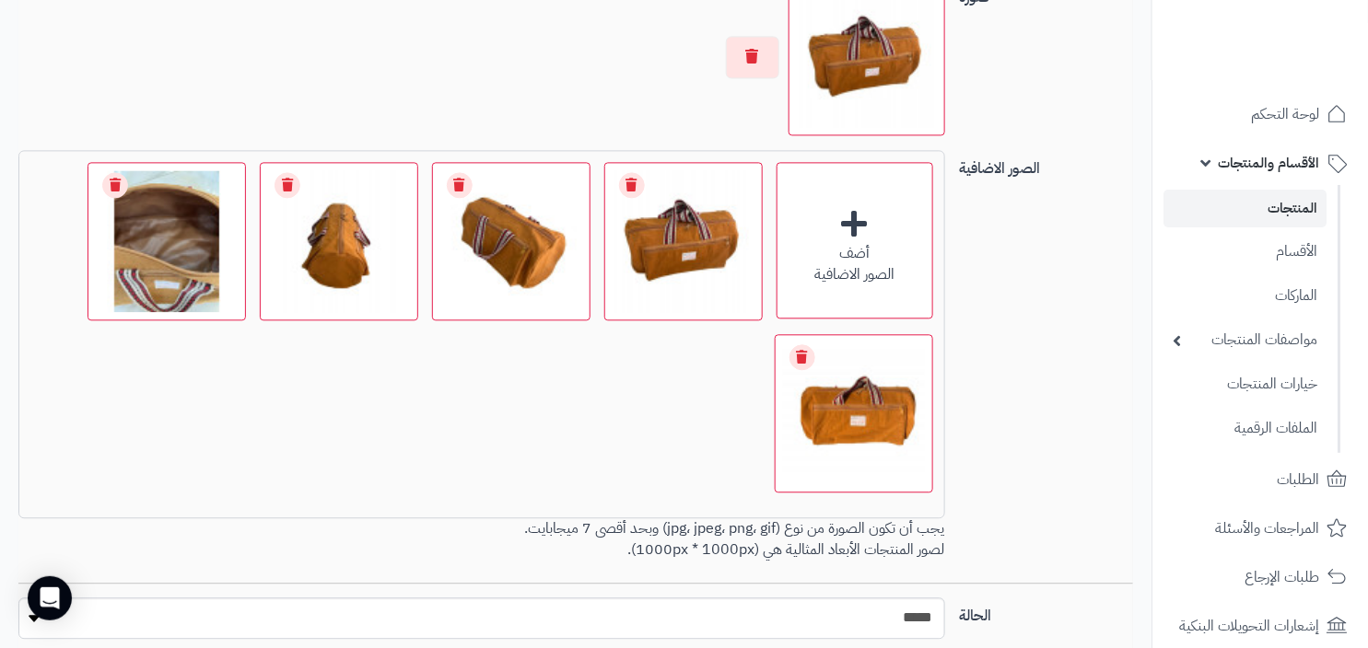
scroll to position [366, 0]
click at [1261, 218] on link "المنتجات" at bounding box center [1244, 209] width 163 height 38
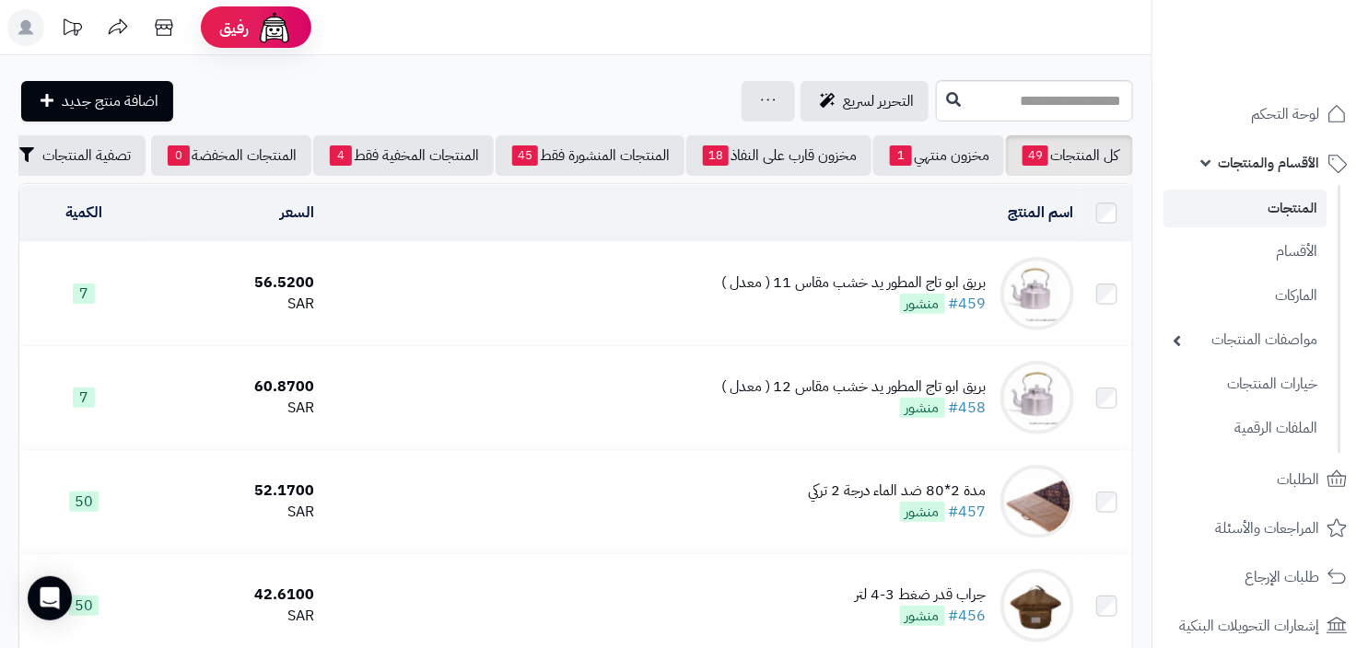
click at [887, 294] on div "بريق ابو تاج المطور يد خشب مقاس 11 ( معدل )" at bounding box center [853, 283] width 265 height 21
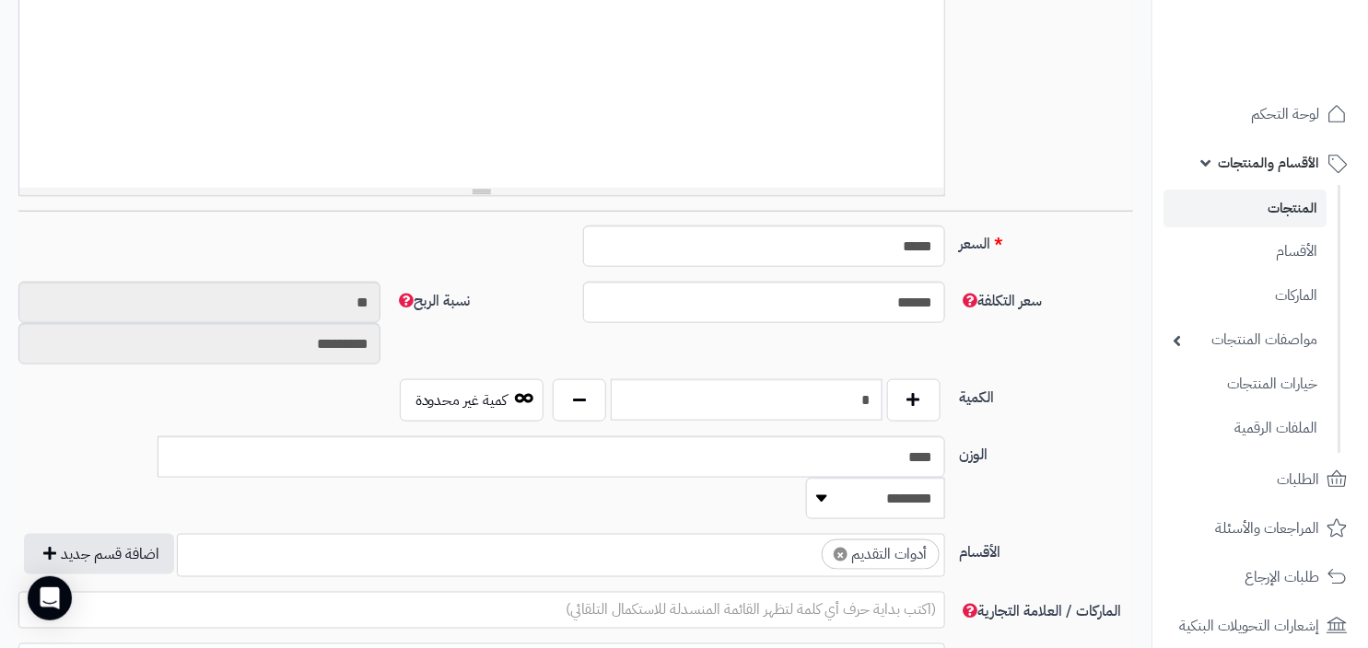
scroll to position [363, 0]
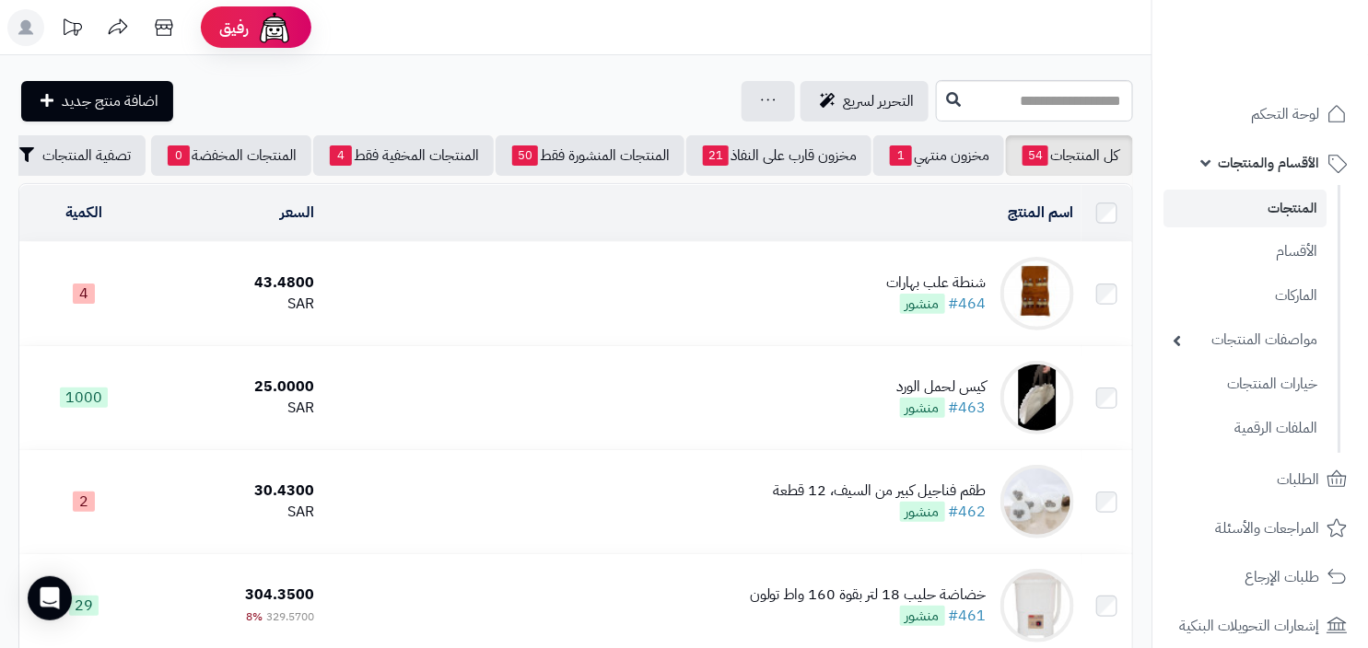
click at [942, 294] on div "شنطة علب بهارات" at bounding box center [936, 283] width 99 height 21
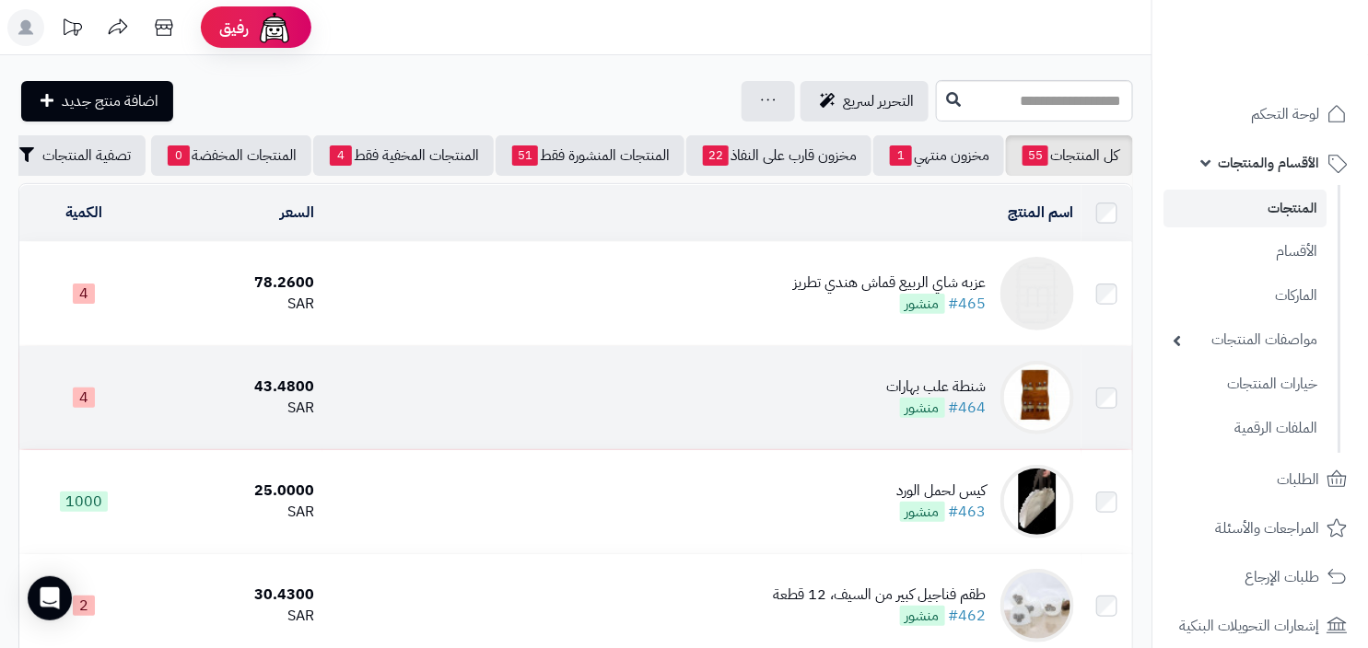
click at [879, 379] on td "شنطة علب بهارات #464 منشور" at bounding box center [701, 397] width 759 height 103
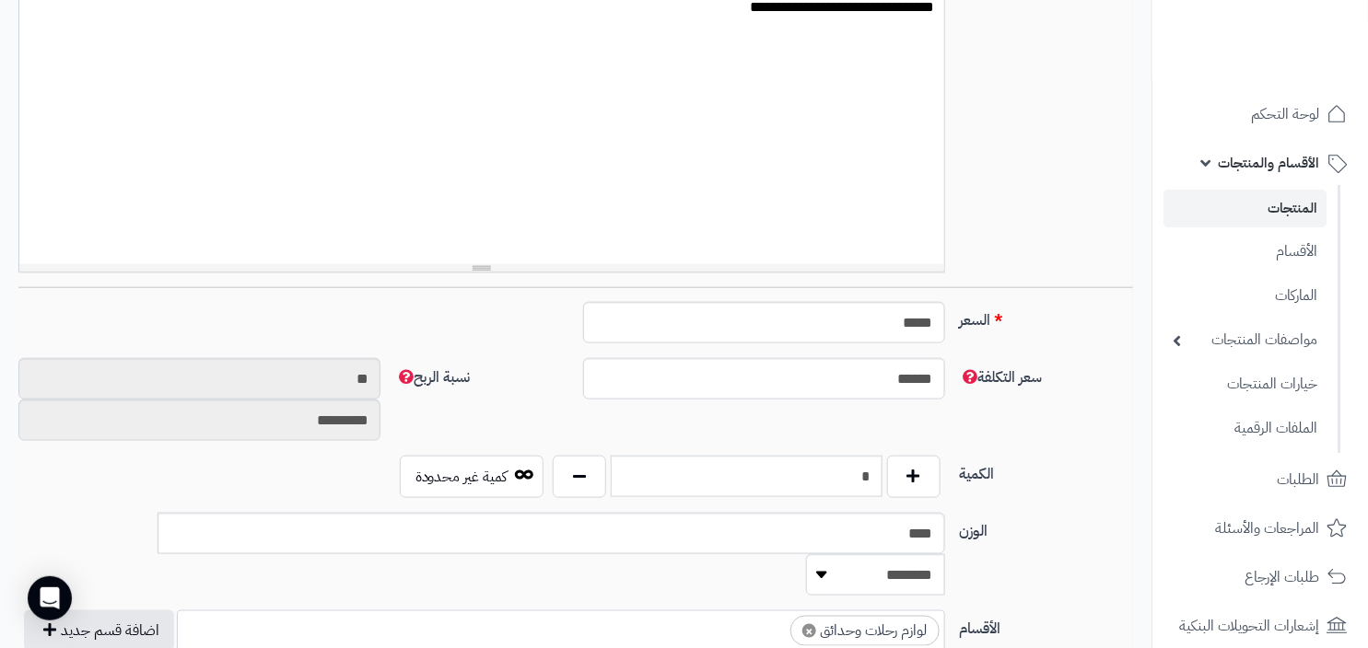
scroll to position [625, 0]
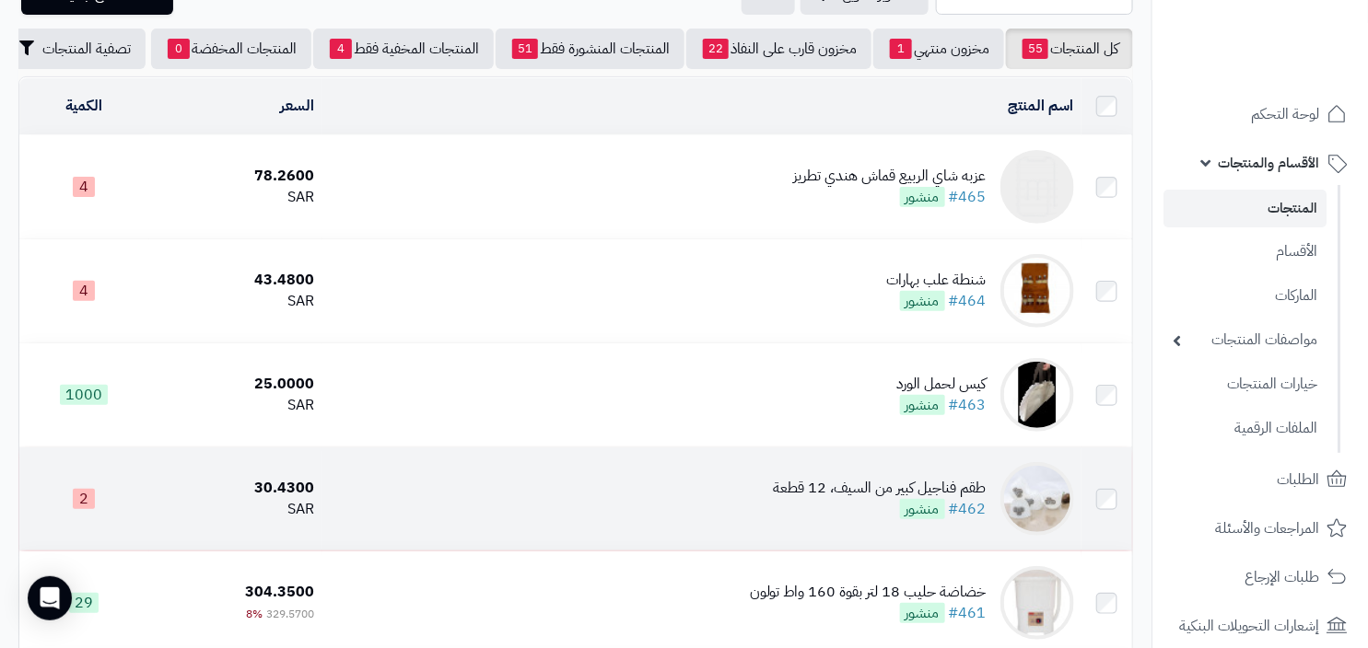
scroll to position [210, 0]
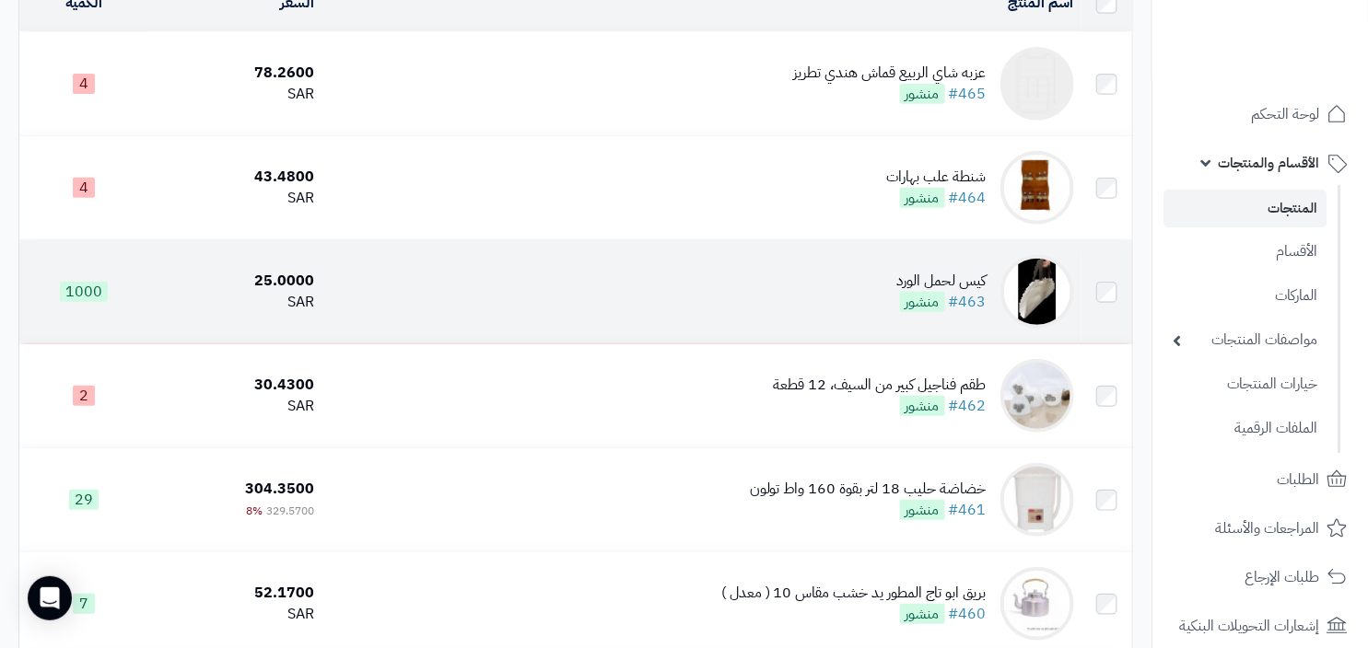
click at [930, 290] on div "كيس لحمل الورد" at bounding box center [941, 281] width 89 height 21
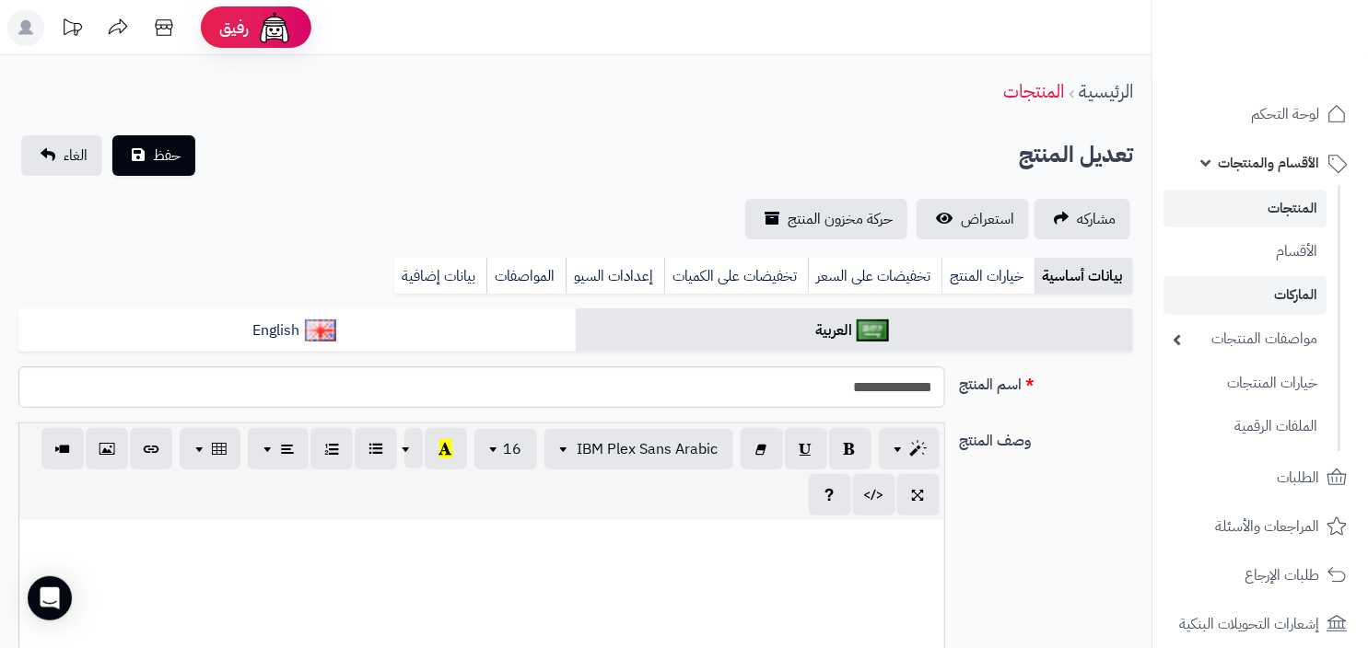
scroll to position [366, 0]
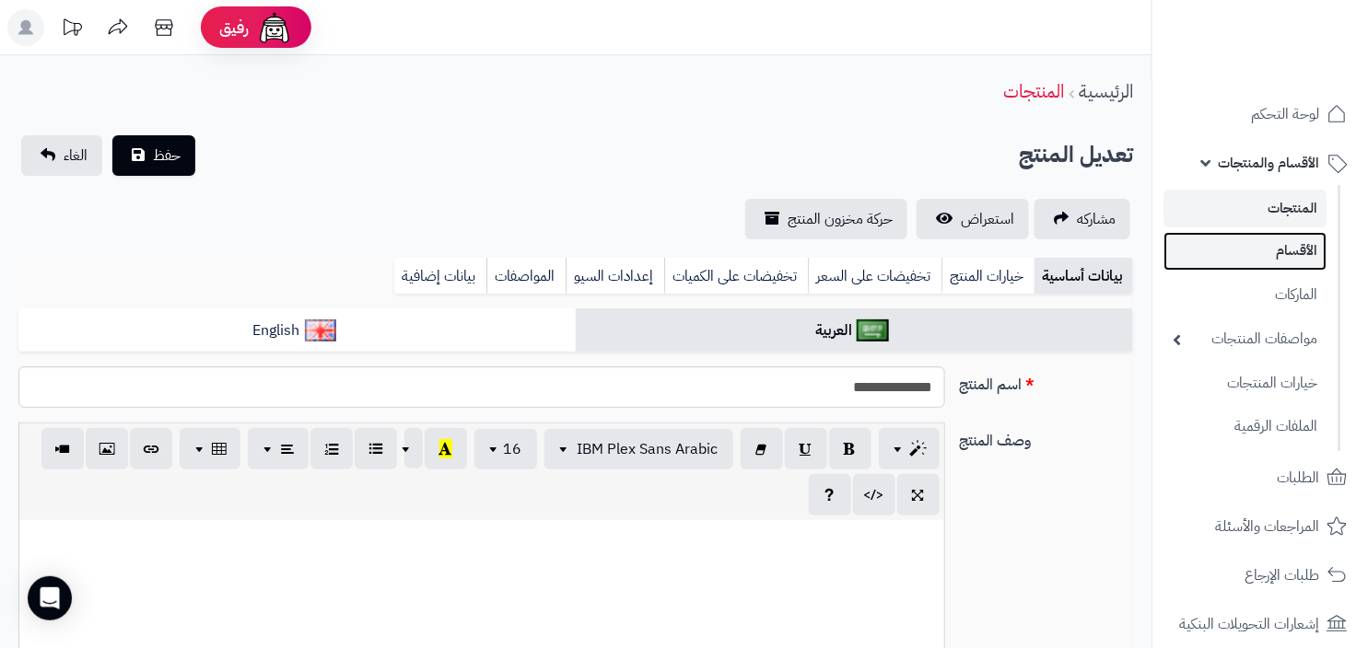
click at [1286, 261] on link "الأقسام" at bounding box center [1244, 251] width 163 height 38
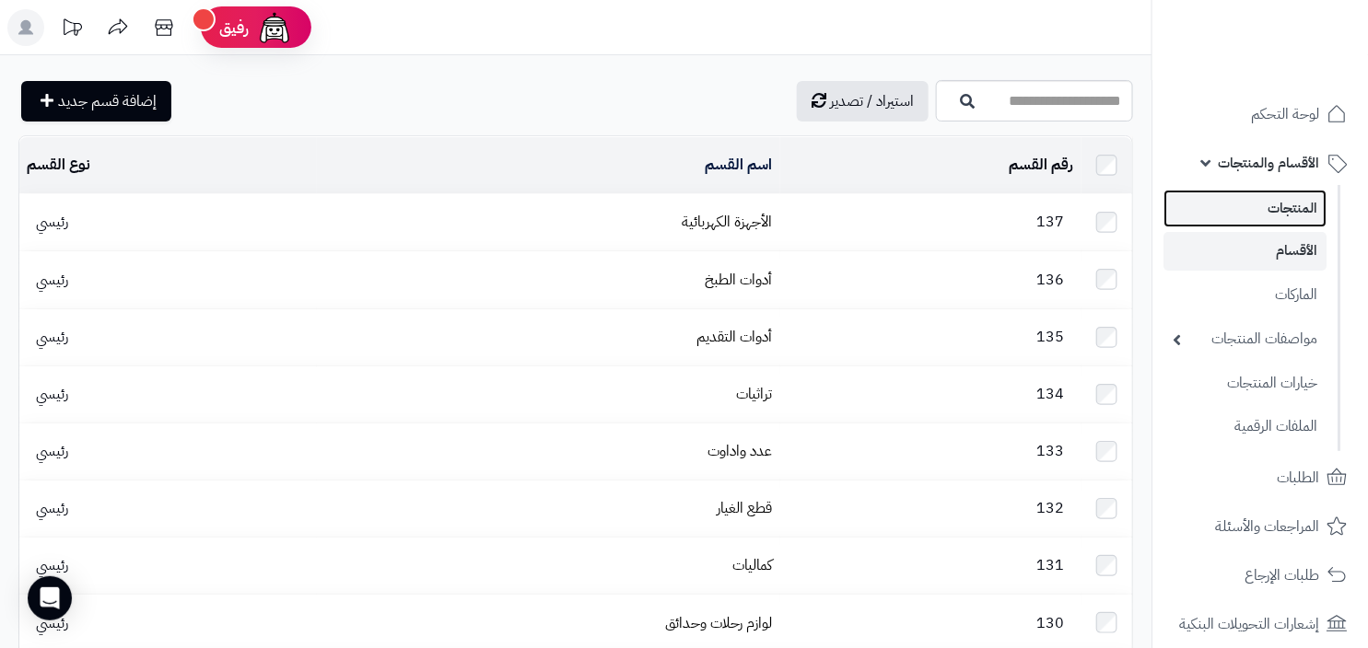
click at [1237, 214] on link "المنتجات" at bounding box center [1244, 209] width 163 height 38
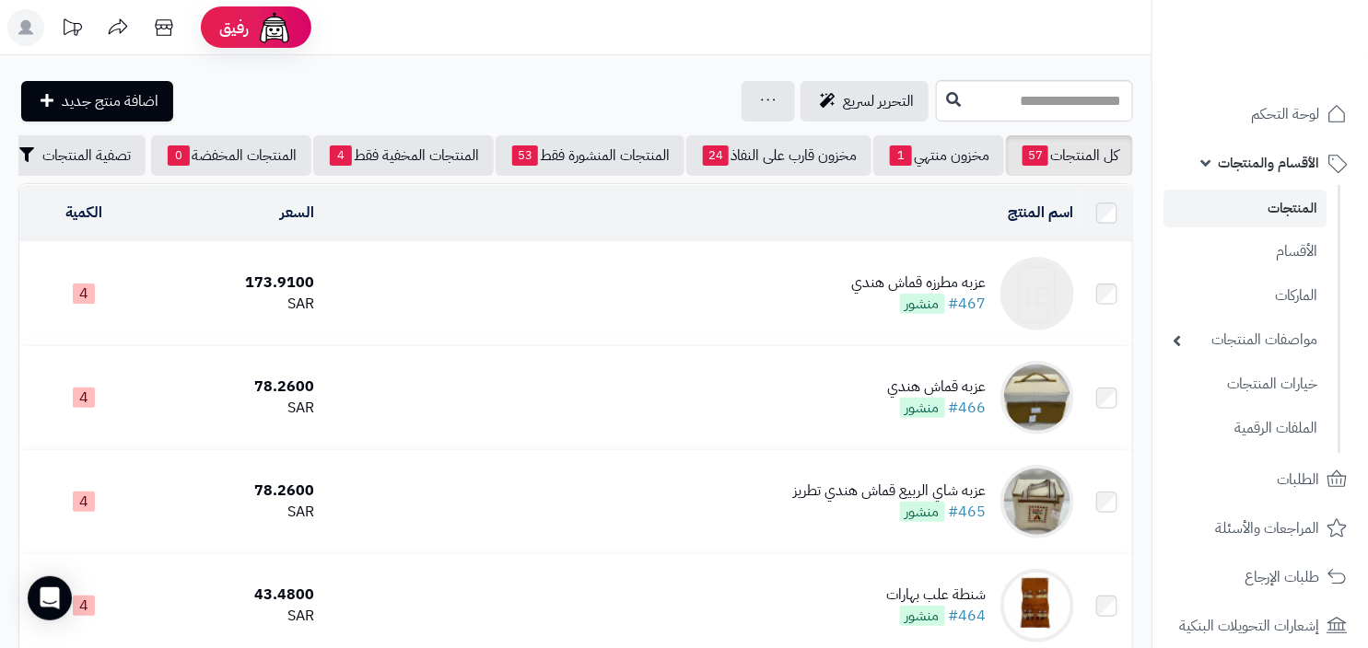
scroll to position [4, 0]
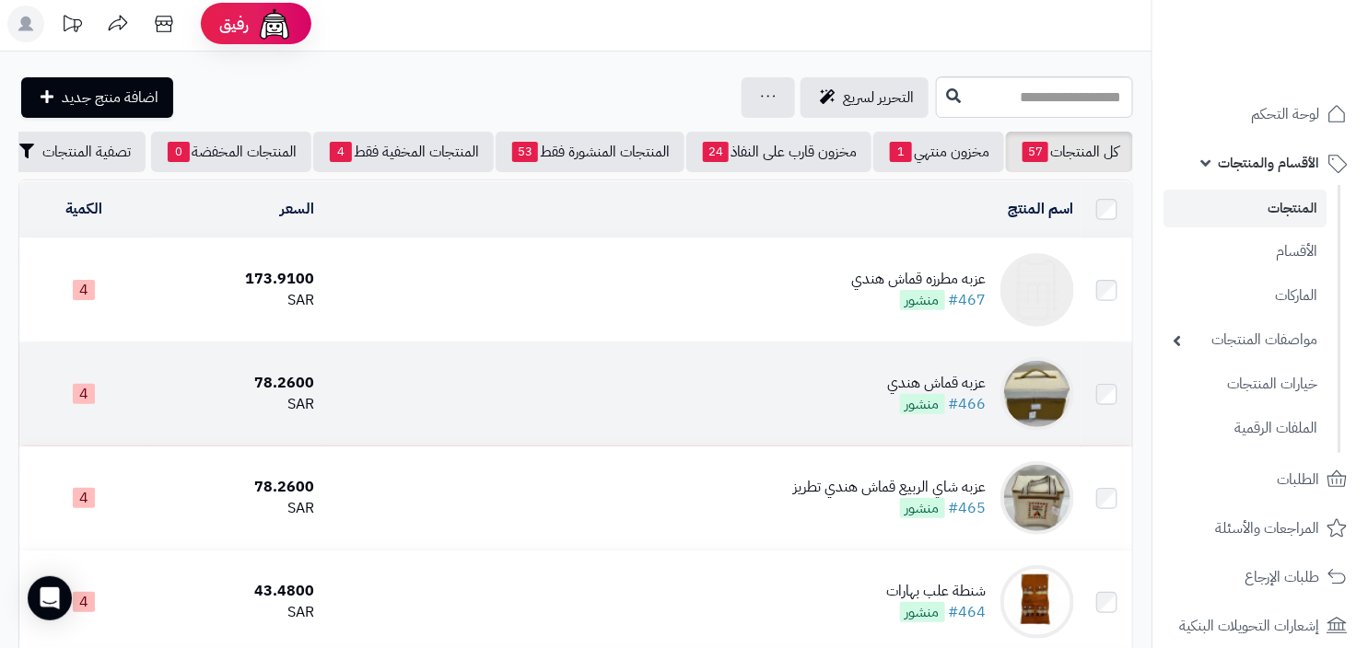
click at [944, 433] on td "عزبه قماش هندي #466 منشور" at bounding box center [701, 394] width 759 height 103
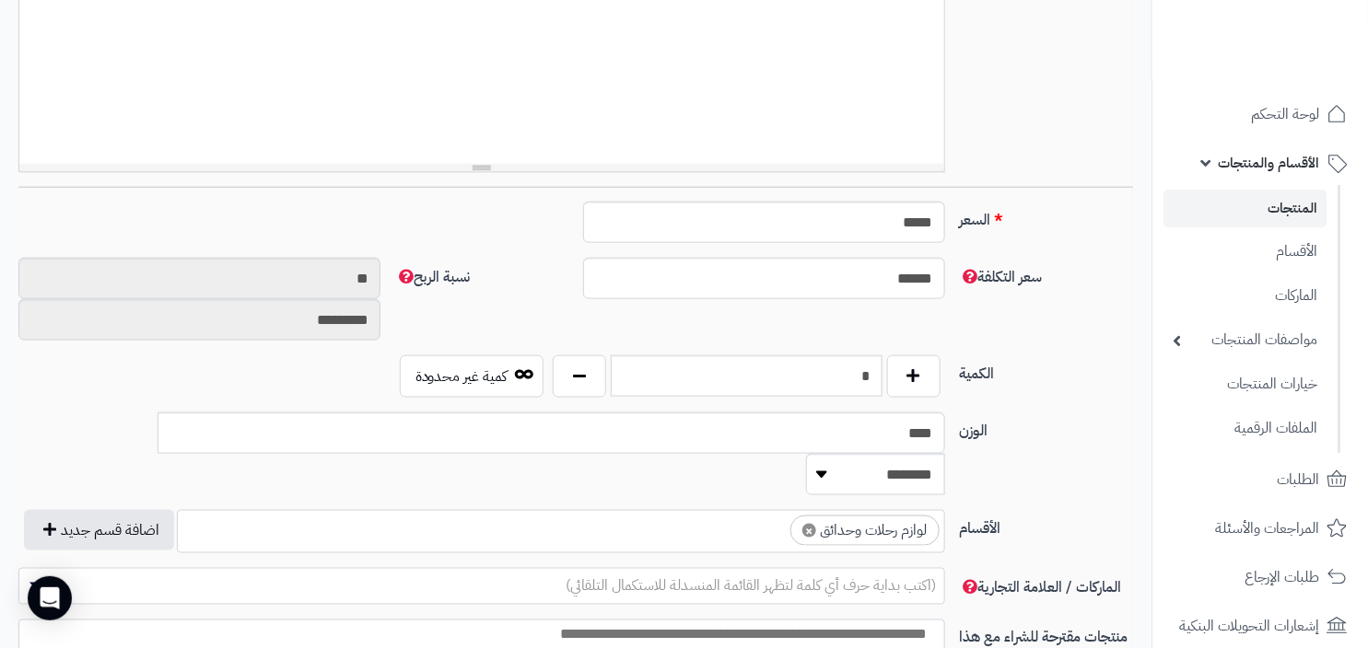
scroll to position [388, 0]
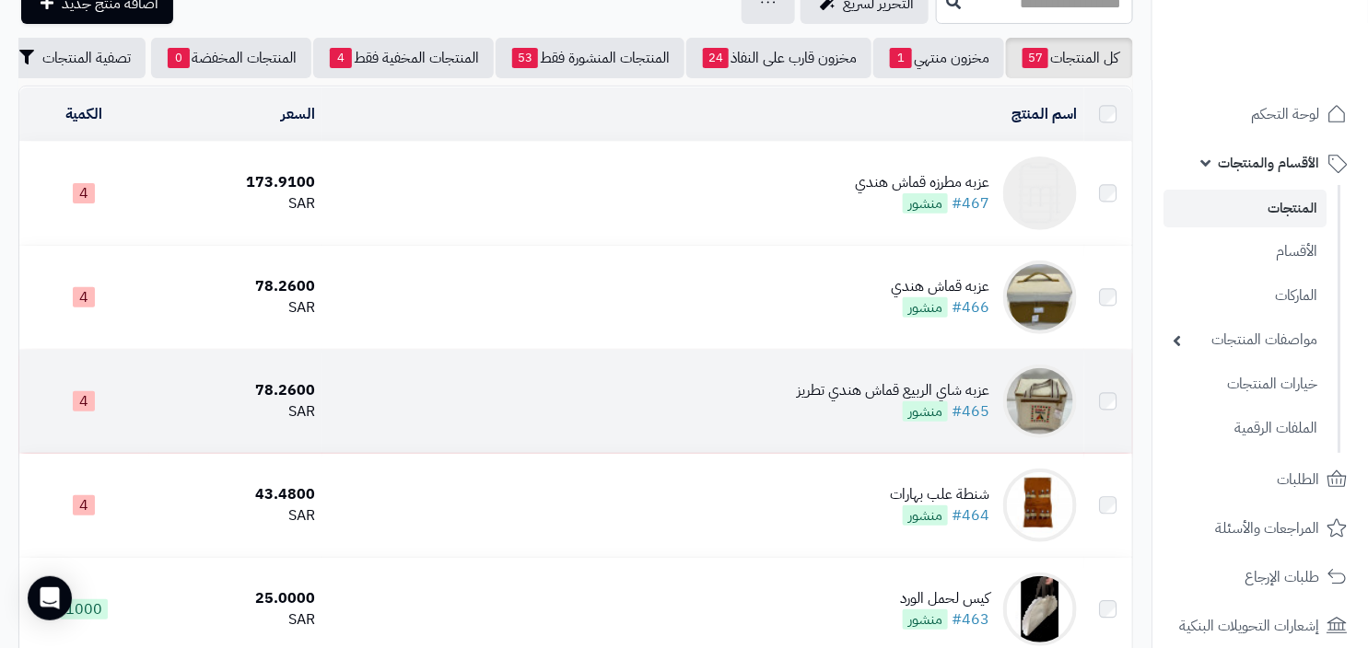
scroll to position [194, 0]
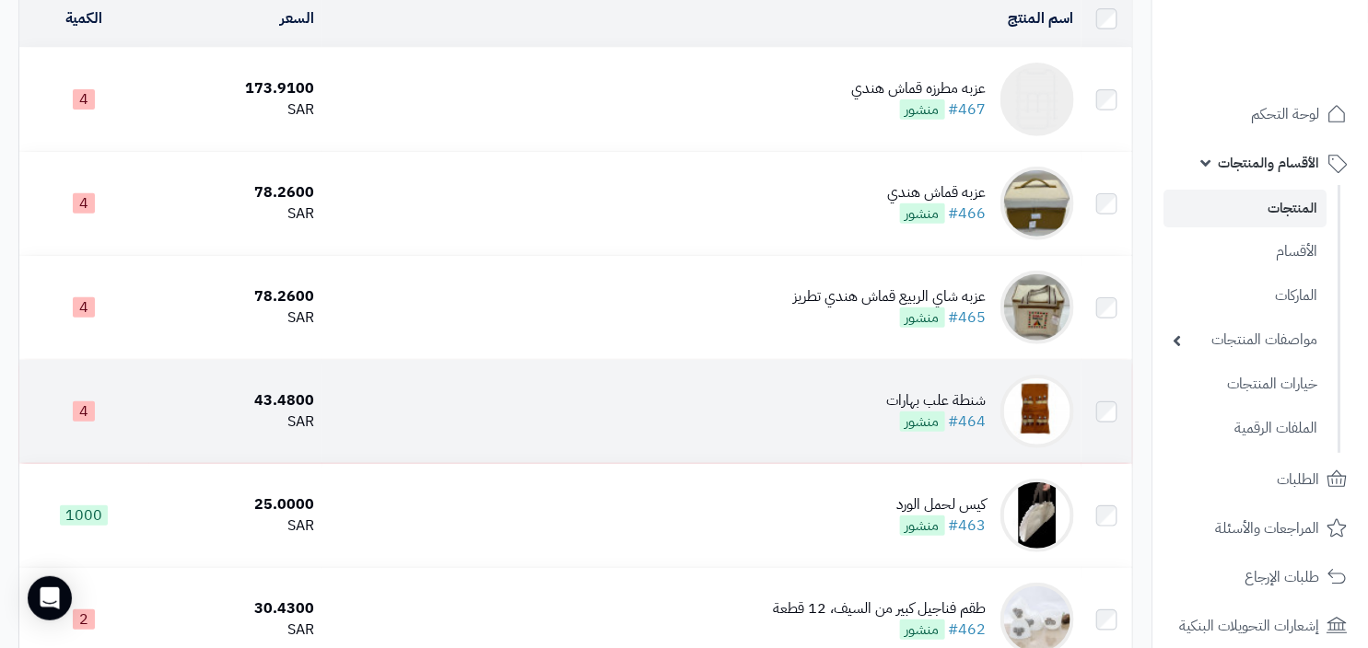
click at [925, 446] on td "شنطة علب بهارات #464 منشور" at bounding box center [701, 411] width 759 height 103
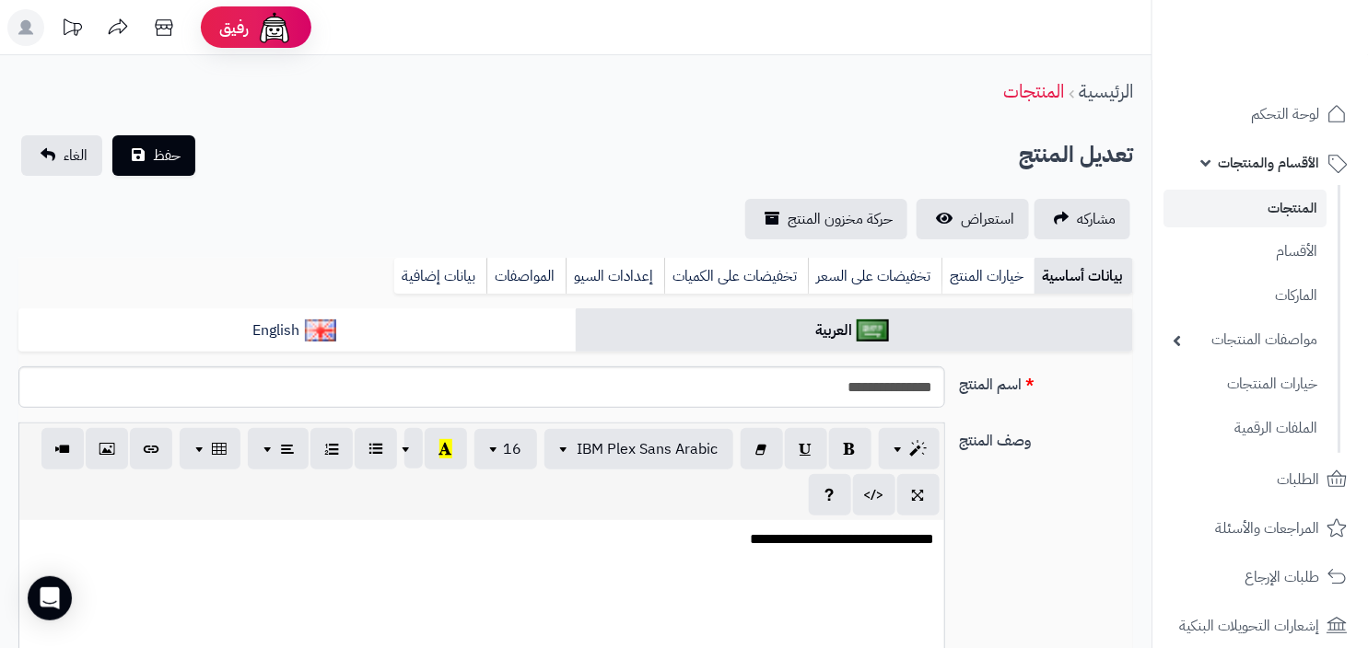
scroll to position [366, 0]
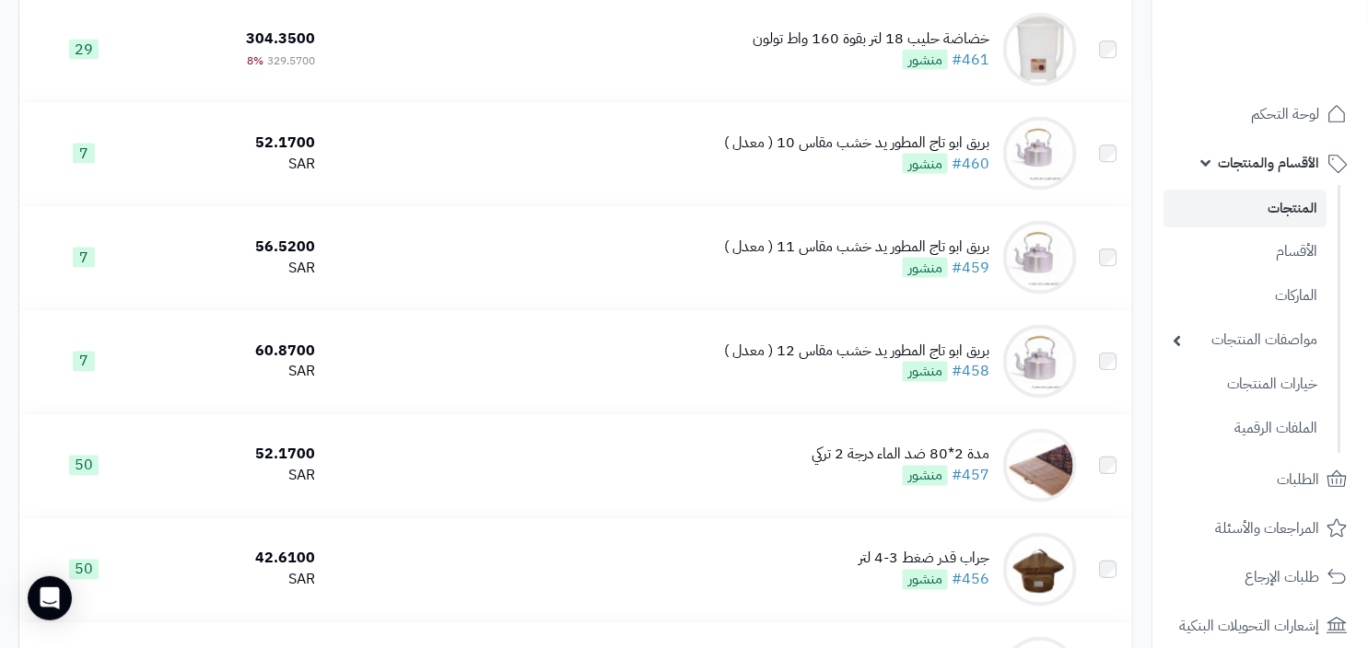
scroll to position [879, 0]
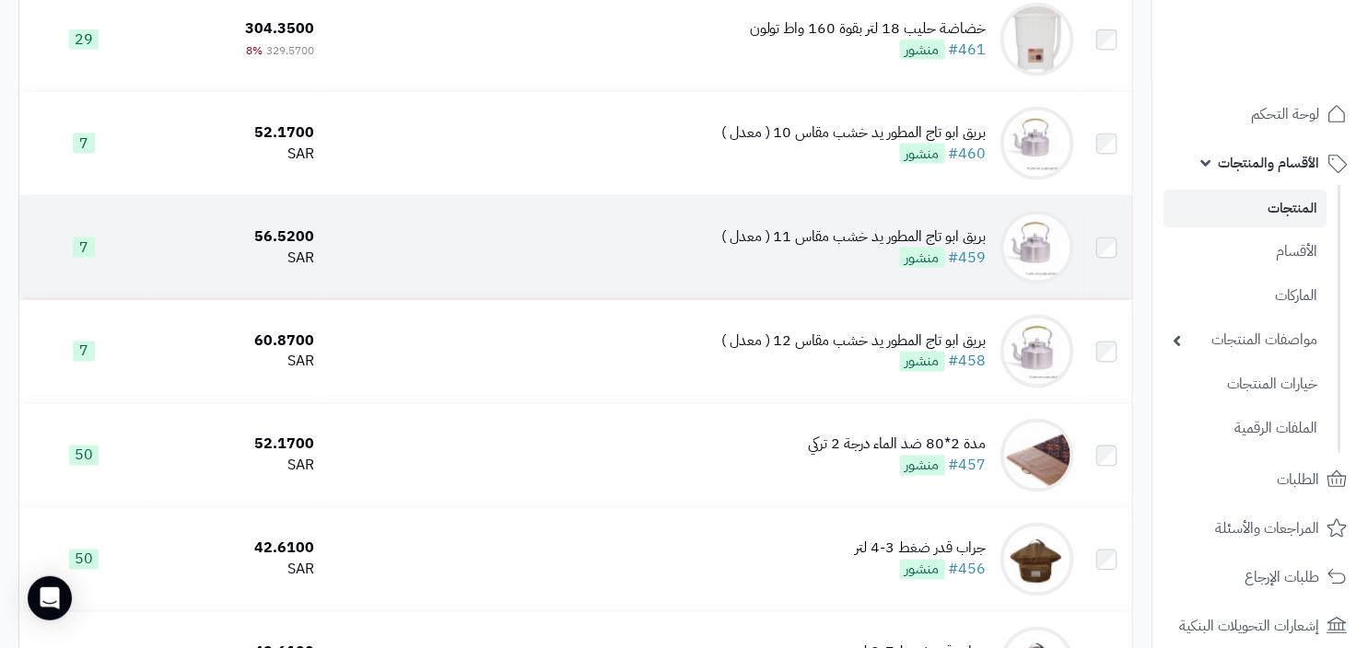
click at [835, 299] on td "بريق ابو تاج المطور يد خشب مقاس 11 ( معدل ) #459 منشور" at bounding box center [701, 247] width 759 height 103
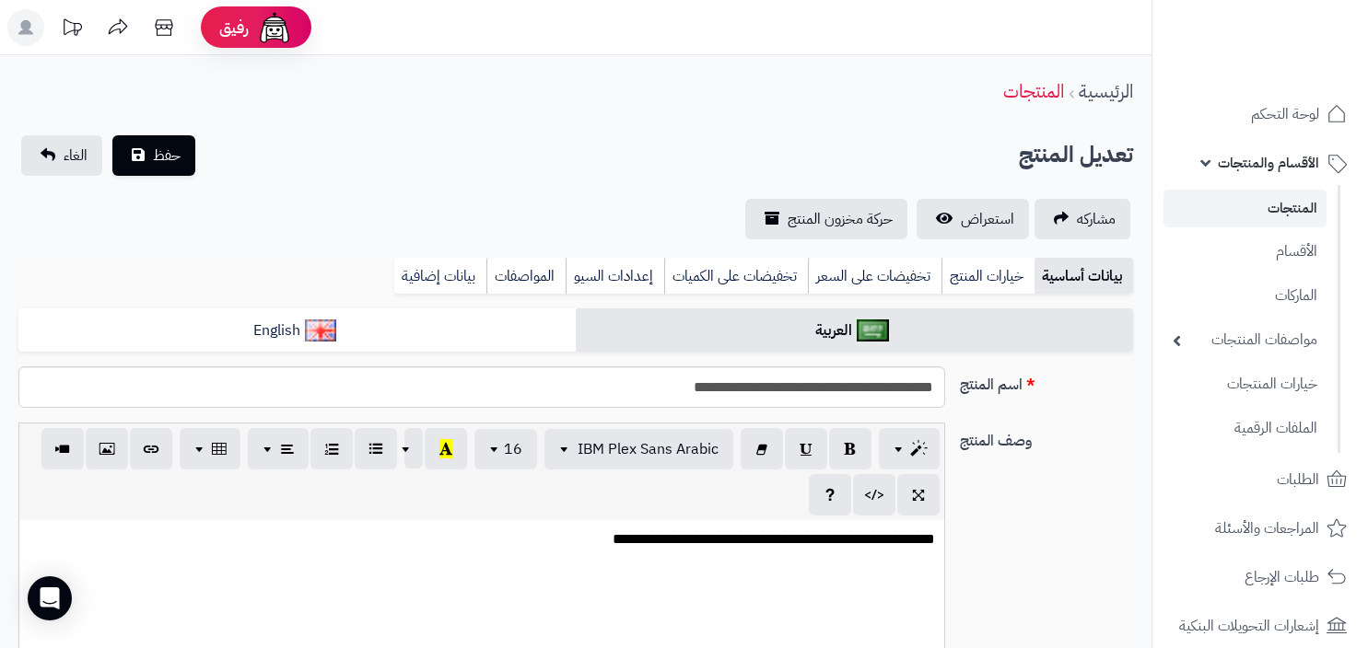
scroll to position [457, 0]
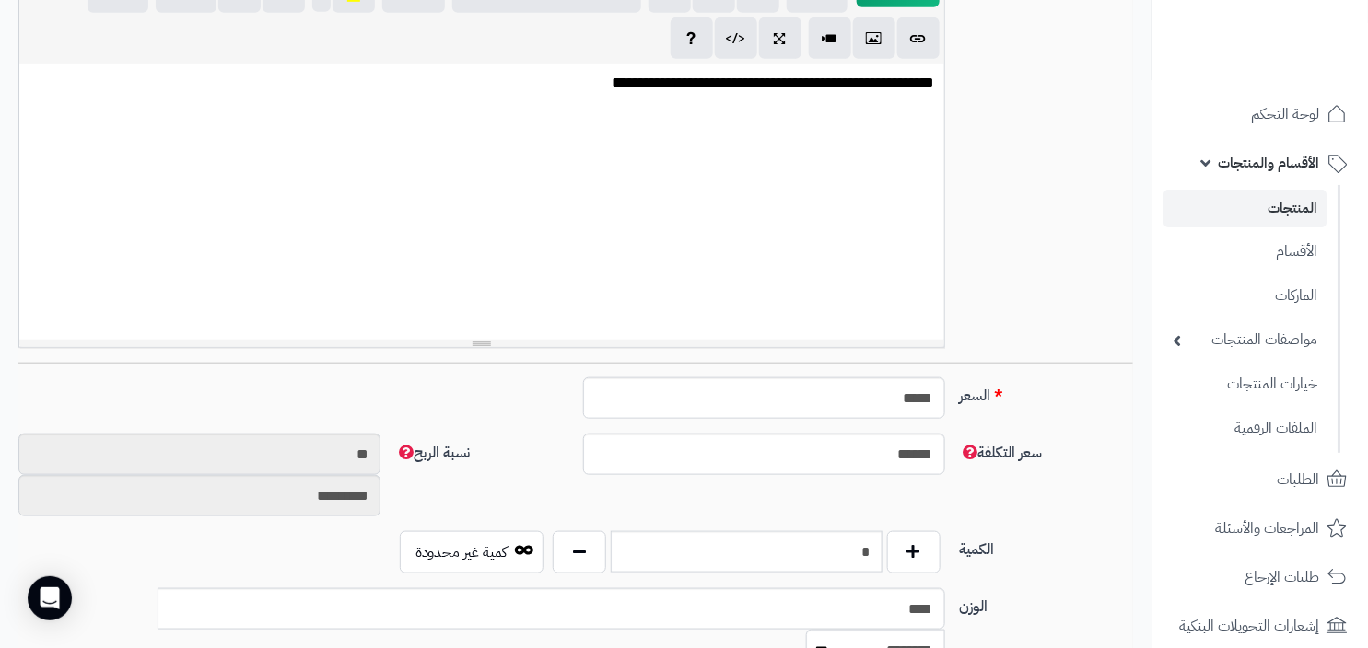
click at [646, 85] on p "**********" at bounding box center [482, 83] width 906 height 21
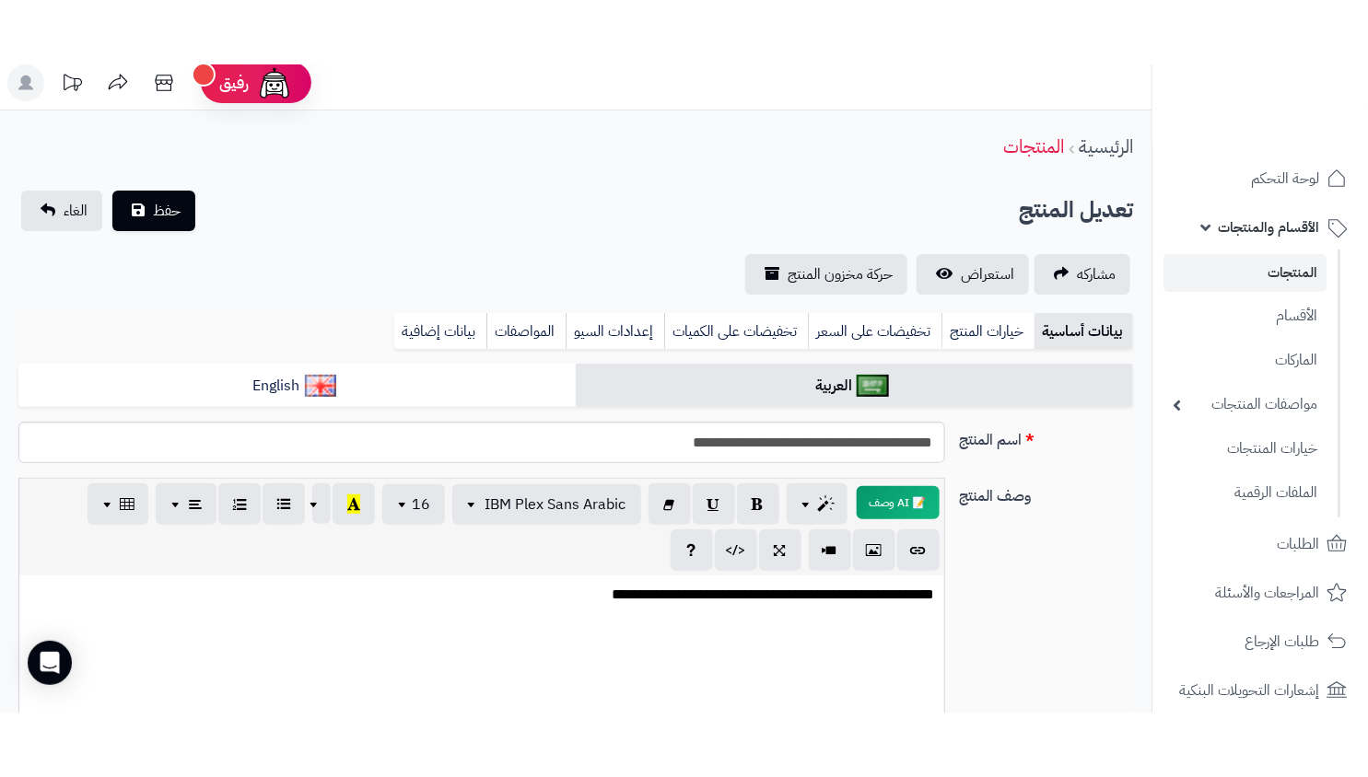
scroll to position [0, 0]
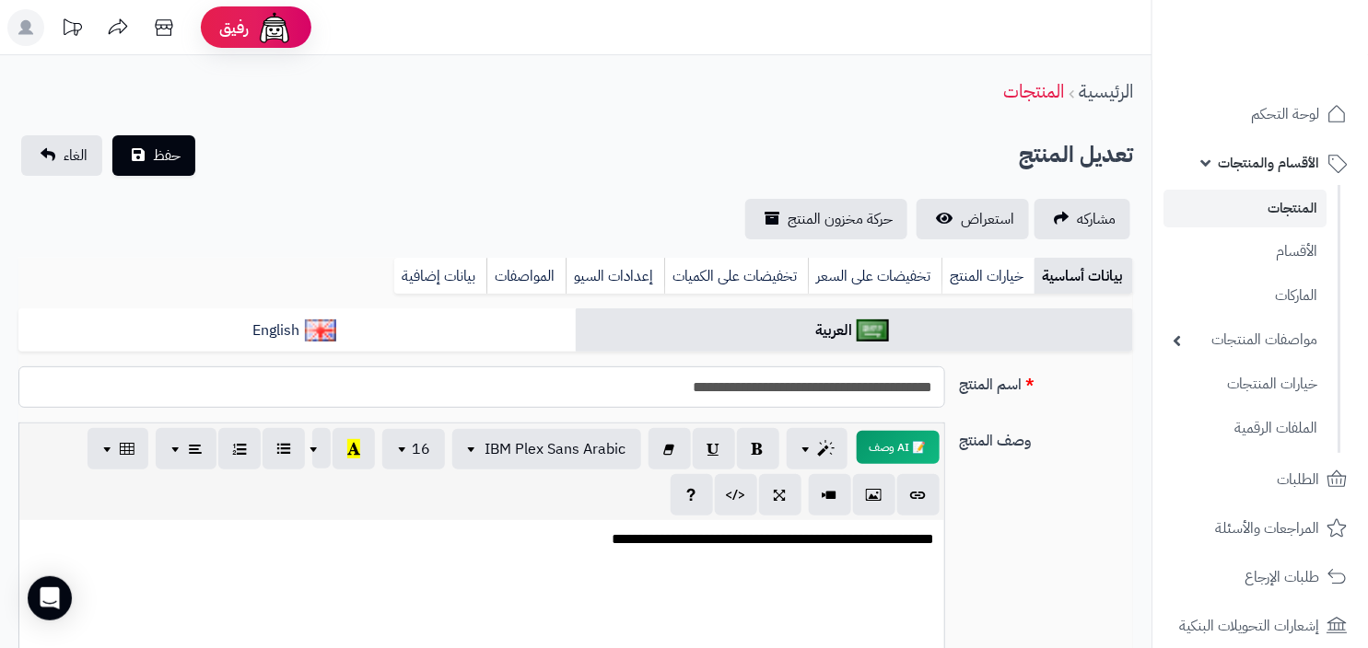
drag, startPoint x: 933, startPoint y: 387, endPoint x: 808, endPoint y: 393, distance: 125.4
click at [808, 393] on input "**********" at bounding box center [481, 387] width 927 height 41
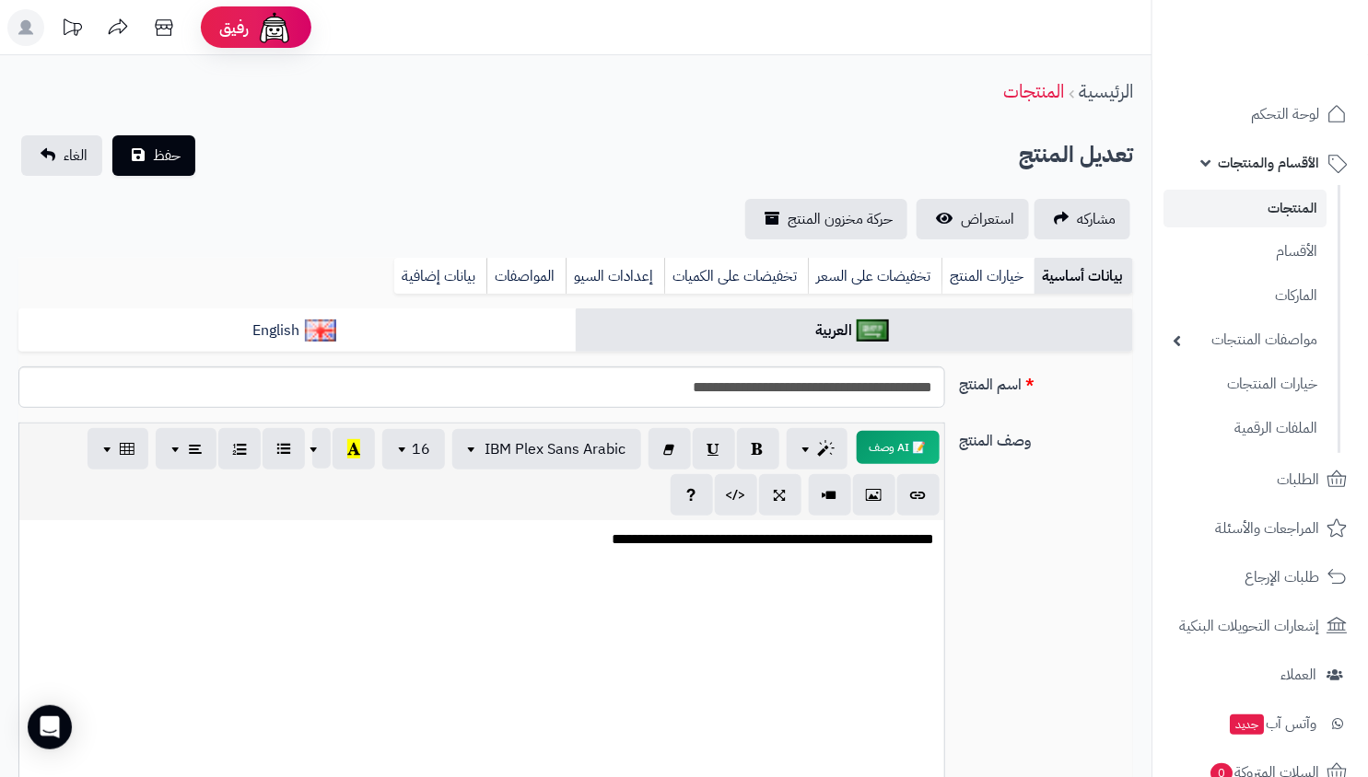
click at [1234, 202] on link "المنتجات" at bounding box center [1244, 209] width 163 height 38
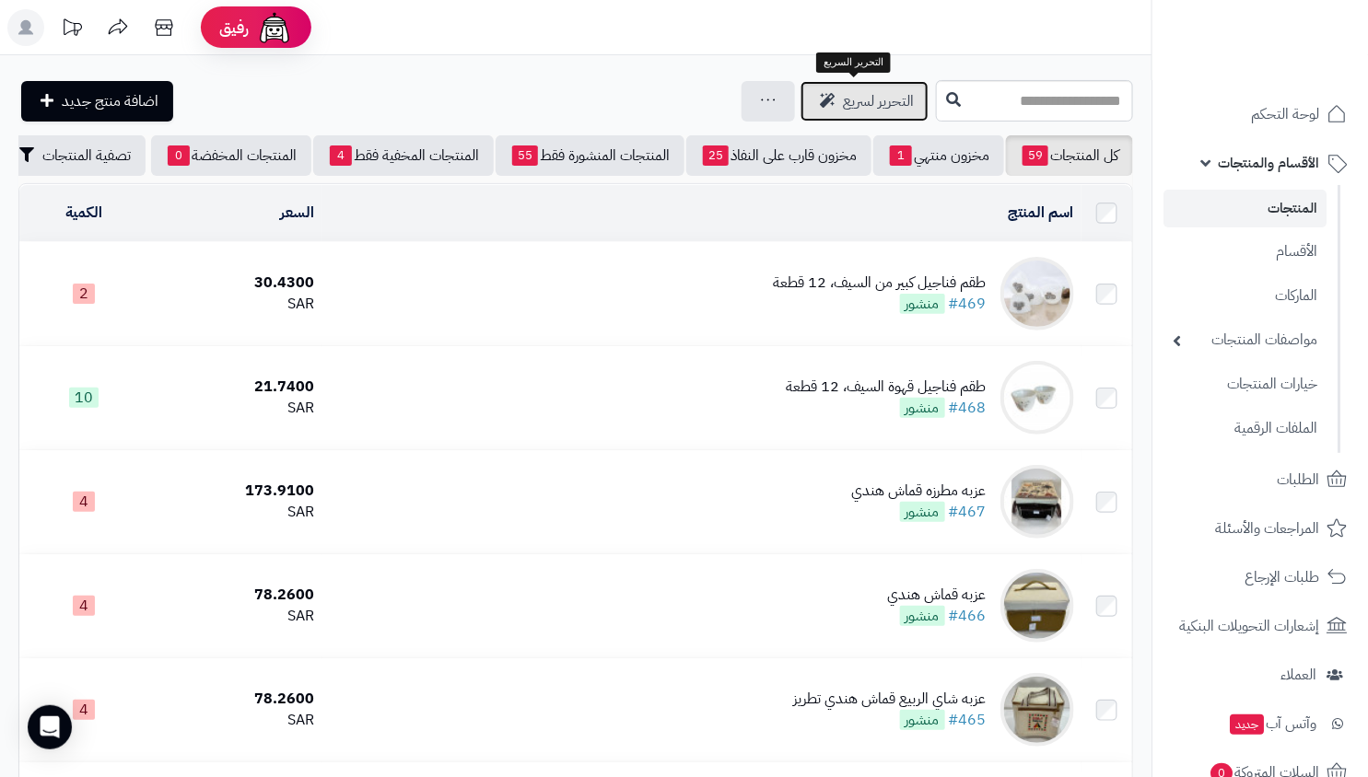
click at [855, 94] on span "التحرير لسريع" at bounding box center [878, 101] width 71 height 22
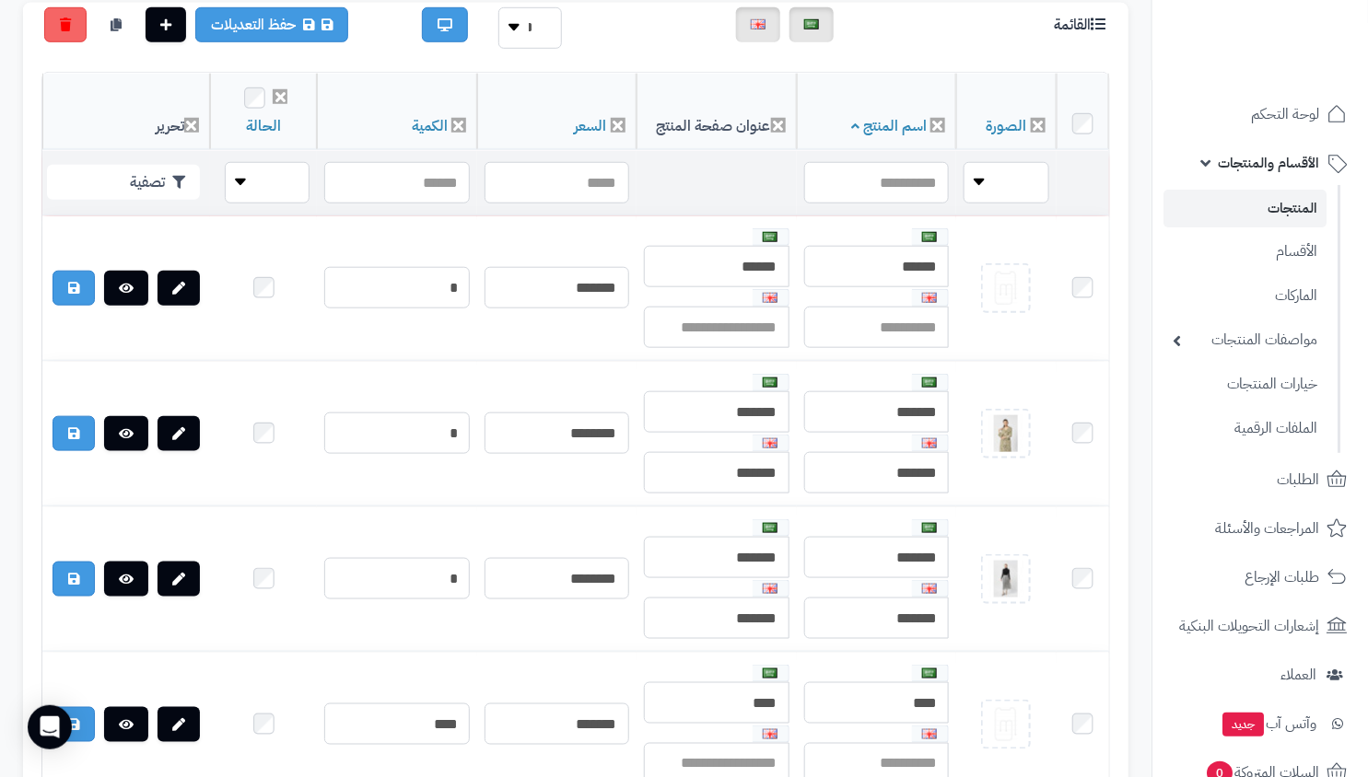
scroll to position [3060, 0]
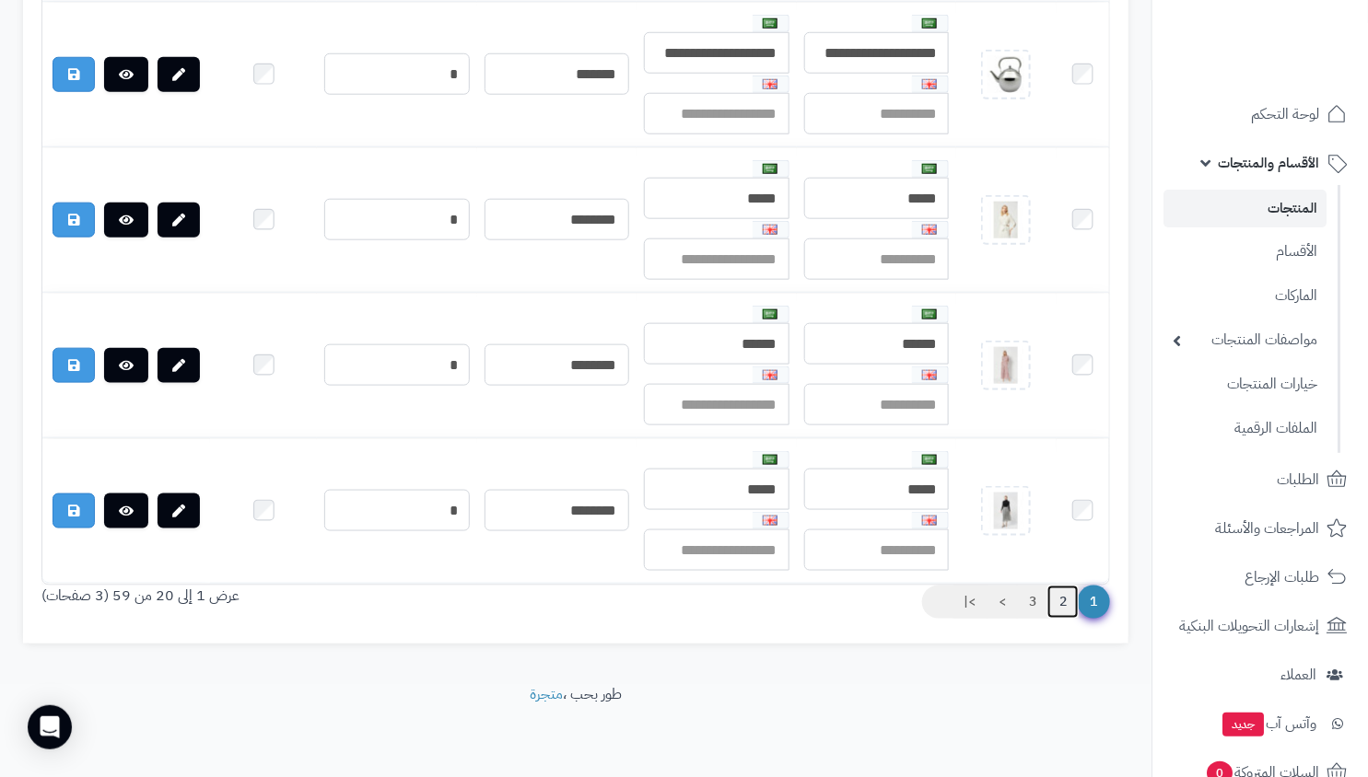
click at [1066, 601] on link "2" at bounding box center [1062, 602] width 31 height 33
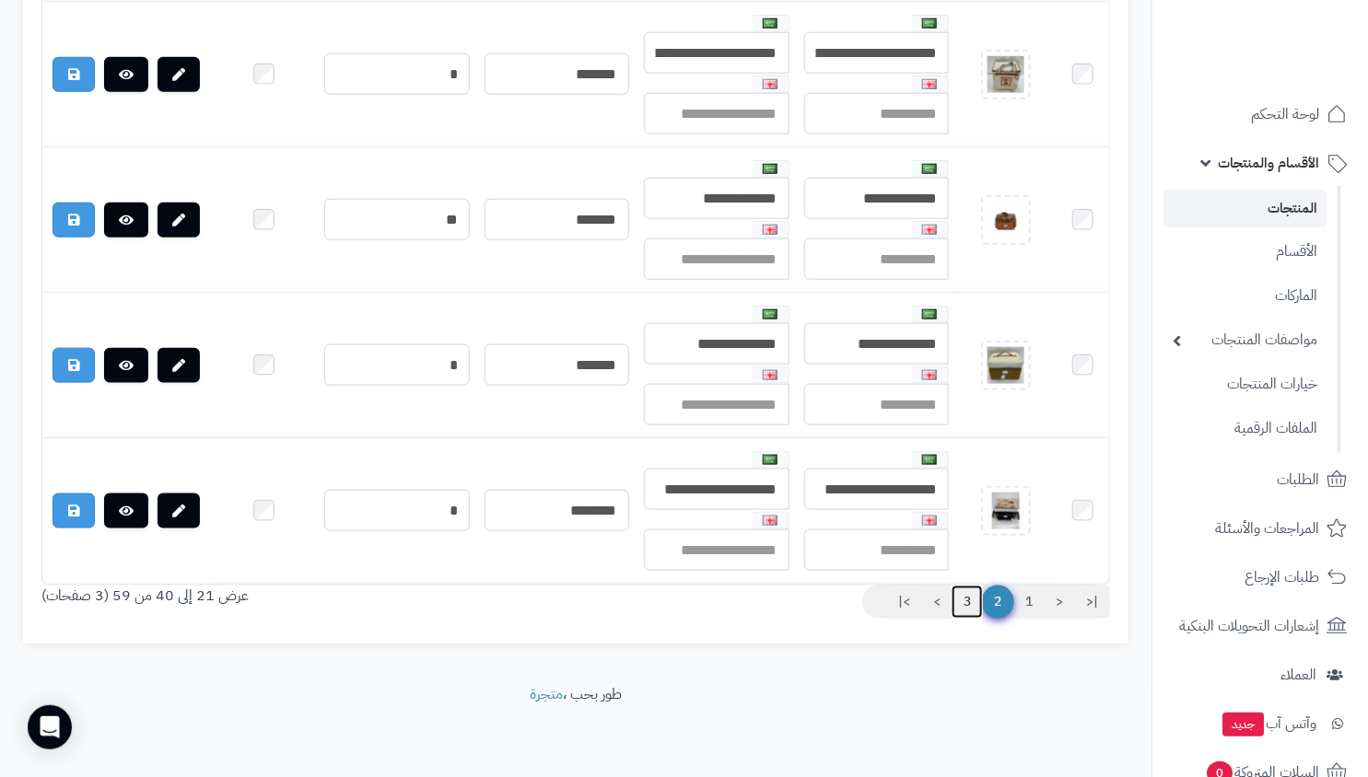
click at [975, 612] on link "3" at bounding box center [967, 602] width 31 height 33
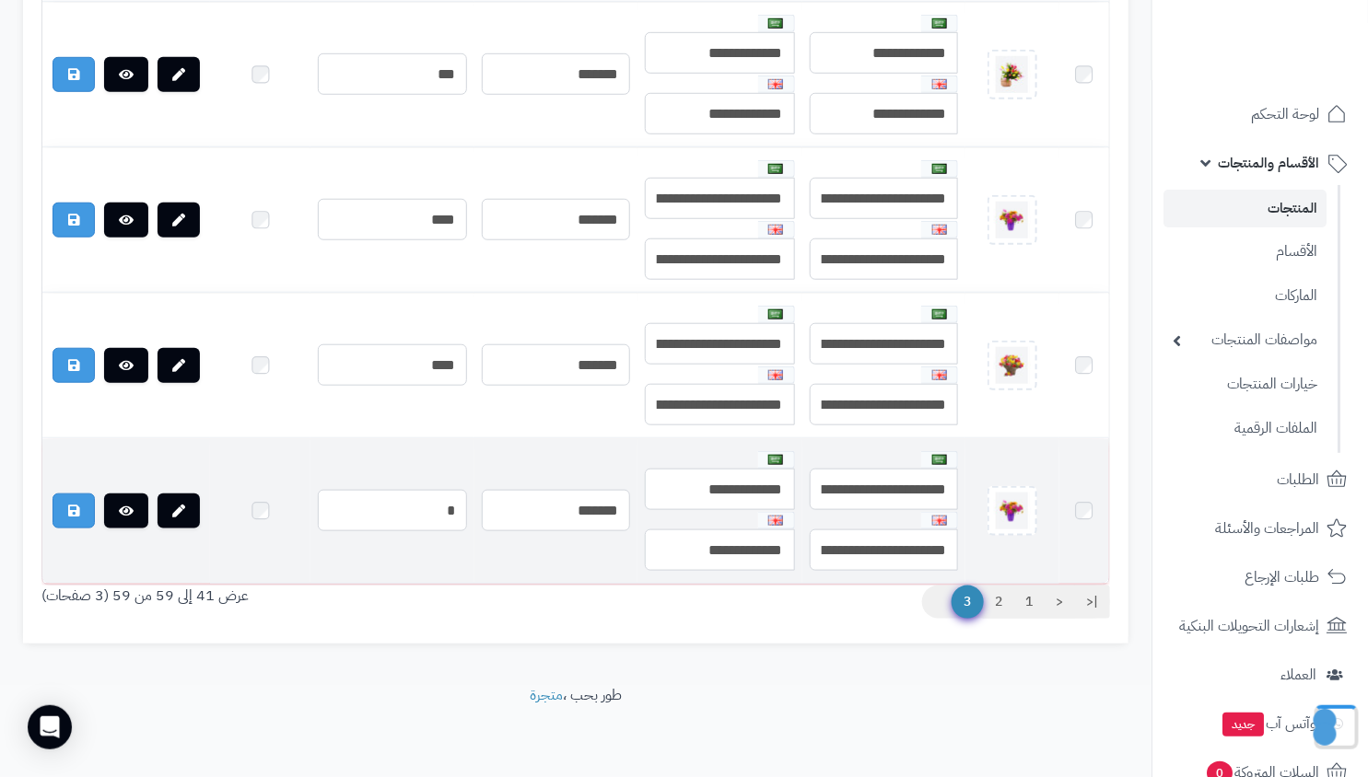
scroll to position [2913, 0]
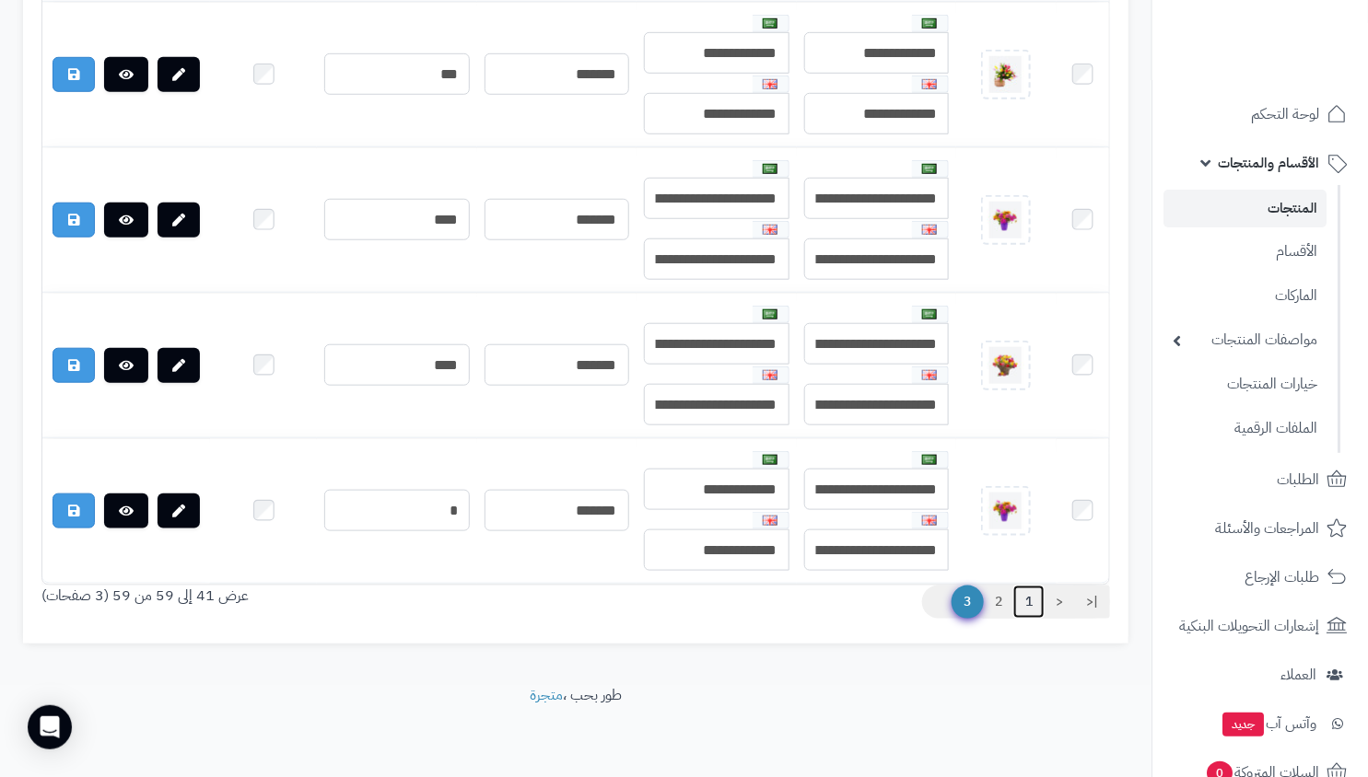
click at [1031, 604] on link "1" at bounding box center [1028, 602] width 31 height 33
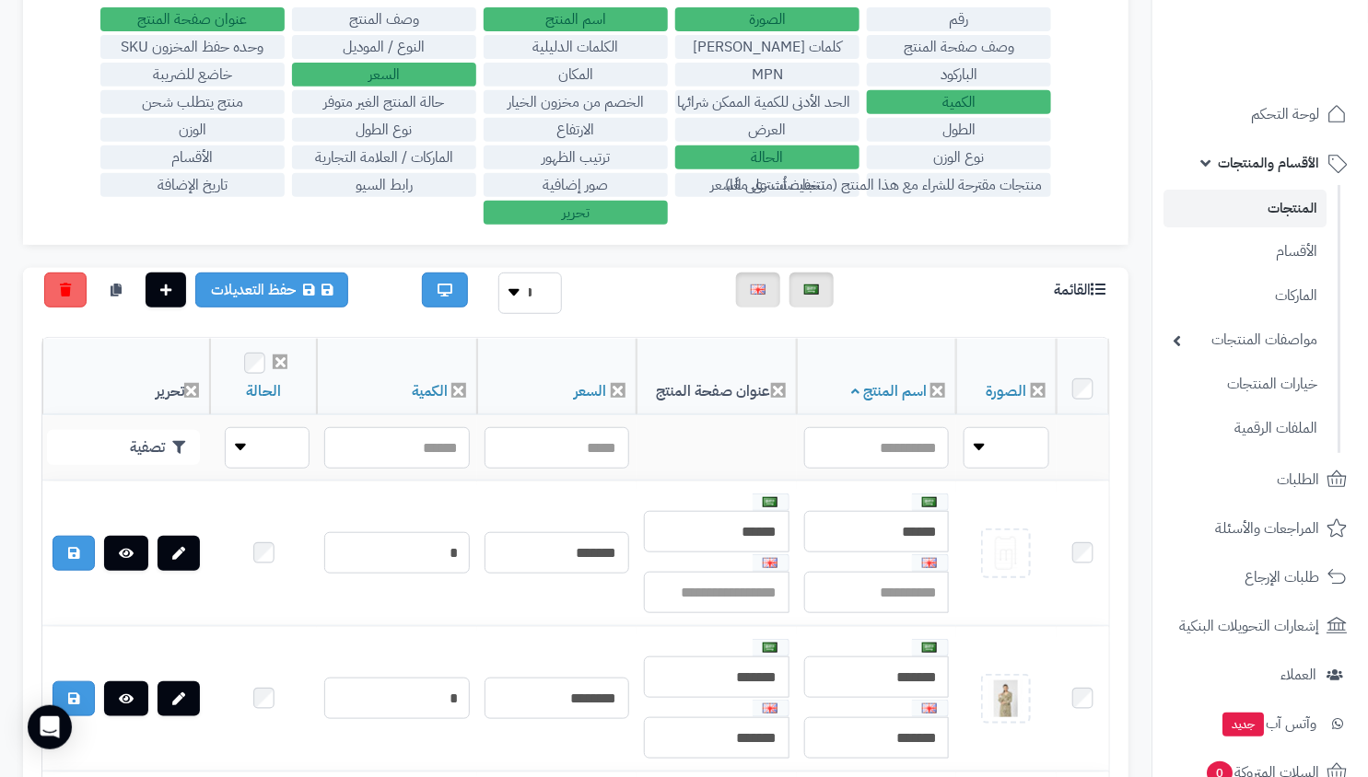
scroll to position [222, 0]
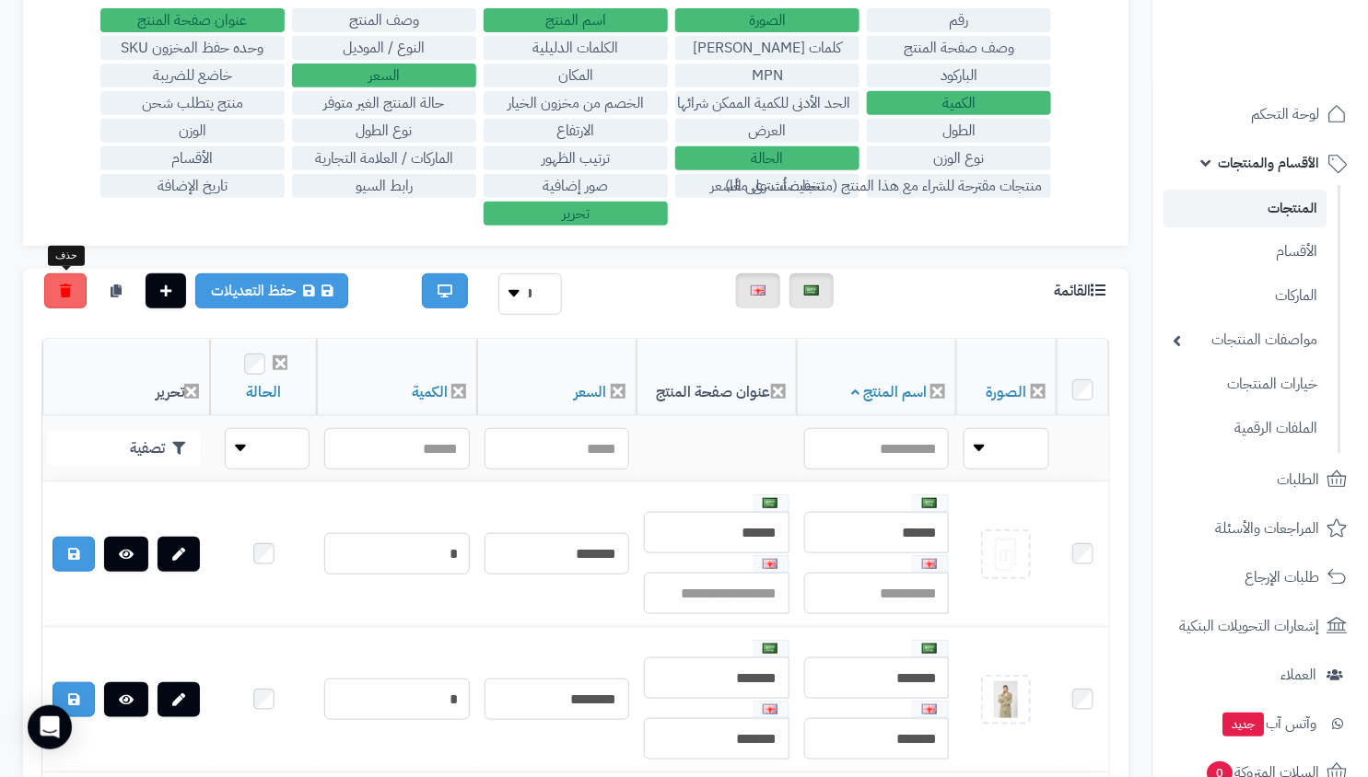
click at [33, 290] on div "حفظ التعديلات" at bounding box center [211, 291] width 366 height 35
click at [49, 300] on link at bounding box center [65, 291] width 42 height 35
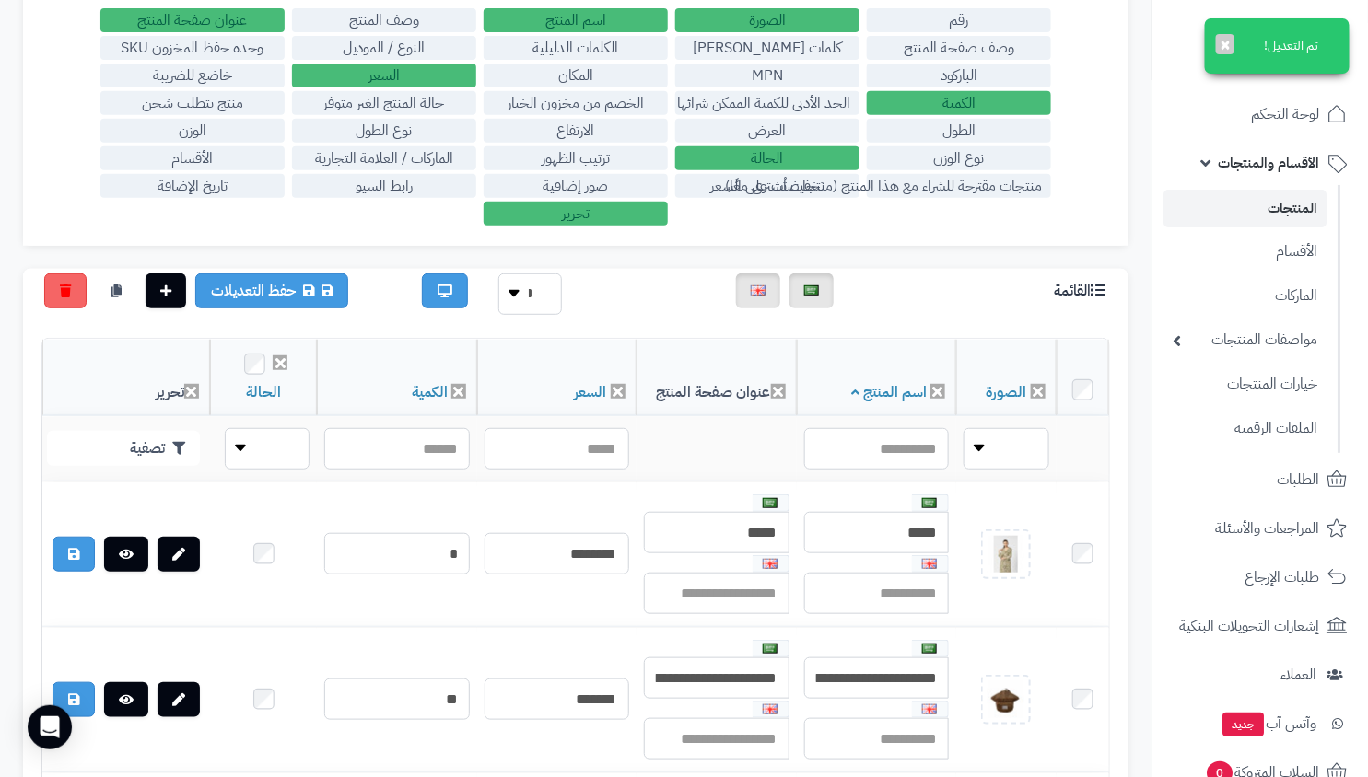
click at [1277, 207] on link "المنتجات" at bounding box center [1244, 209] width 163 height 38
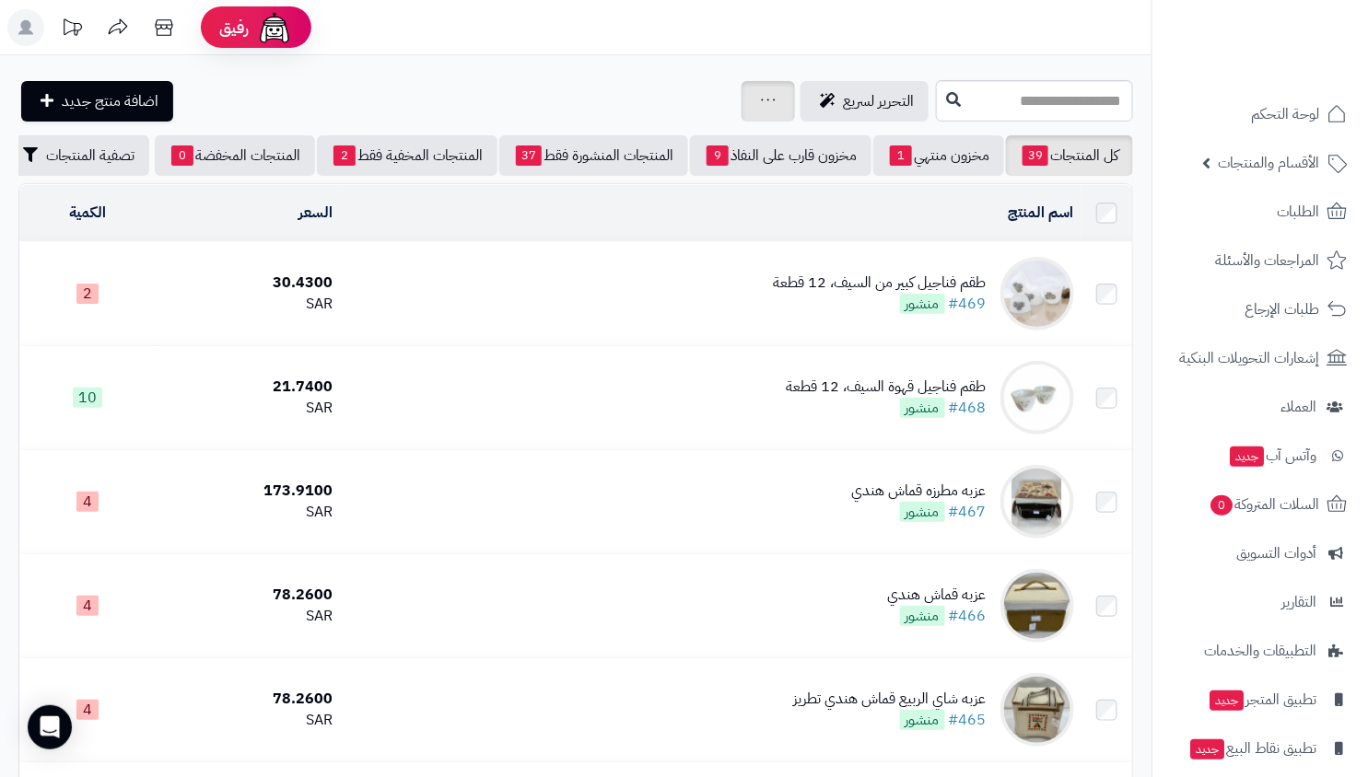
click at [741, 90] on div "جرد مخزون المنتجات جرد مخزون الخيارات فقط تعديل أسعار المنتجات الملصقات تصدير ا…" at bounding box center [767, 101] width 53 height 41
click at [761, 105] on link at bounding box center [768, 101] width 15 height 22
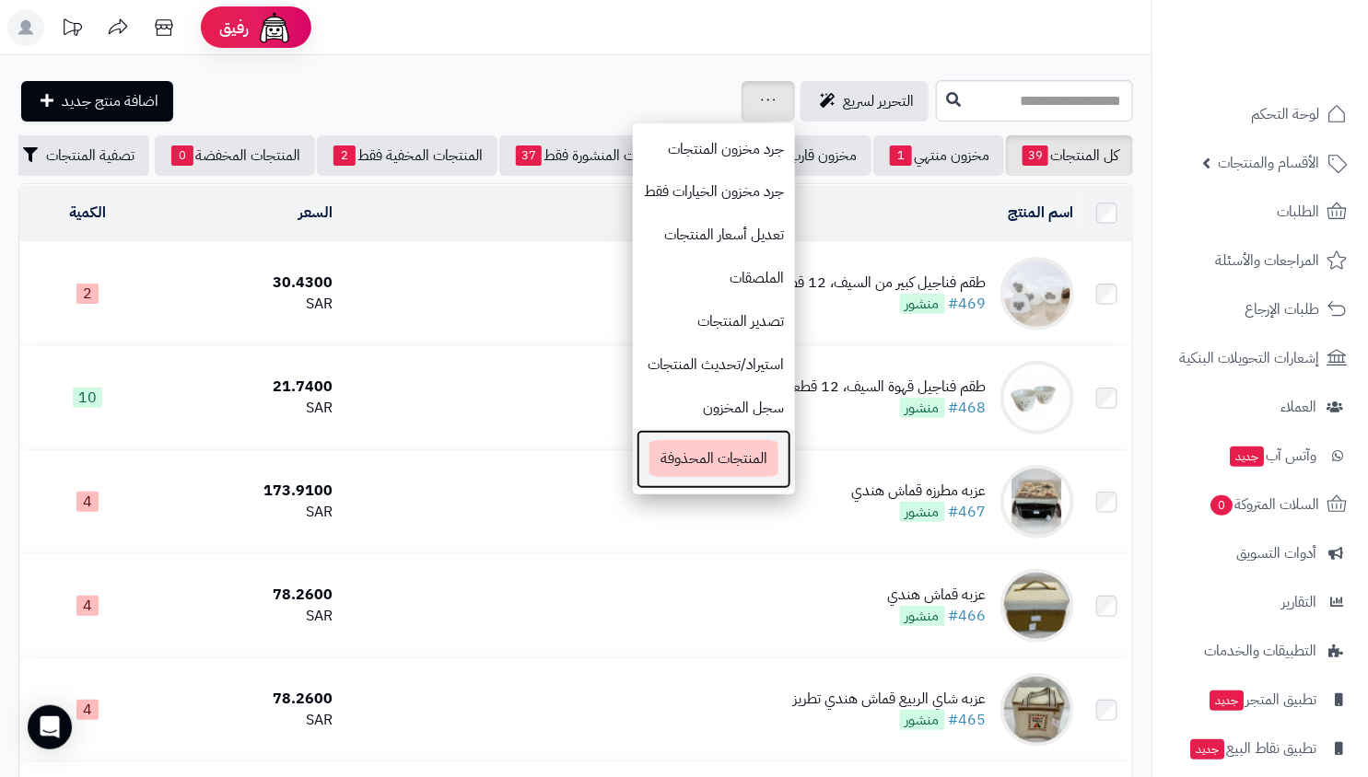
click at [718, 462] on span "المنتجات المحذوفة" at bounding box center [713, 458] width 129 height 37
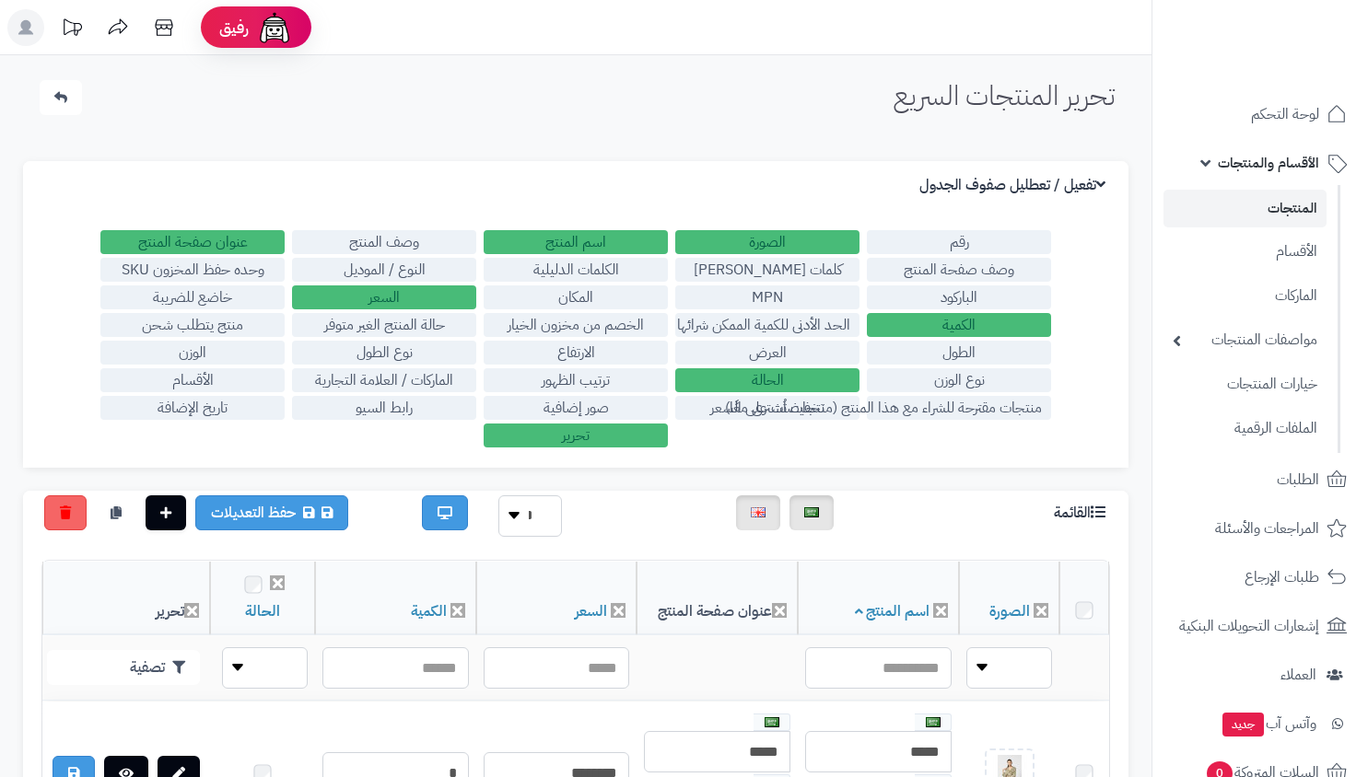
scroll to position [222, 0]
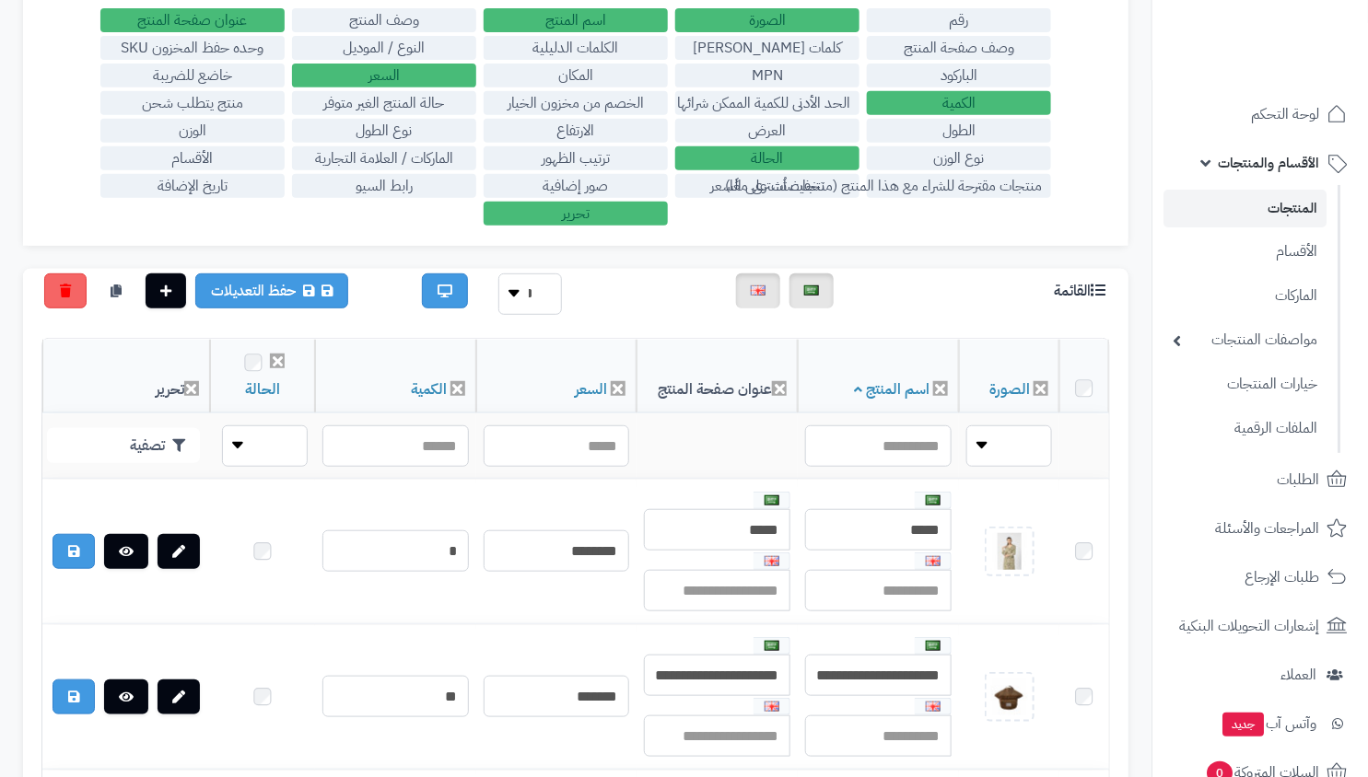
click at [1275, 203] on link "المنتجات" at bounding box center [1244, 209] width 163 height 38
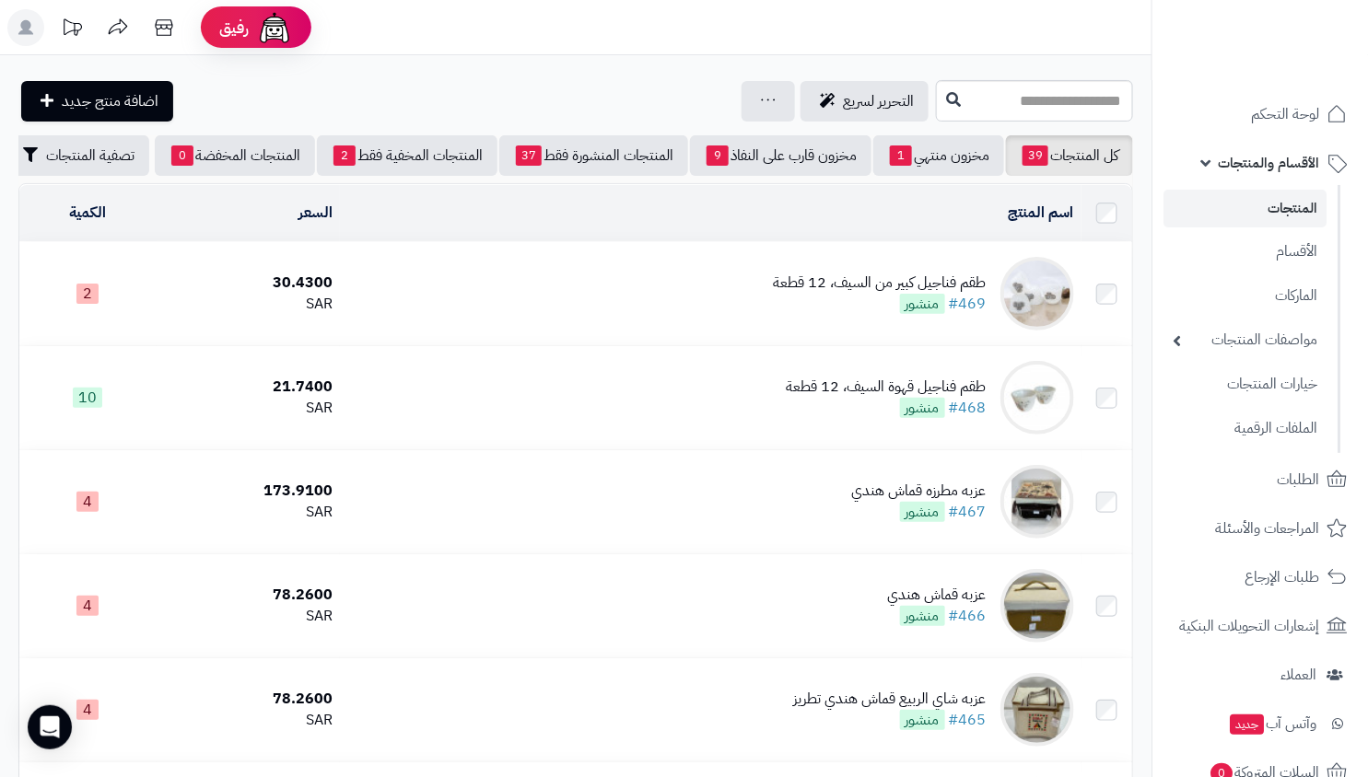
click at [1292, 205] on link "المنتجات" at bounding box center [1244, 209] width 163 height 38
